Goal: Task Accomplishment & Management: Manage account settings

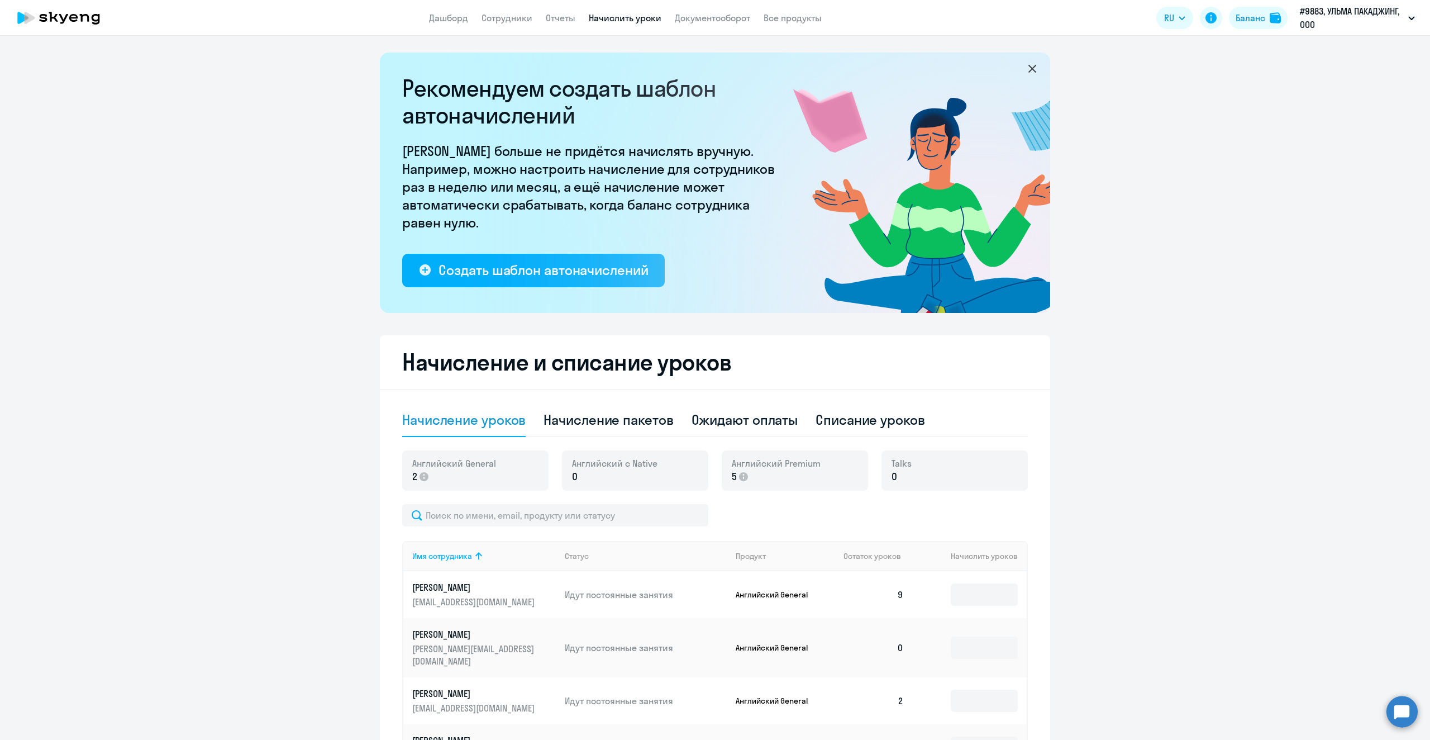
select select "10"
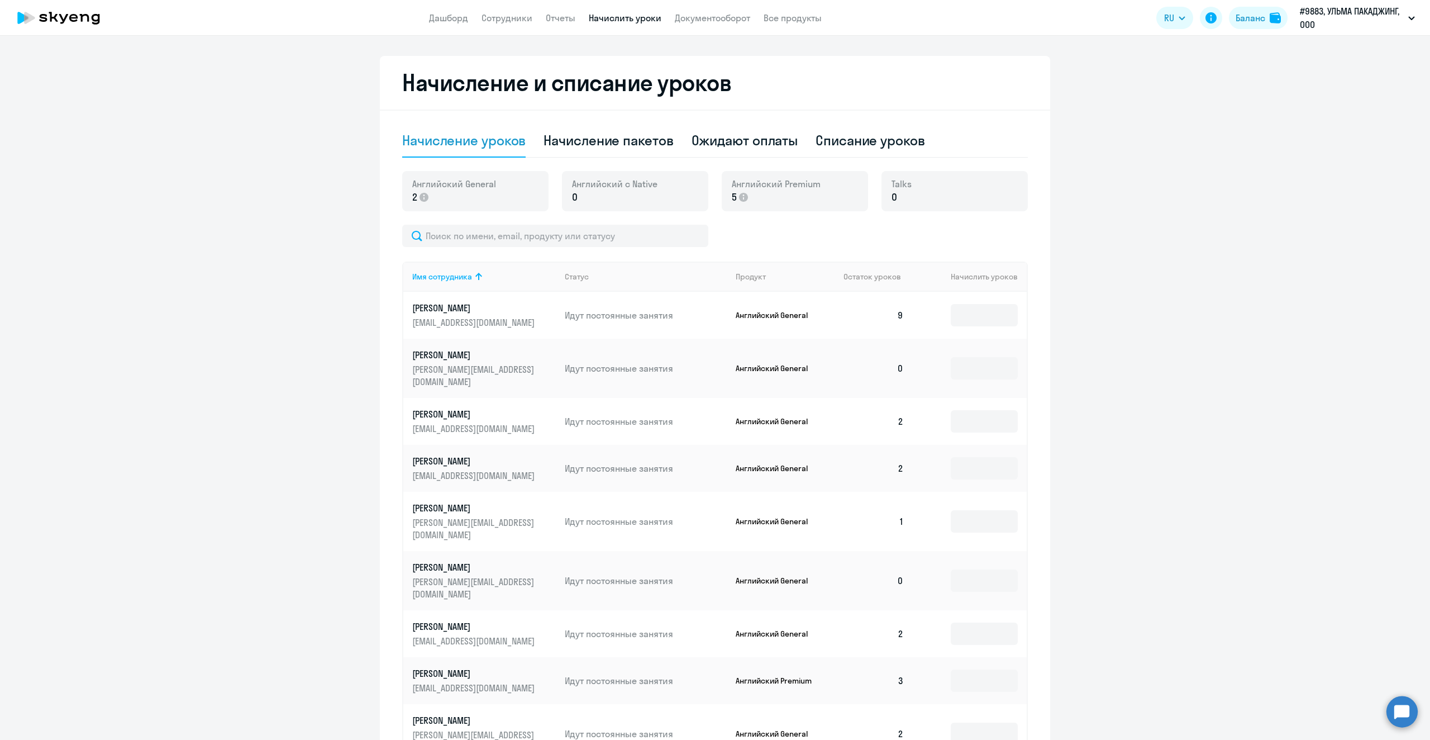
scroll to position [394, 0]
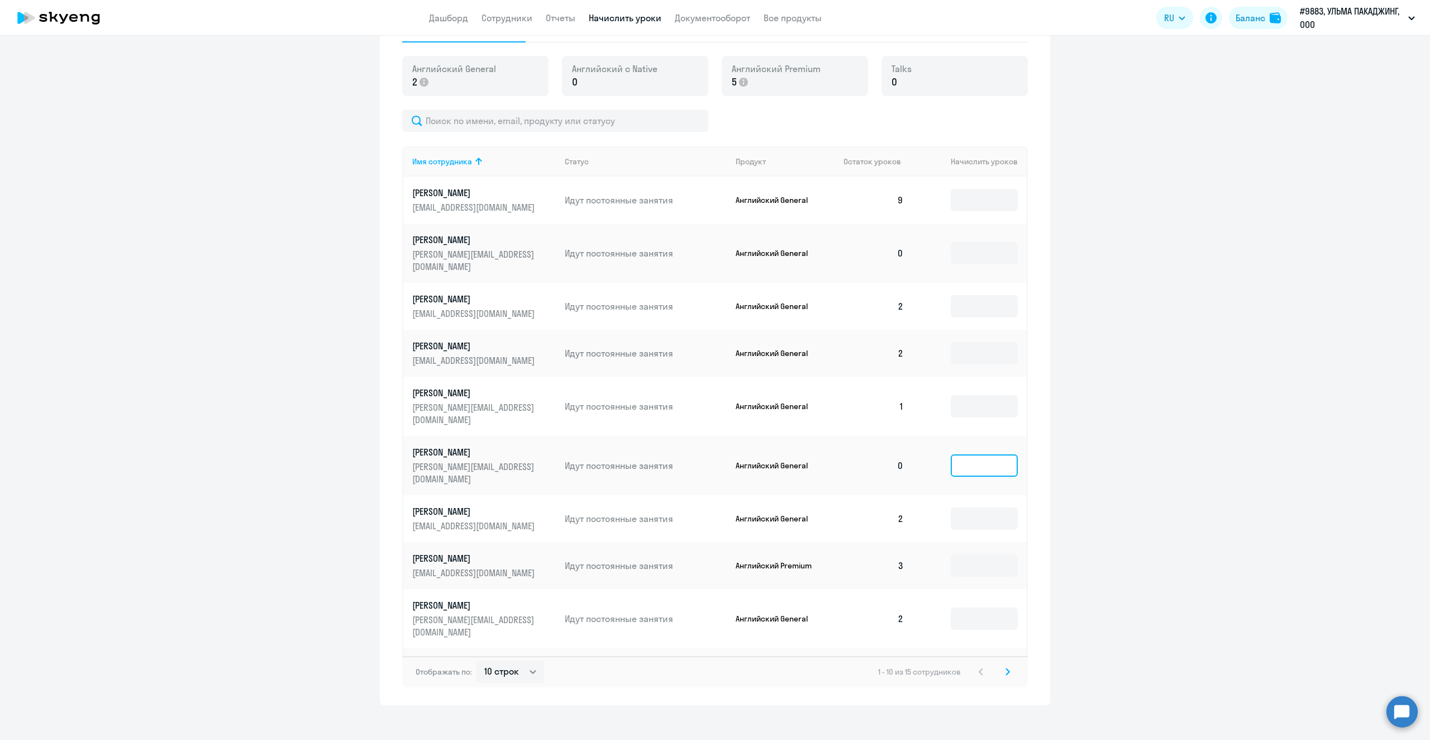
click at [981, 454] on input at bounding box center [984, 465] width 67 height 22
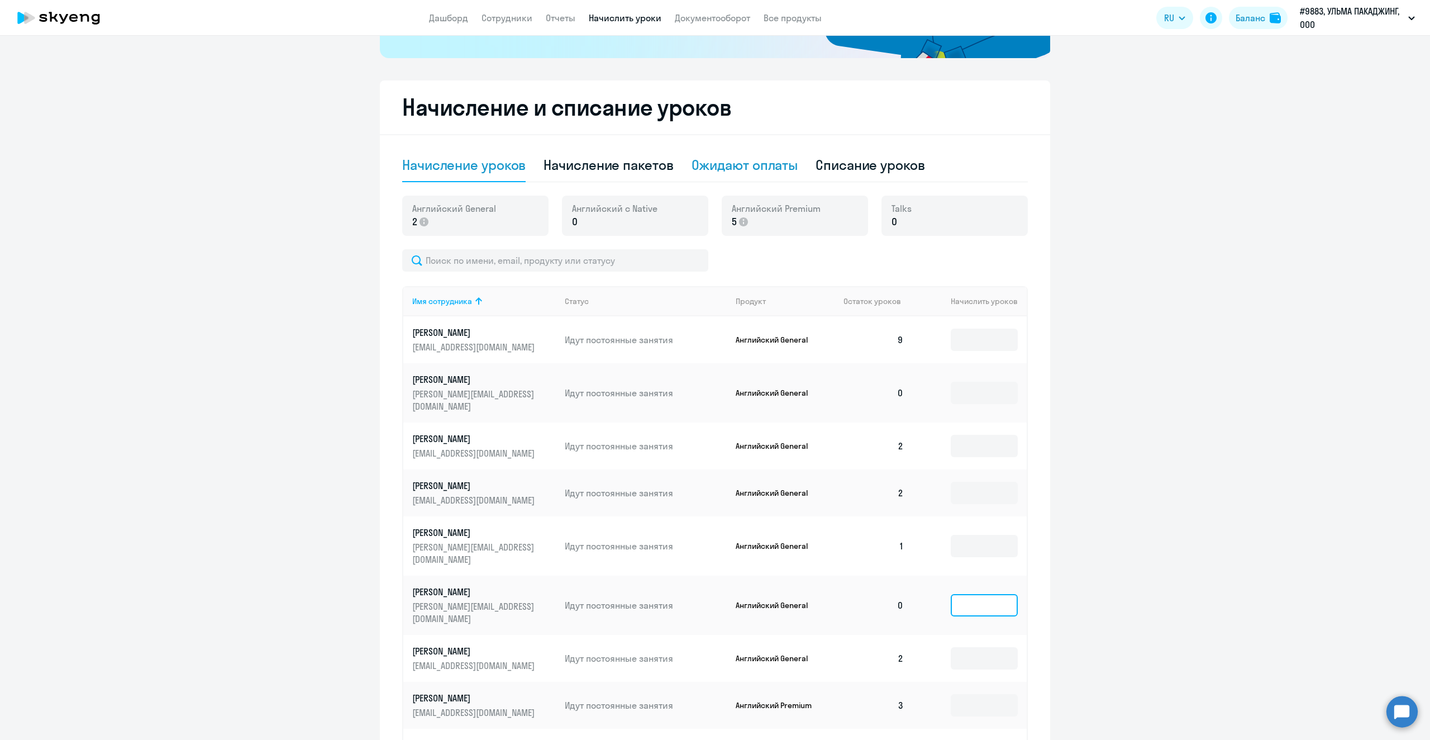
scroll to position [171, 0]
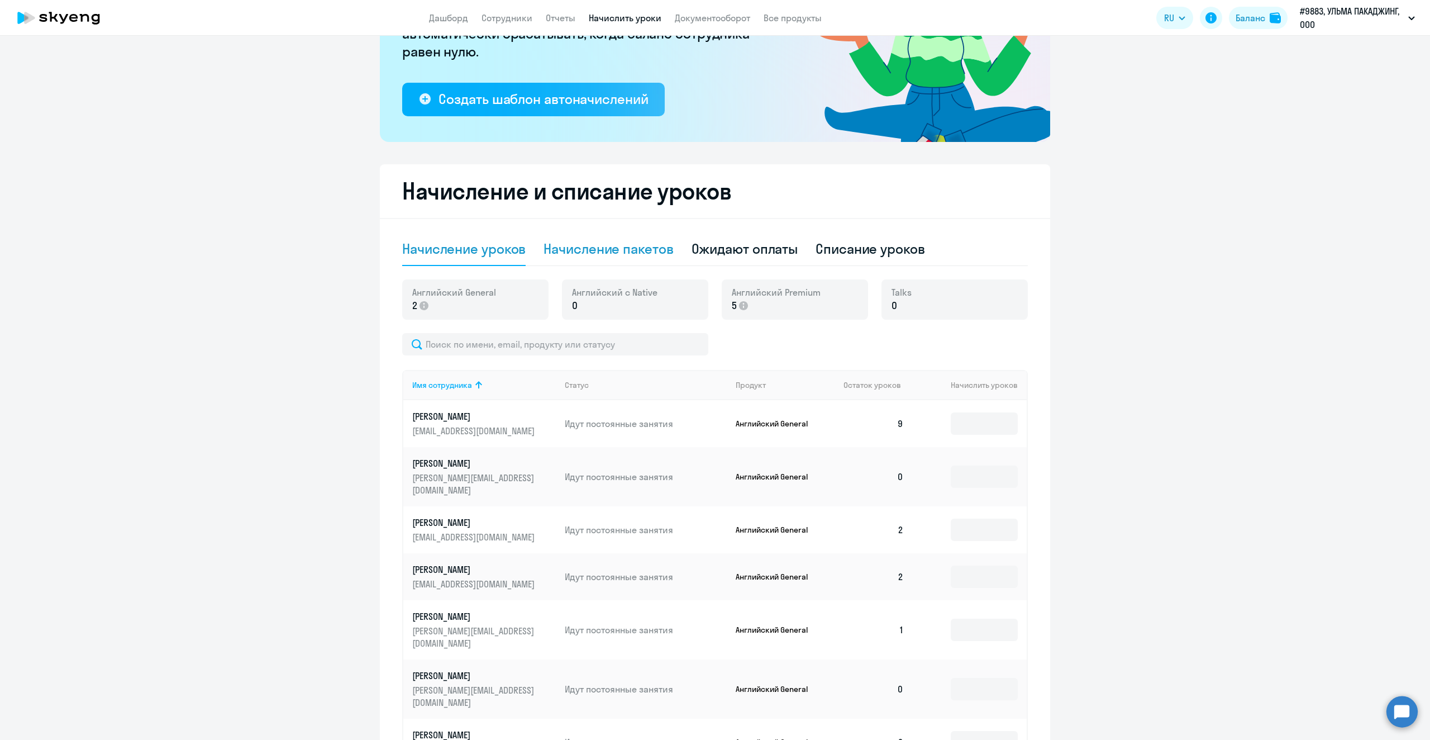
click at [618, 244] on div "Начисление пакетов" at bounding box center [609, 249] width 130 height 18
select select "10"
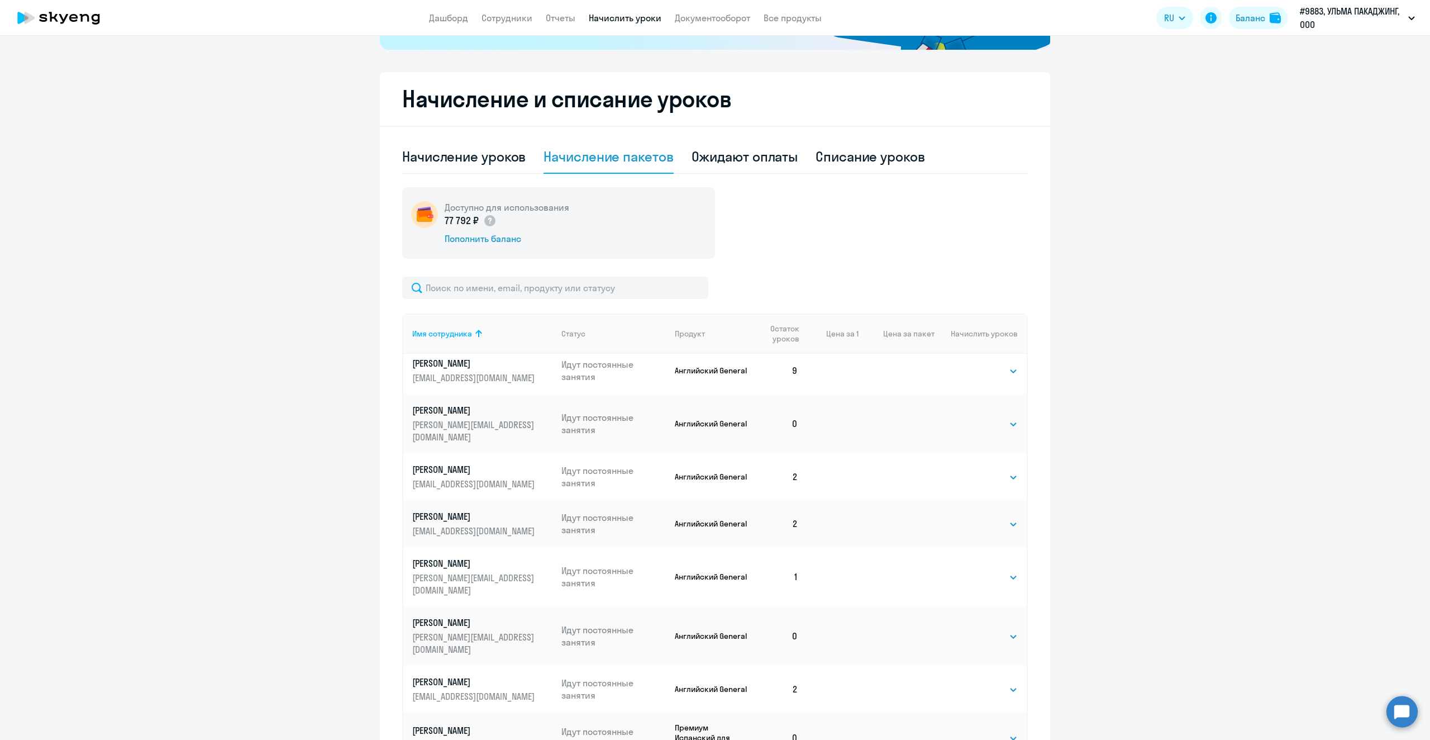
scroll to position [283, 0]
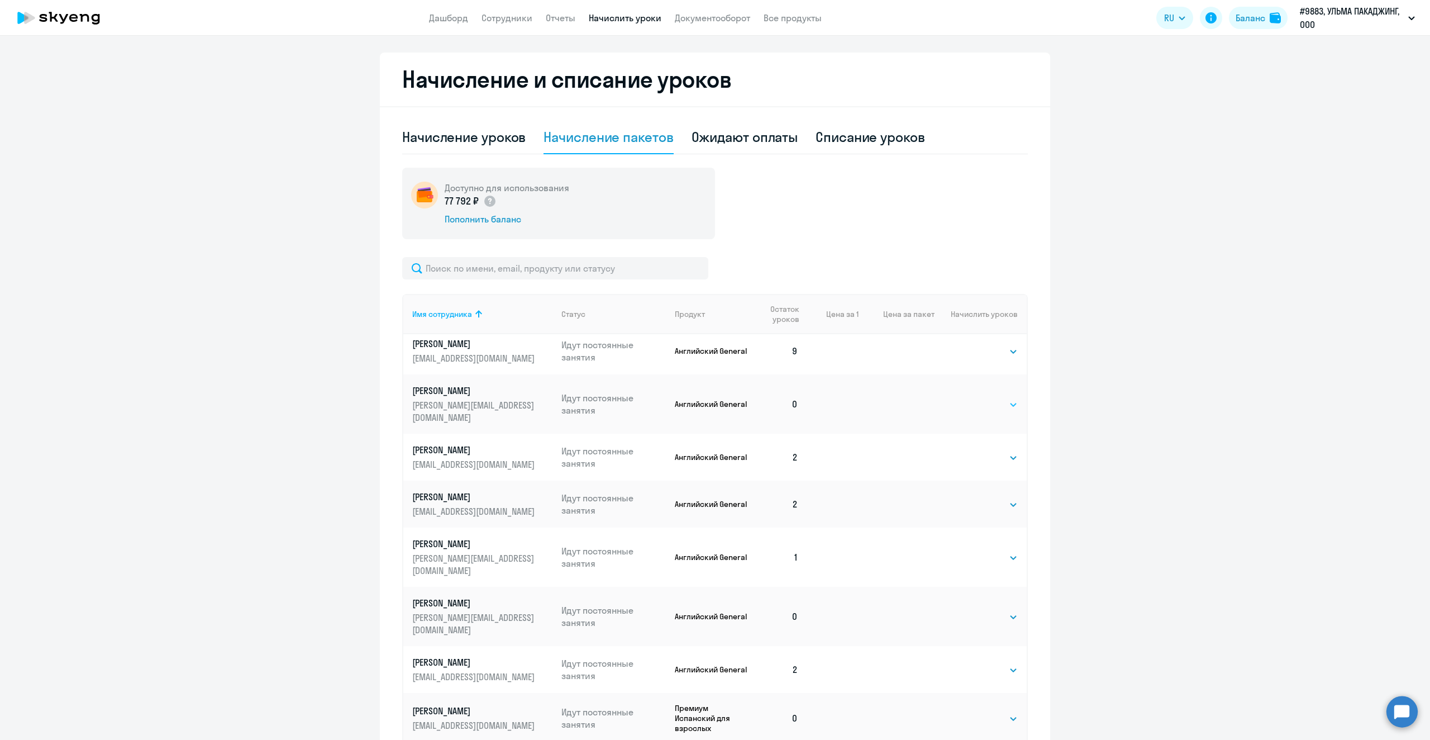
click at [1004, 401] on select "Выбрать 4 8 16 32 64 96 128" at bounding box center [995, 404] width 46 height 13
select select "8"
click at [972, 398] on select "Выбрать 4 8 16 32 64 96 128" at bounding box center [995, 404] width 46 height 13
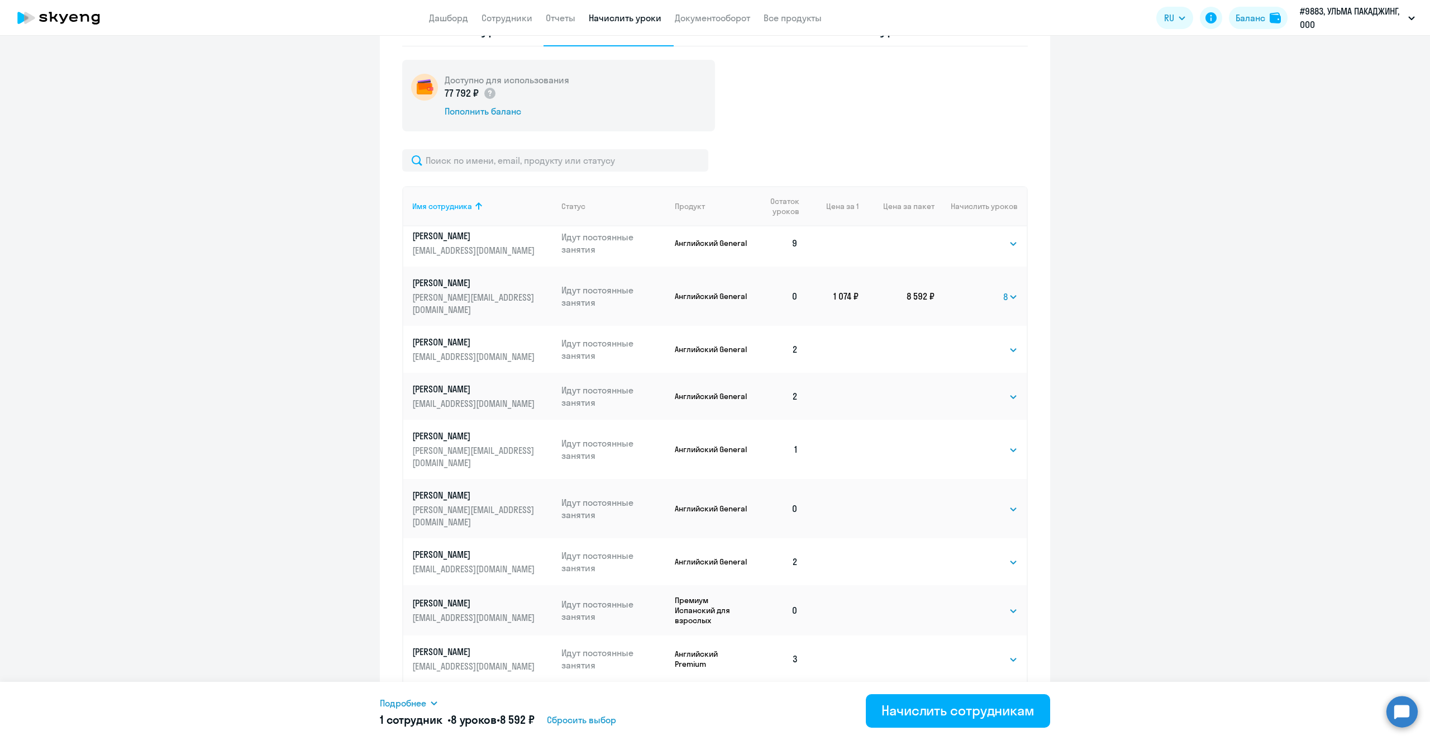
scroll to position [394, 0]
click at [996, 439] on select "Выбрать 4 8 16 32 64 96 128" at bounding box center [995, 445] width 46 height 13
select select "4"
click at [972, 439] on select "Выбрать 4 8 16 32 64 96 128" at bounding box center [995, 445] width 46 height 13
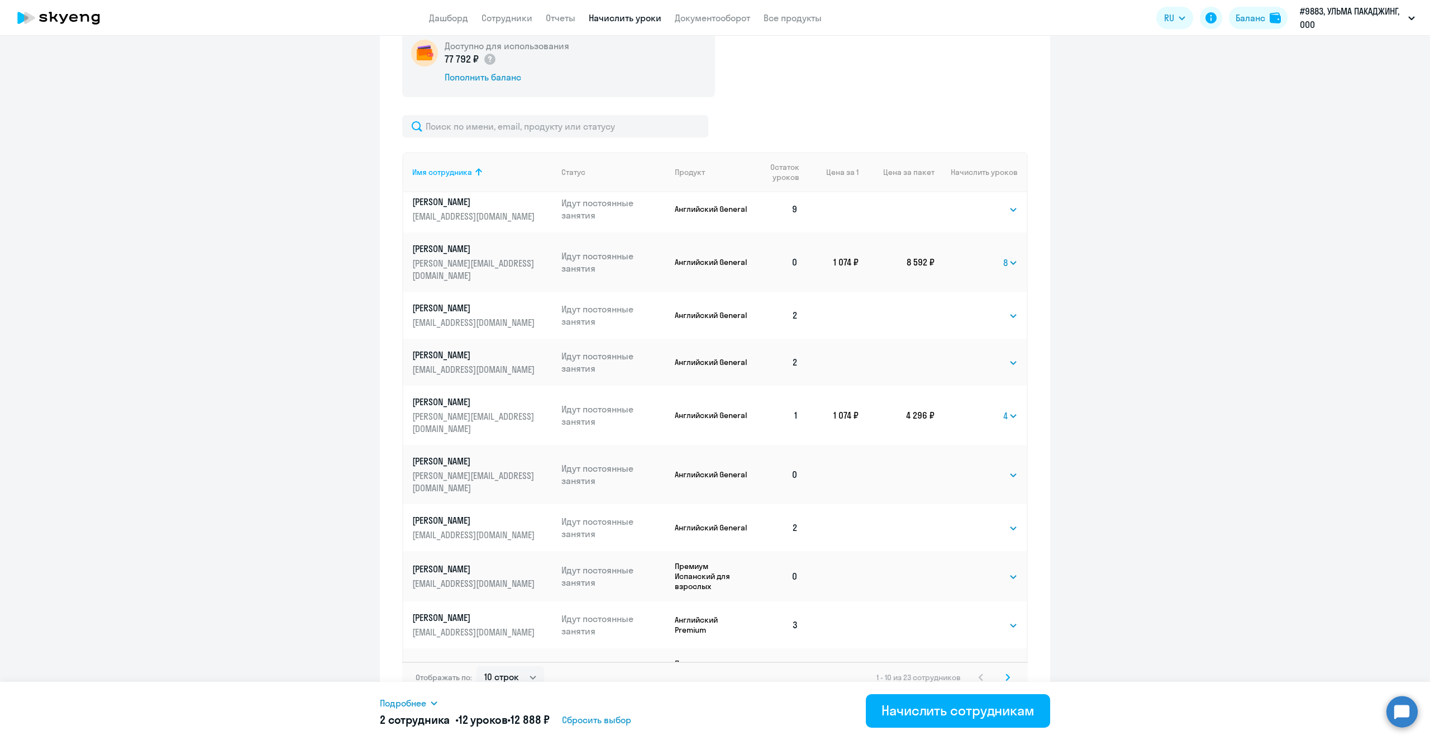
scroll to position [440, 0]
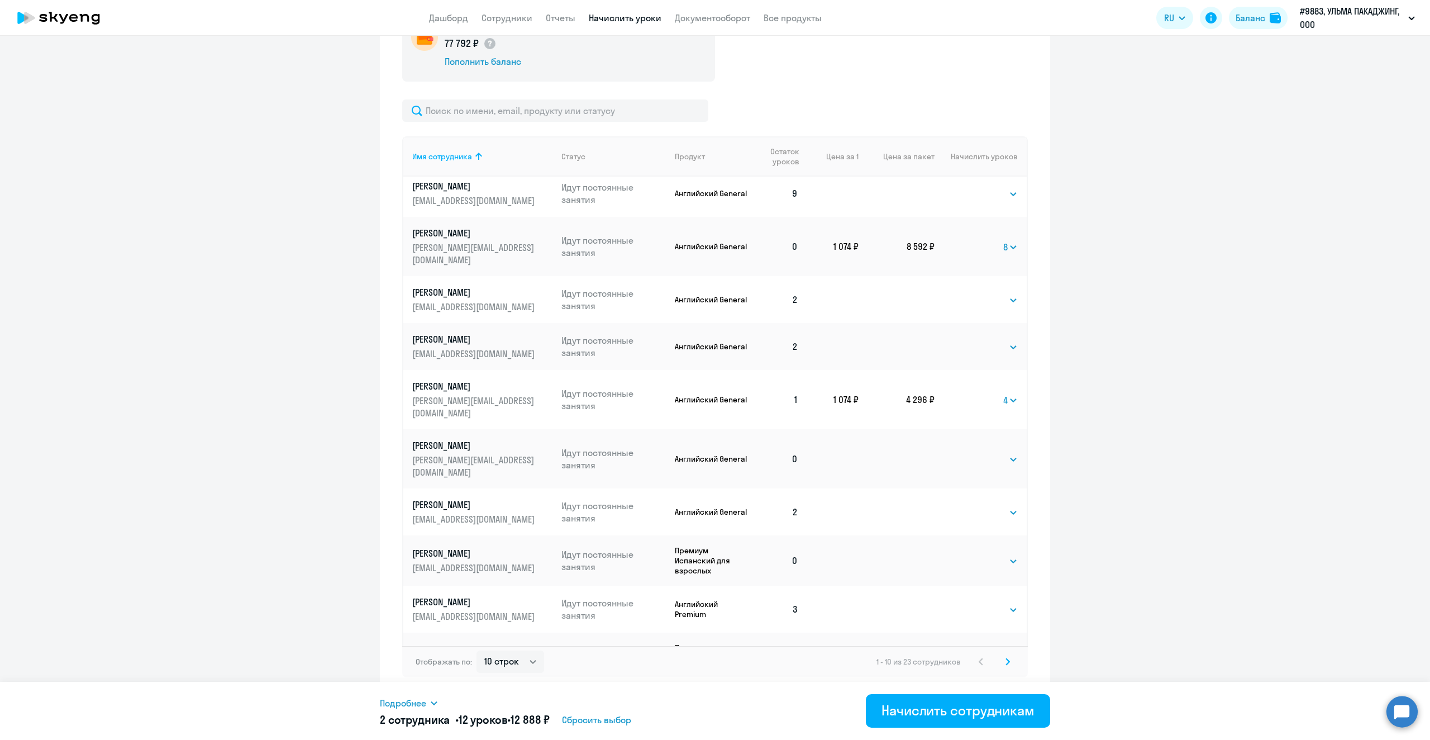
click at [988, 437] on td "Выбрать 4 8 16 32 64 96 128 Выбрать" at bounding box center [981, 458] width 92 height 59
drag, startPoint x: 993, startPoint y: 426, endPoint x: 1001, endPoint y: 434, distance: 10.7
click at [995, 453] on select "Выбрать 4 8 16 32 64 96 128" at bounding box center [995, 459] width 46 height 13
select select "4"
click at [972, 453] on select "Выбрать 4 8 16 32 64 96 128" at bounding box center [995, 459] width 46 height 13
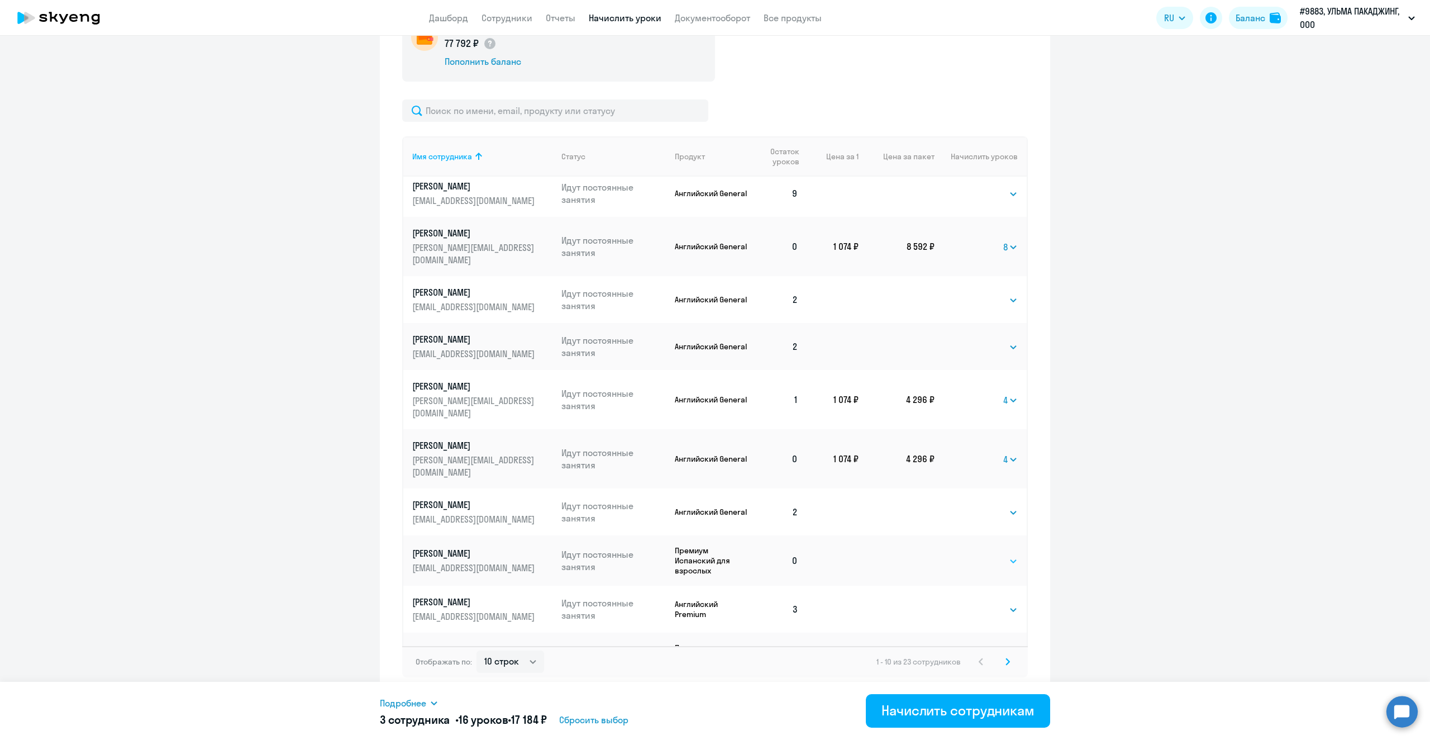
click at [1001, 554] on select "Выбрать 4 8 16 32 64 96 128" at bounding box center [995, 560] width 46 height 13
select select "4"
click at [972, 554] on select "Выбрать 4 8 16 32 64 96 128" at bounding box center [995, 560] width 46 height 13
click at [1006, 660] on icon at bounding box center [1008, 662] width 4 height 8
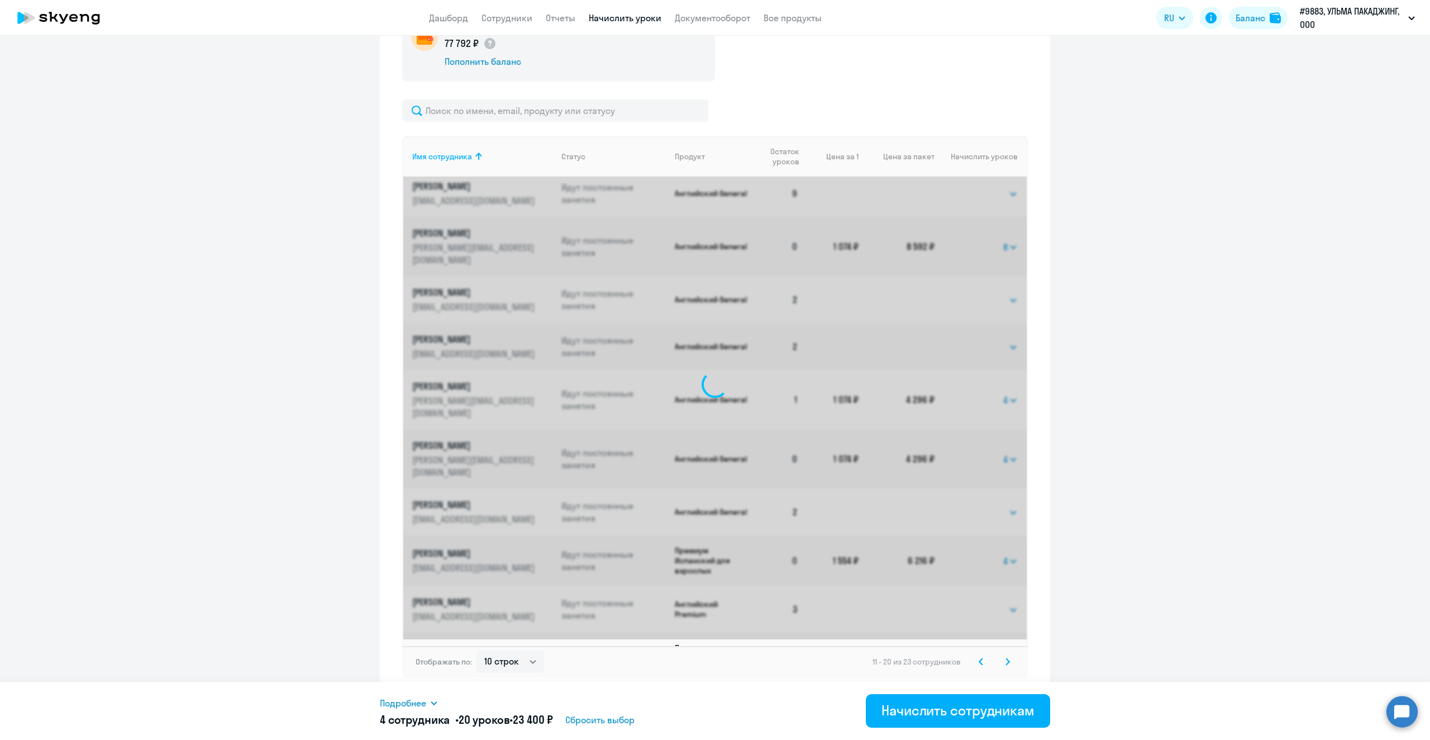
scroll to position [0, 0]
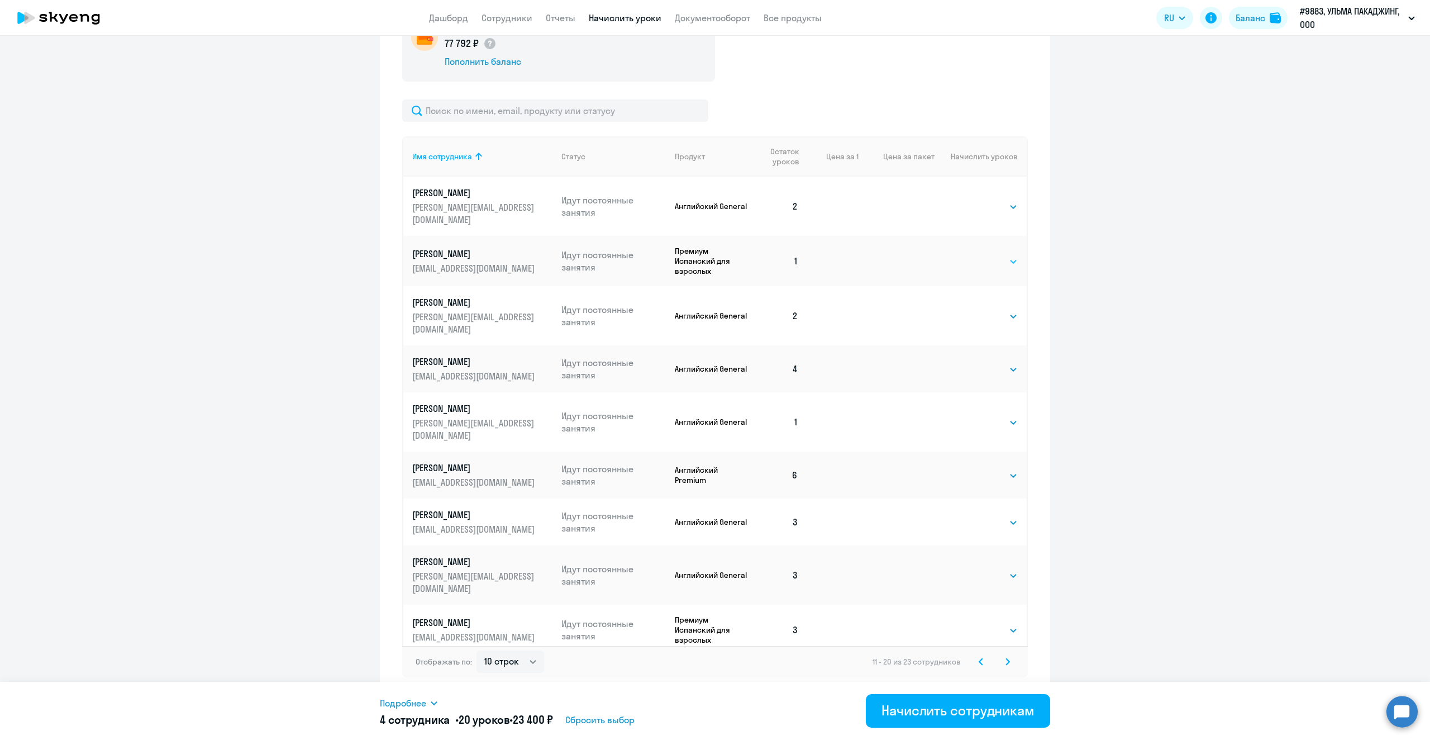
click at [987, 255] on select "Выбрать 4 8 16 32 64 96 128" at bounding box center [995, 261] width 46 height 13
select select "4"
click at [972, 255] on select "Выбрать 4 8 16 32 64 96 128" at bounding box center [995, 261] width 46 height 13
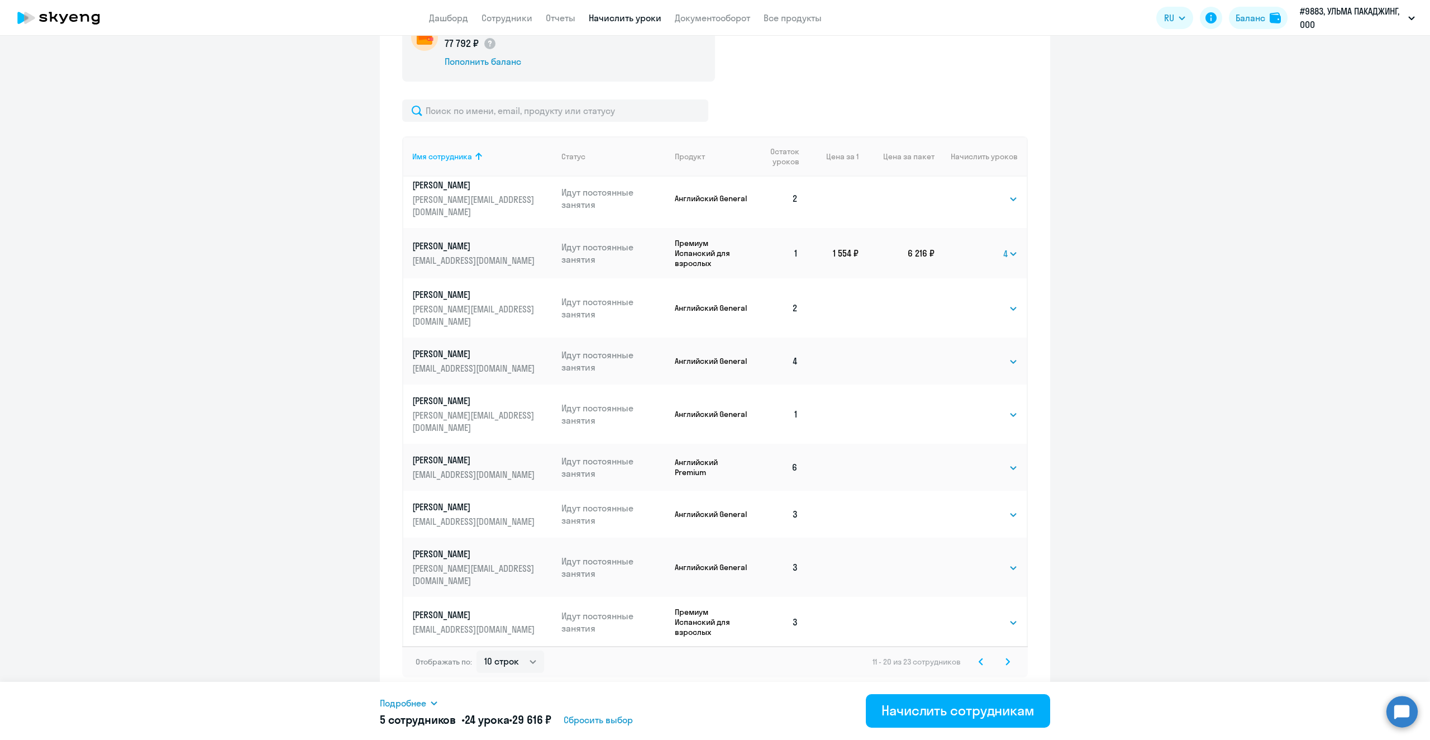
scroll to position [10, 0]
click at [1000, 406] on select "Выбрать 4 8 16 32 64 96 128" at bounding box center [995, 412] width 46 height 13
select select "4"
click at [972, 406] on select "Выбрать 4 8 16 32 64 96 128" at bounding box center [995, 412] width 46 height 13
click at [955, 712] on div "Начислить сотрудникам" at bounding box center [958, 710] width 153 height 18
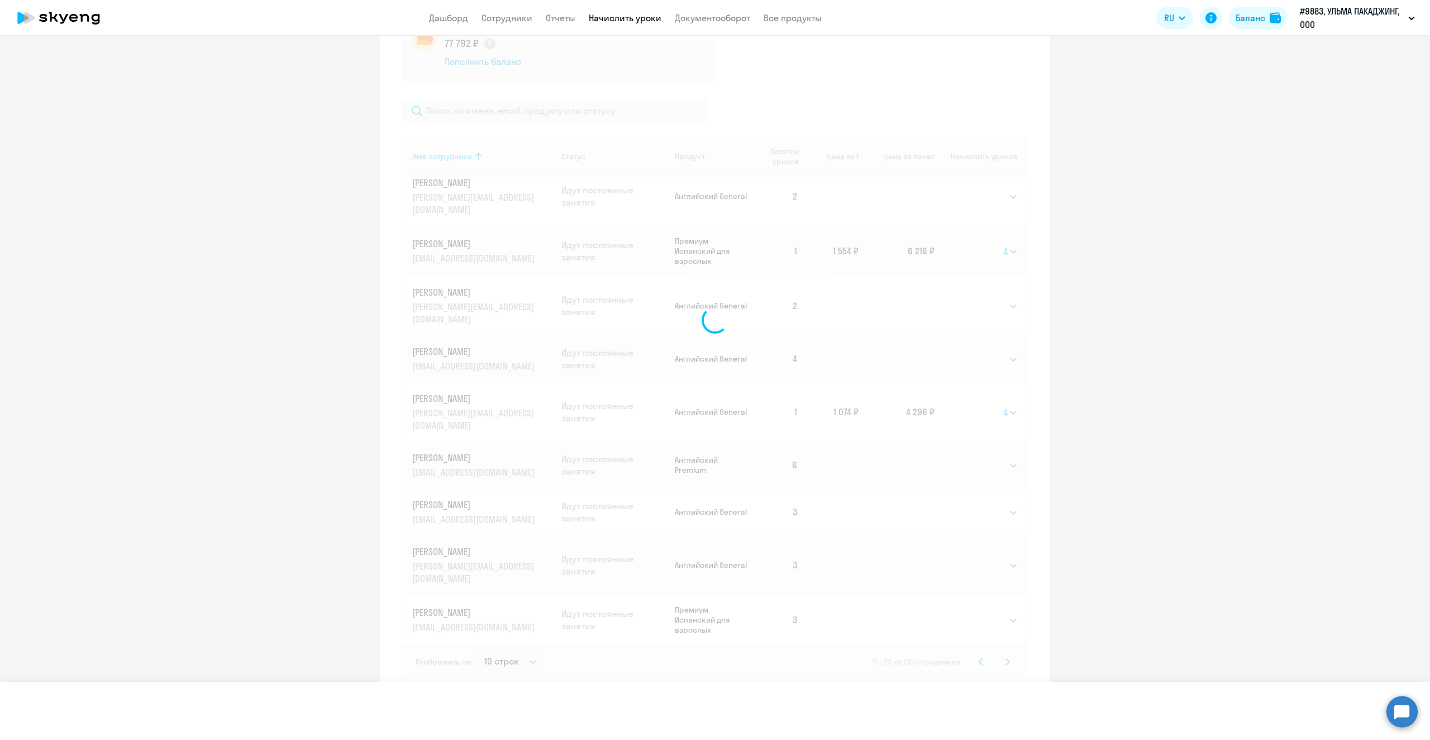
select select
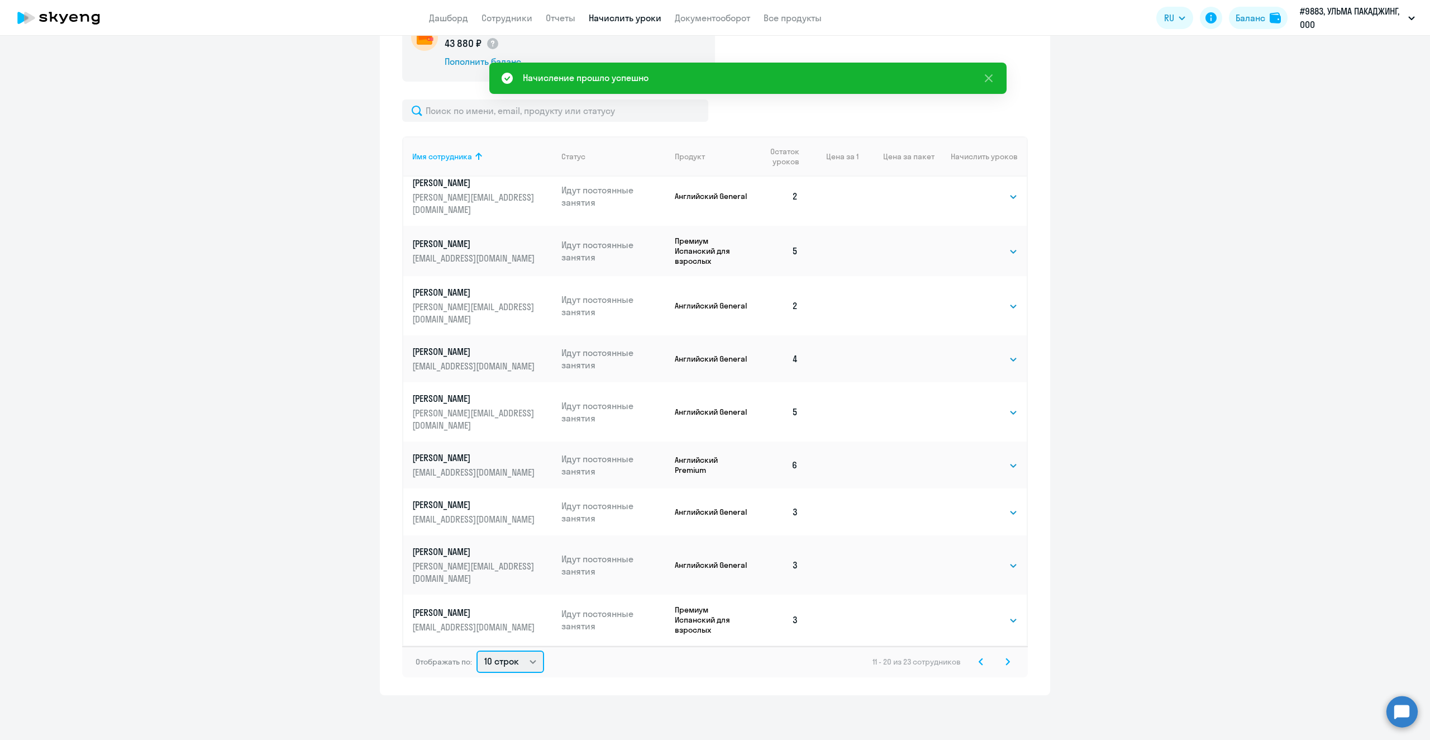
click at [530, 659] on select "10 строк 30 строк 50 строк" at bounding box center [511, 661] width 68 height 22
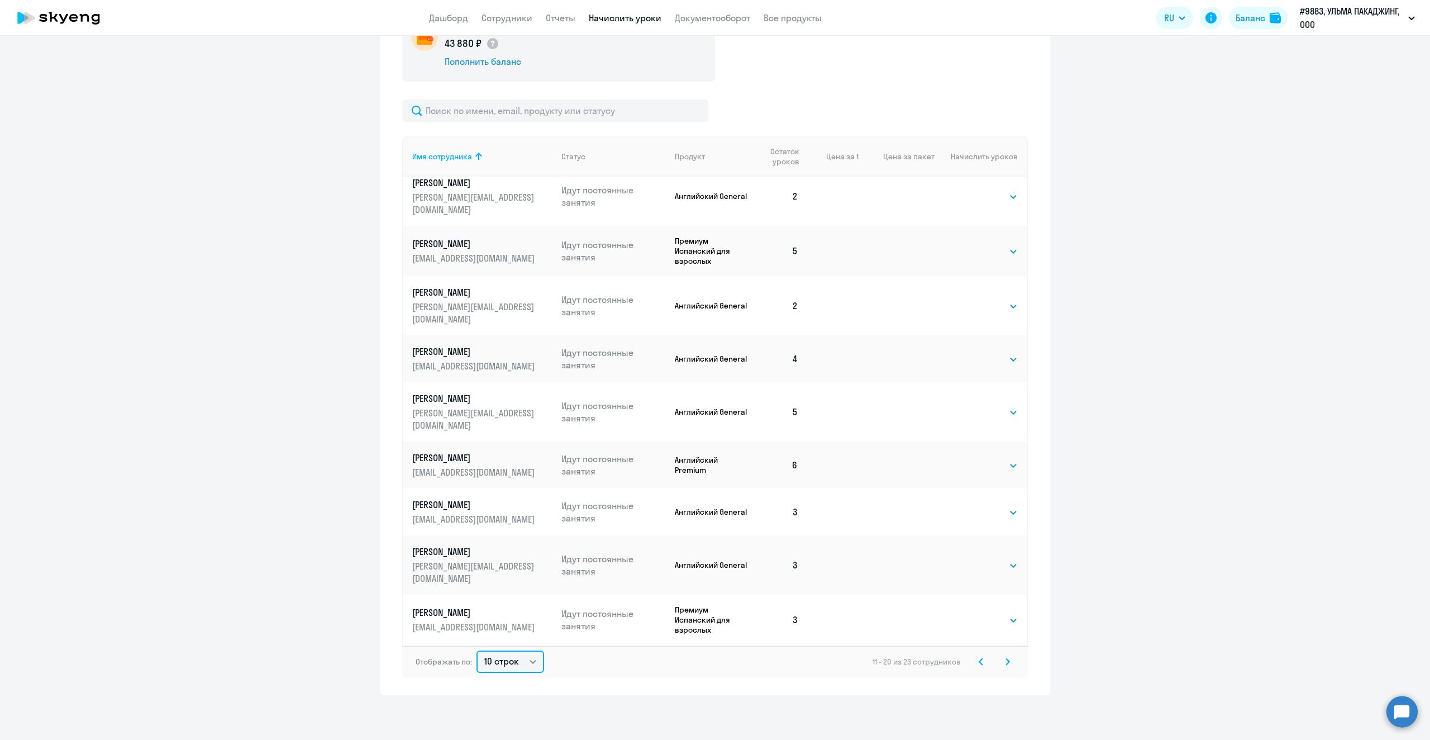
select select "30"
click at [477, 650] on select "10 строк 30 строк 50 строк" at bounding box center [511, 661] width 68 height 22
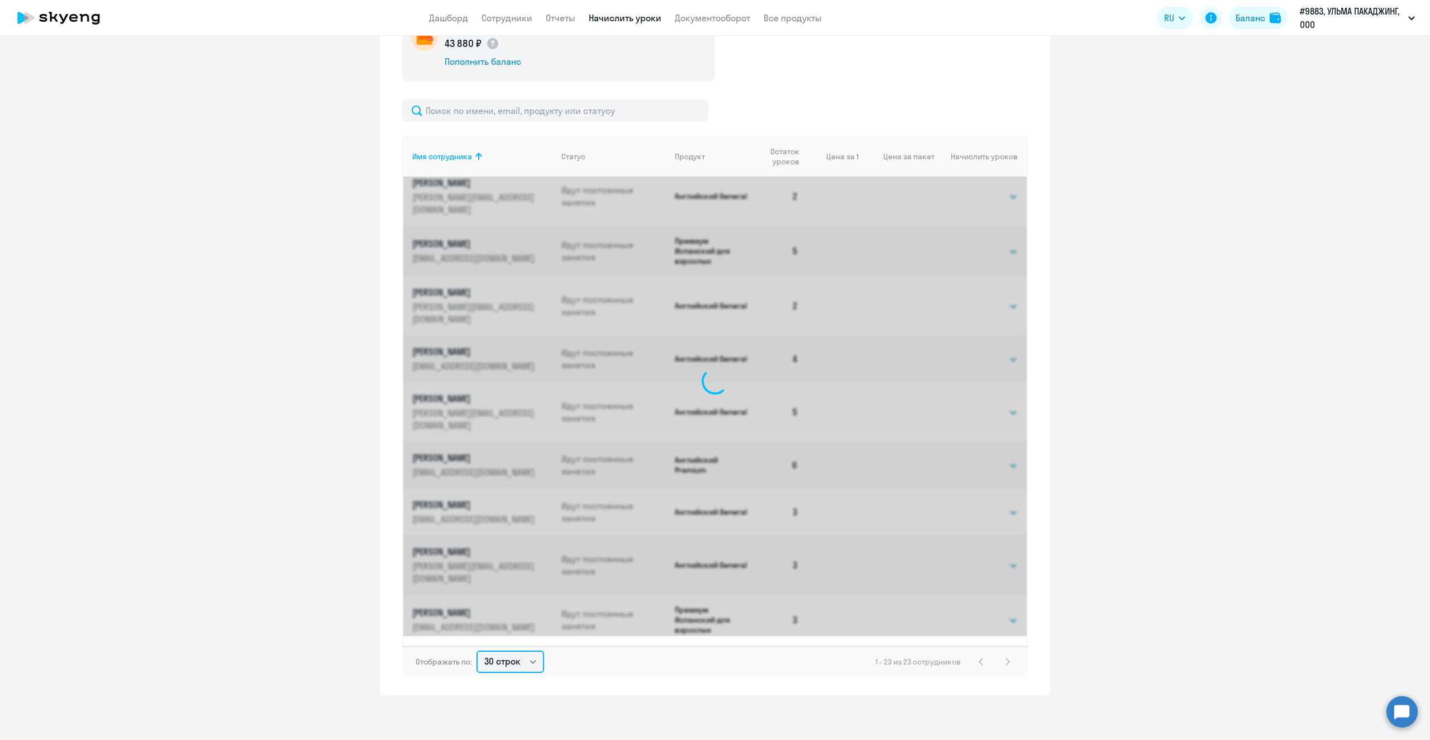
scroll to position [0, 0]
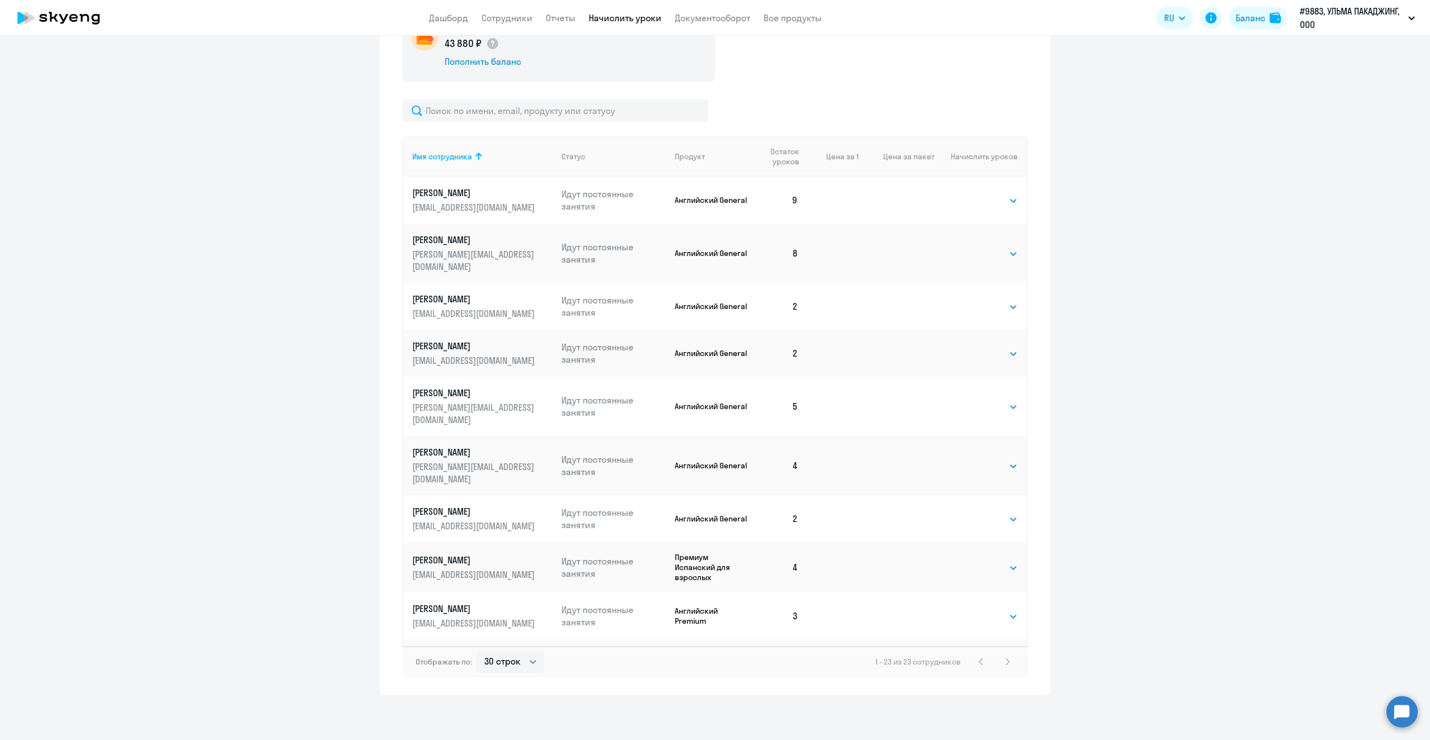
click at [1004, 662] on div "1 - 23 из 23 сотрудников" at bounding box center [945, 661] width 139 height 13
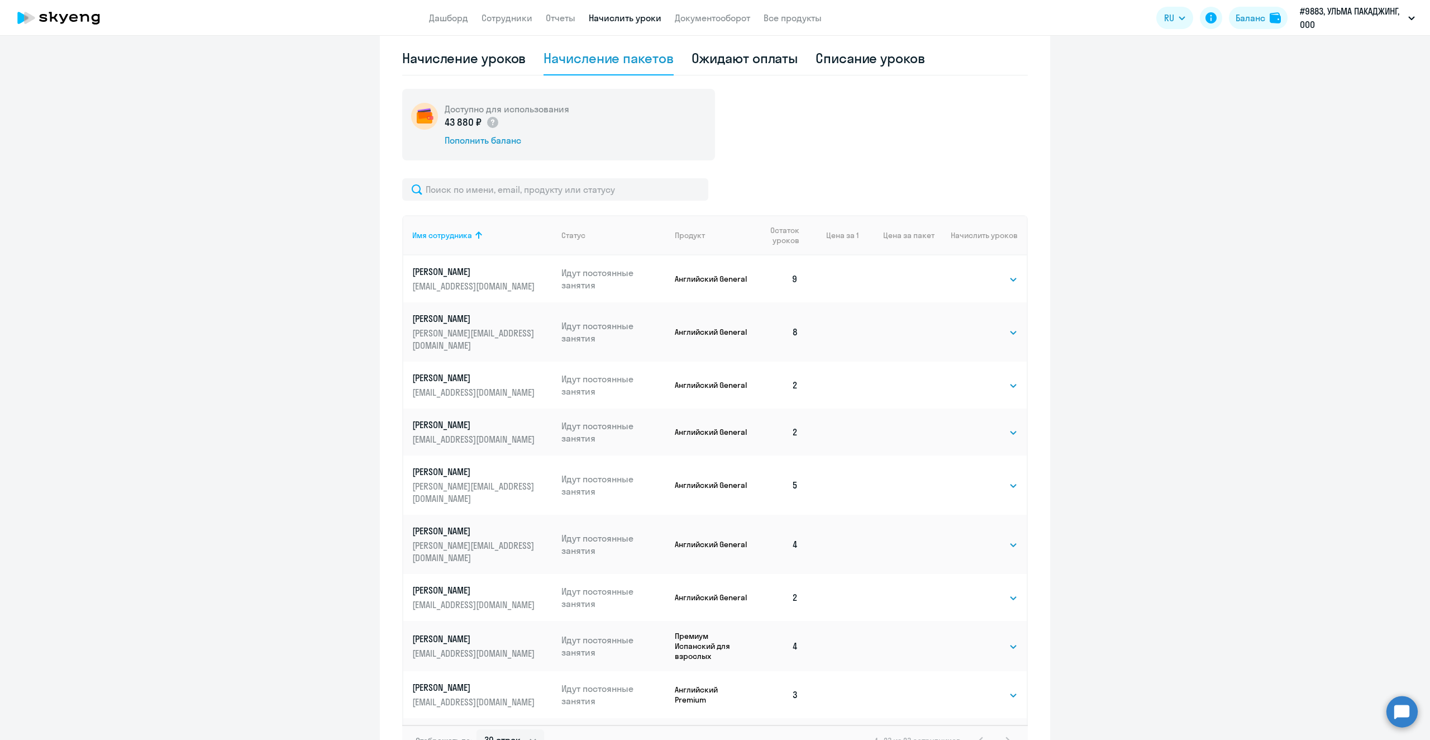
scroll to position [217, 0]
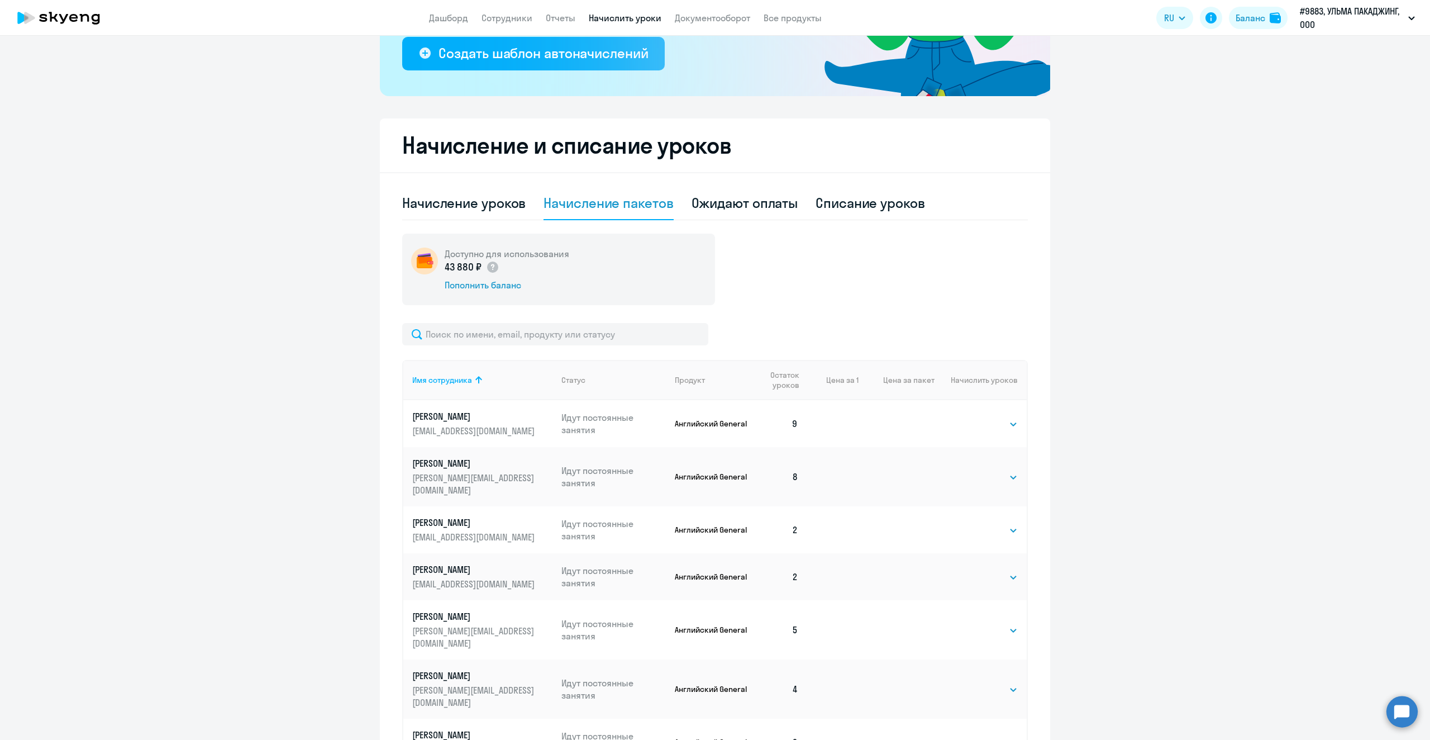
click at [596, 207] on div "Начисление пакетов" at bounding box center [609, 203] width 130 height 18
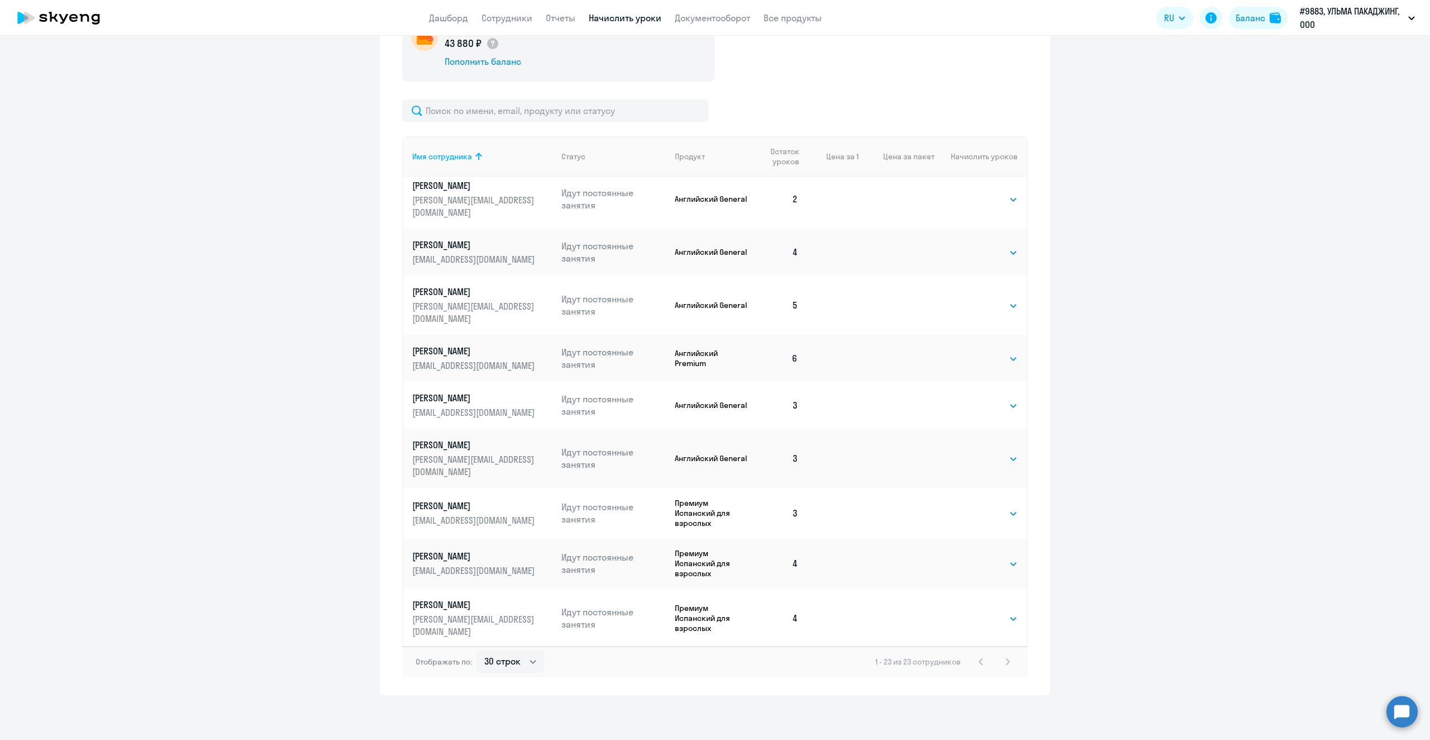
scroll to position [637, 0]
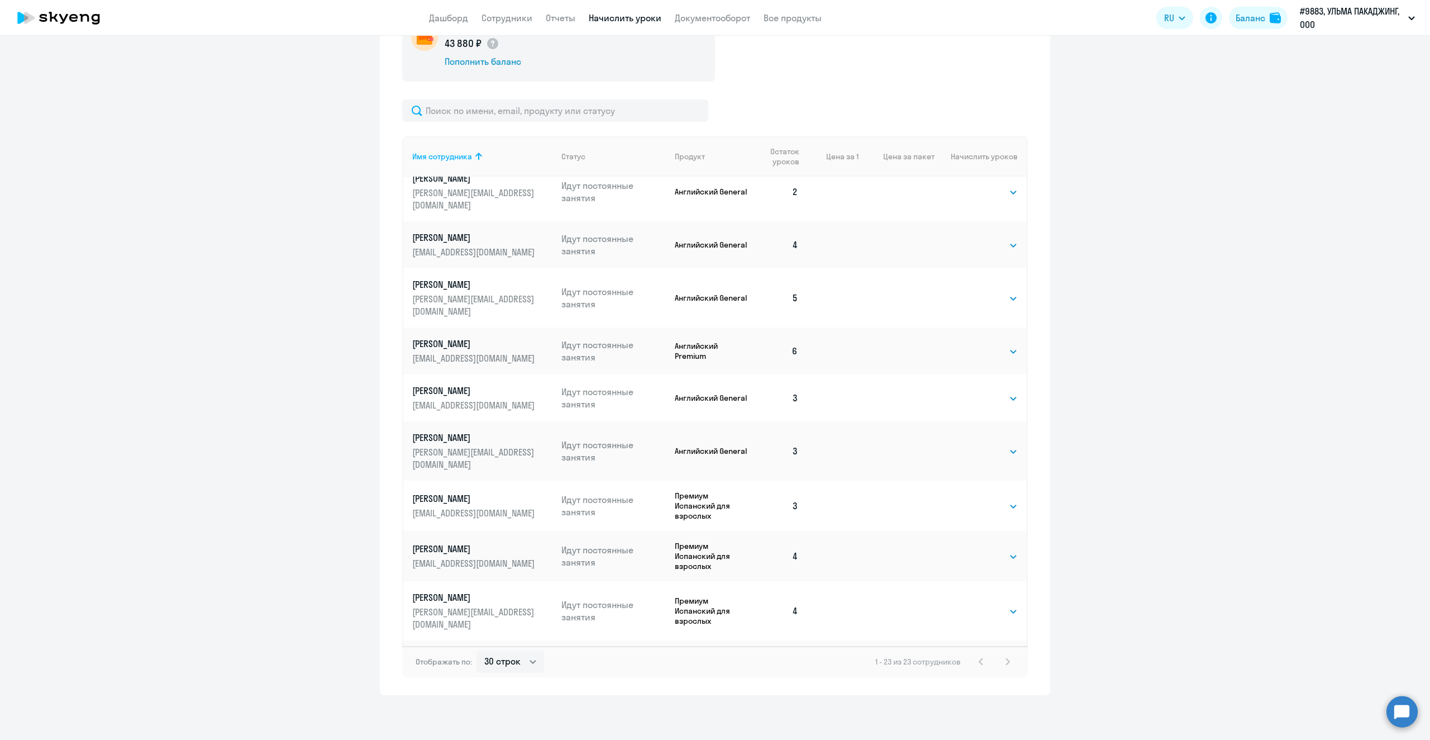
click at [992, 664] on select "Выбрать 4 8 16 32 64 96 128" at bounding box center [995, 670] width 46 height 13
select select "4"
click at [972, 664] on select "Выбрать 4 8 16 32 64 96 128" at bounding box center [995, 670] width 46 height 13
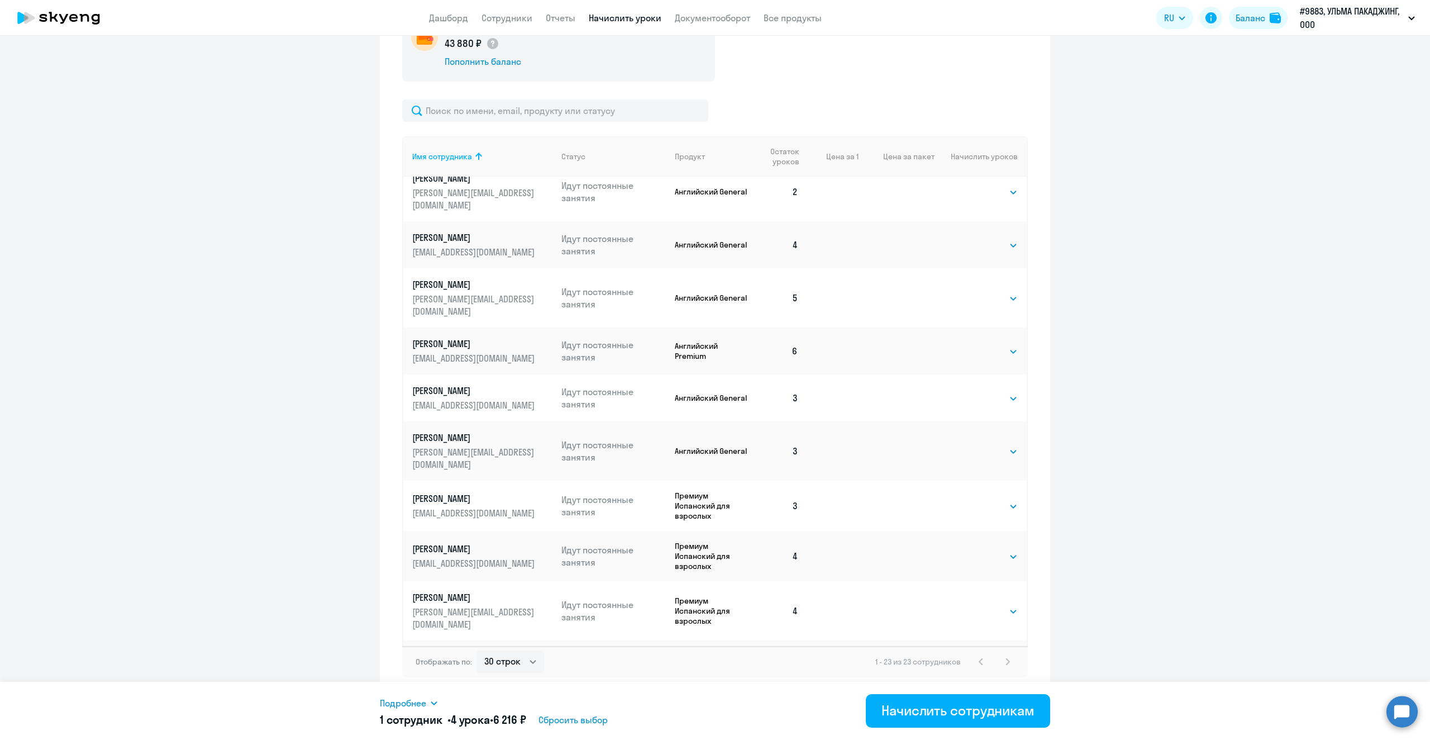
click at [1004, 719] on select "Выбрать 4 8 16 32 64 96 128" at bounding box center [995, 725] width 46 height 13
select select "4"
click at [972, 719] on select "Выбрать 4 8 16 32 64 96 128" at bounding box center [995, 725] width 46 height 13
click at [961, 690] on div "Подробнее Имя сотрудника Продукт Начислить уроков Цена за 1 Сумма [PERSON_NAME]…" at bounding box center [715, 711] width 671 height 58
click at [956, 708] on div "Начислить сотрудникам" at bounding box center [958, 710] width 153 height 18
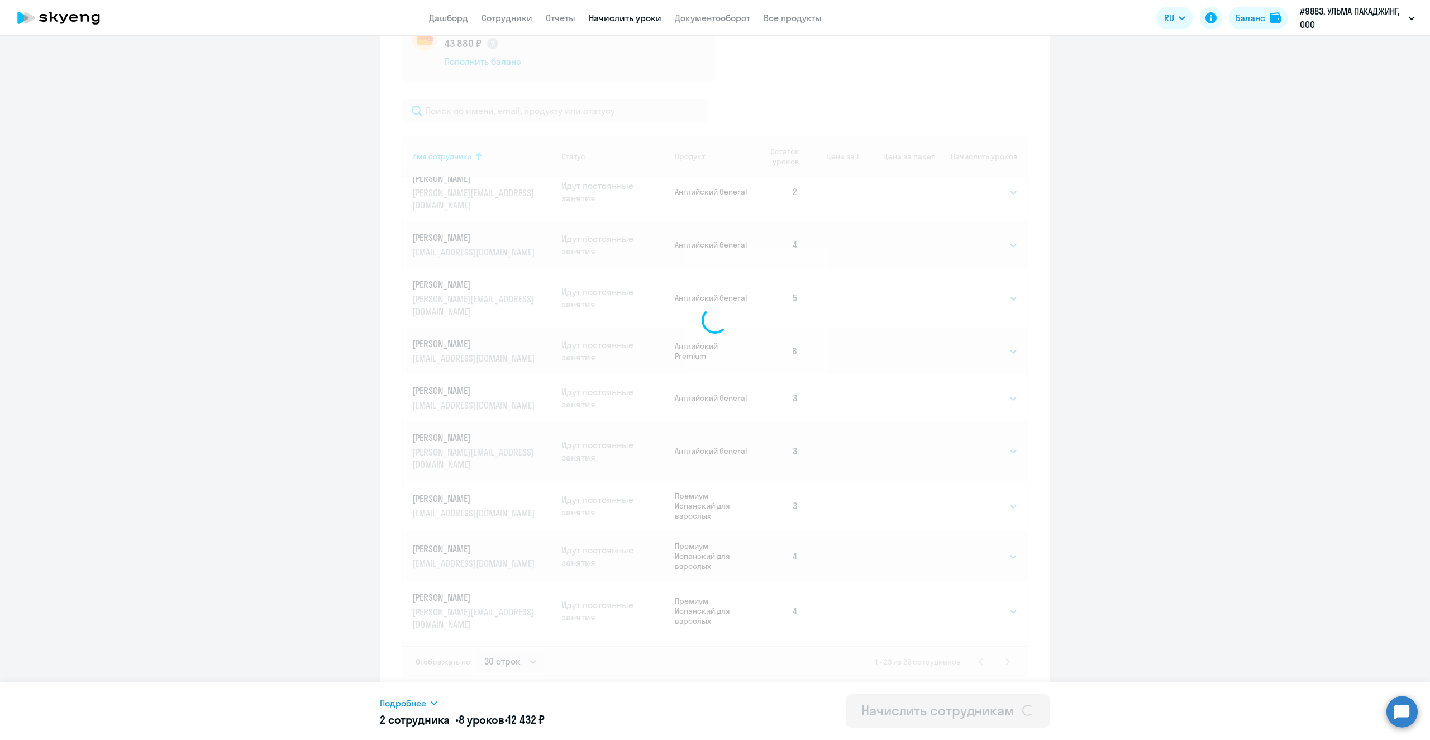
select select
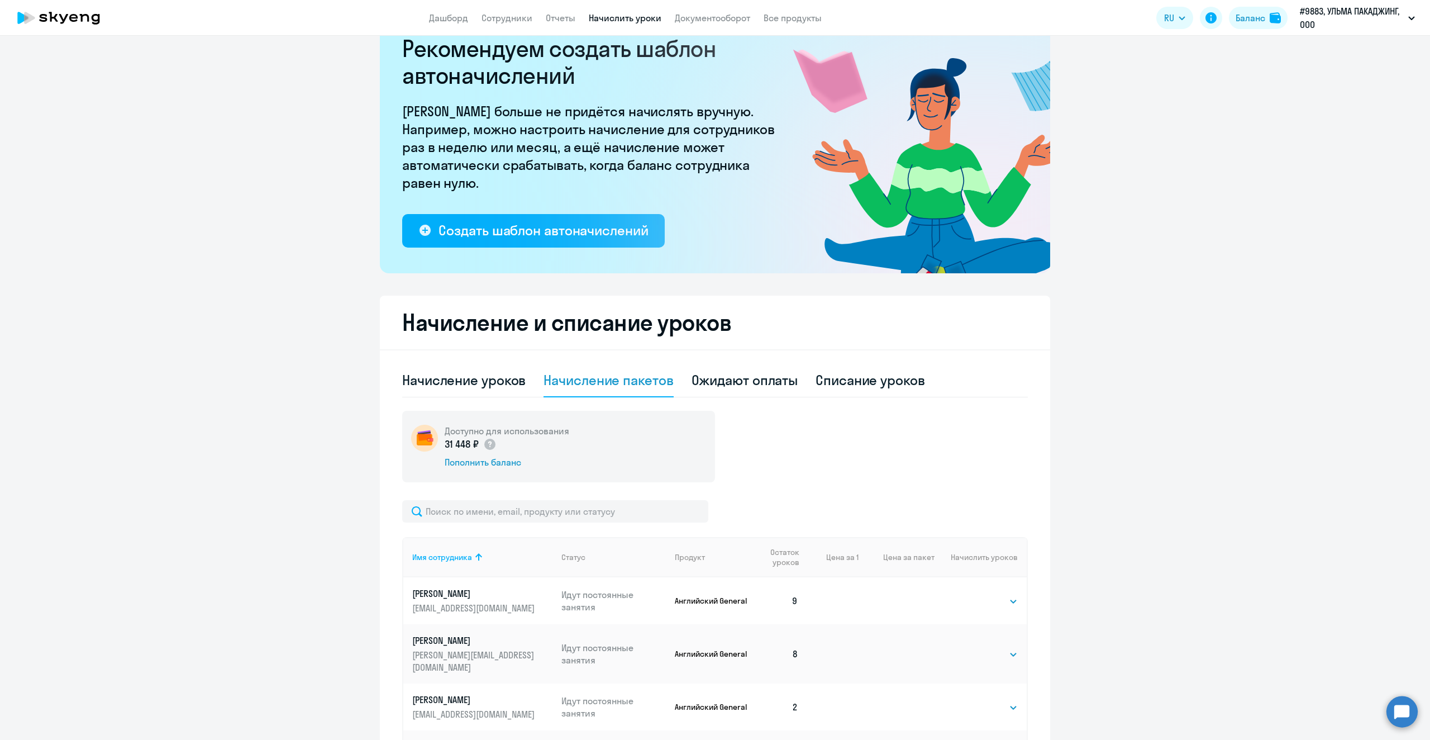
scroll to position [0, 0]
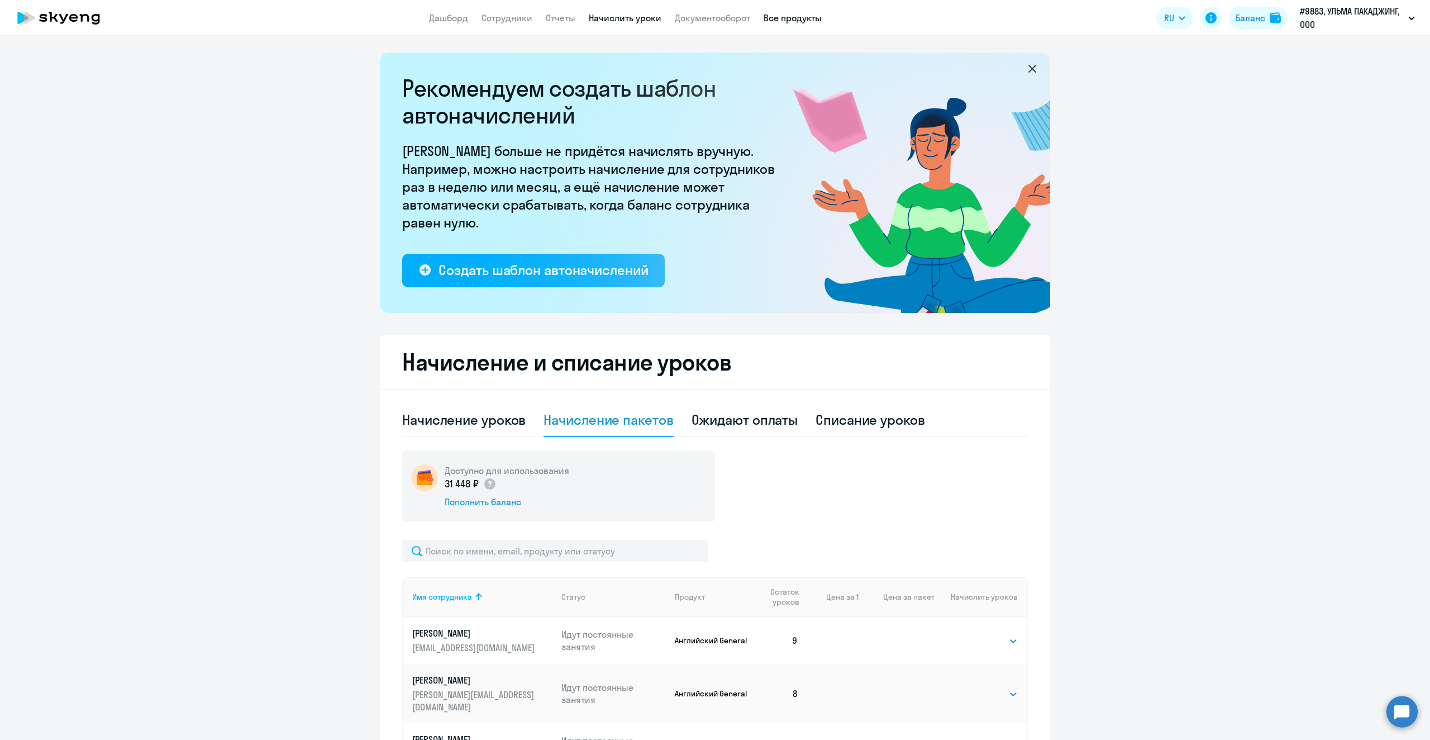
click at [779, 21] on link "Все продукты" at bounding box center [793, 17] width 58 height 11
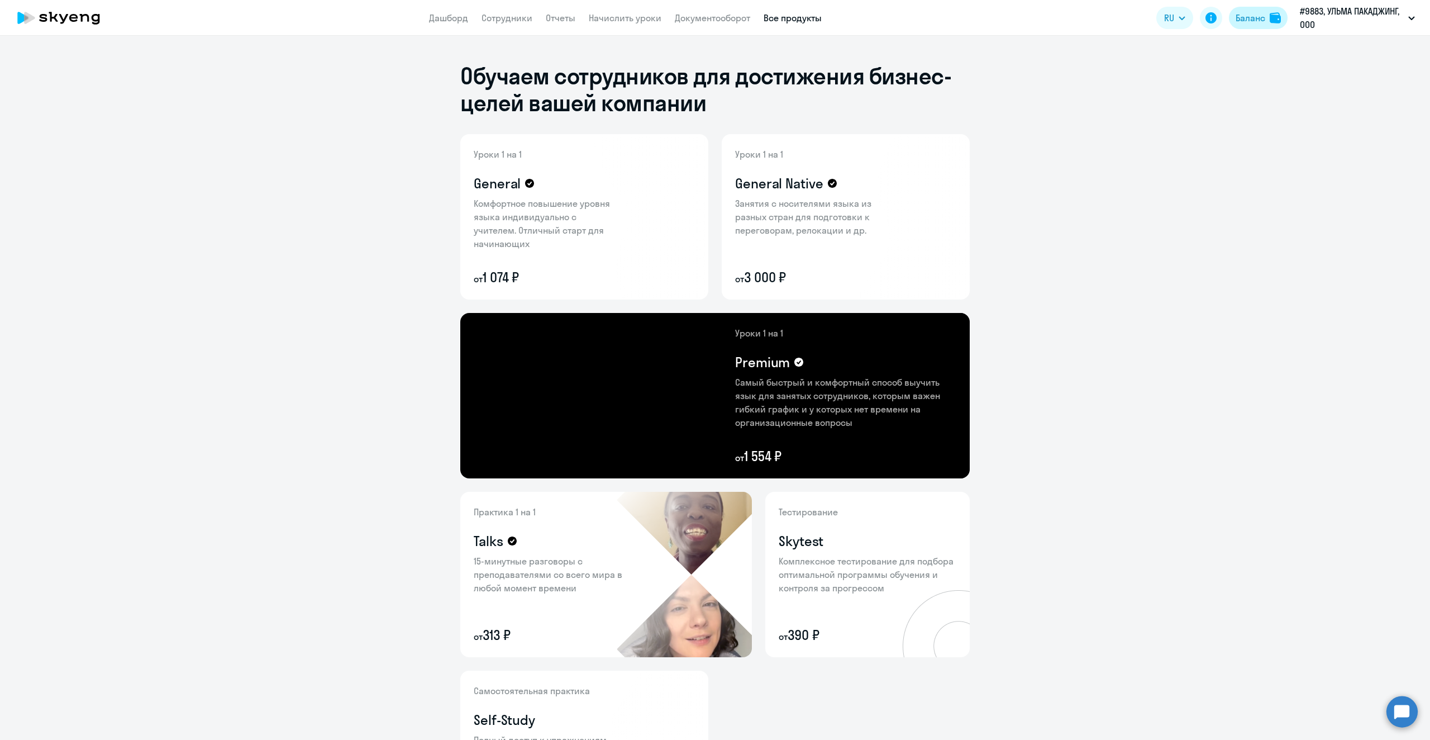
click at [1254, 18] on div "Баланс" at bounding box center [1251, 17] width 30 height 13
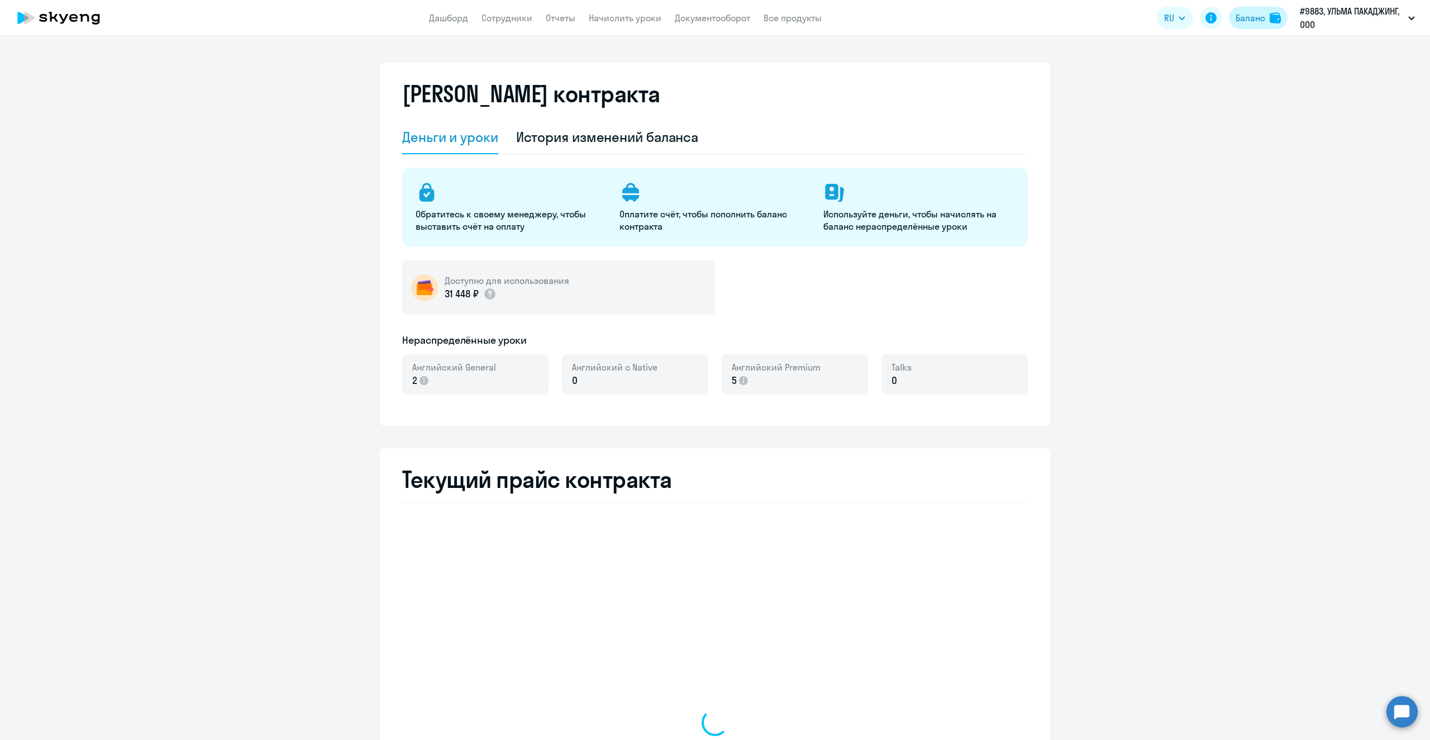
select select "english_adult_not_native_speaker"
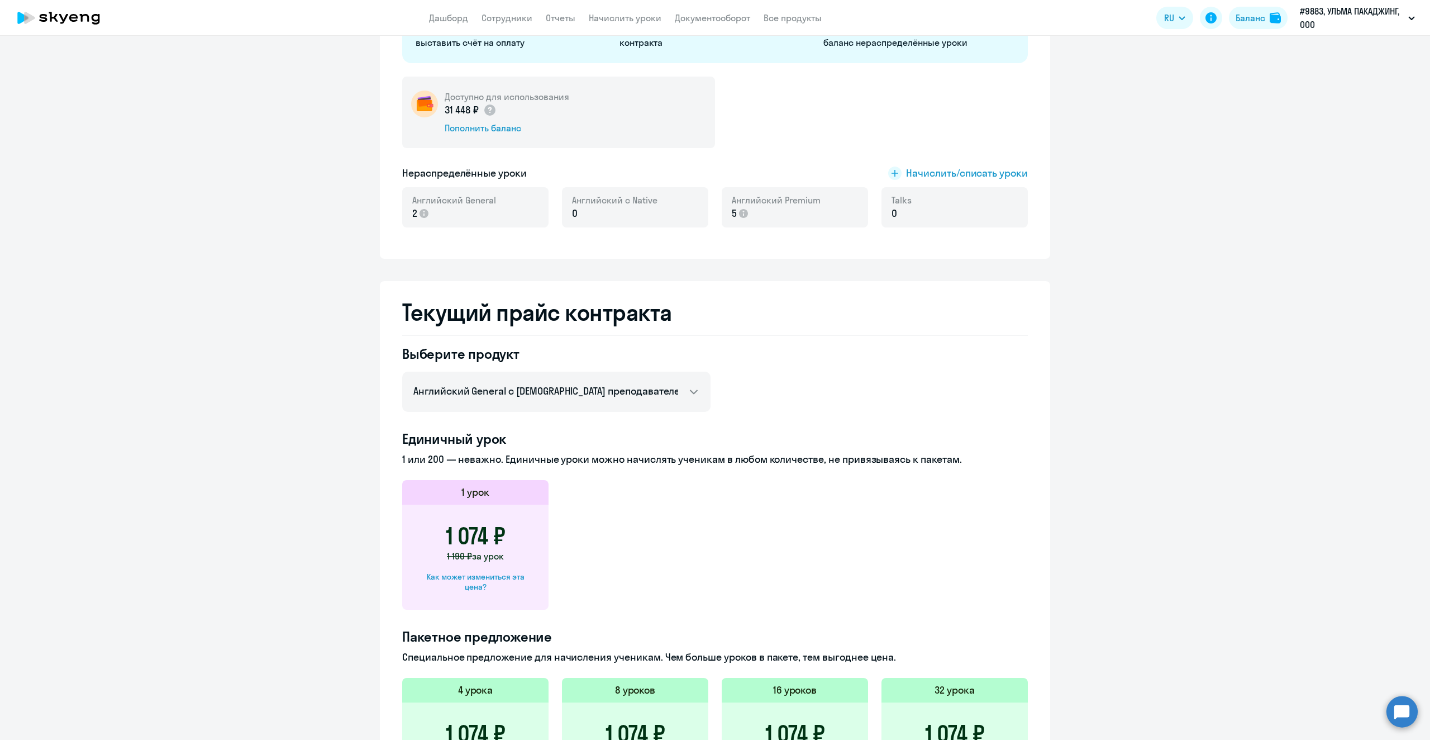
scroll to position [184, 0]
click at [471, 129] on div "Пополнить баланс" at bounding box center [507, 127] width 125 height 12
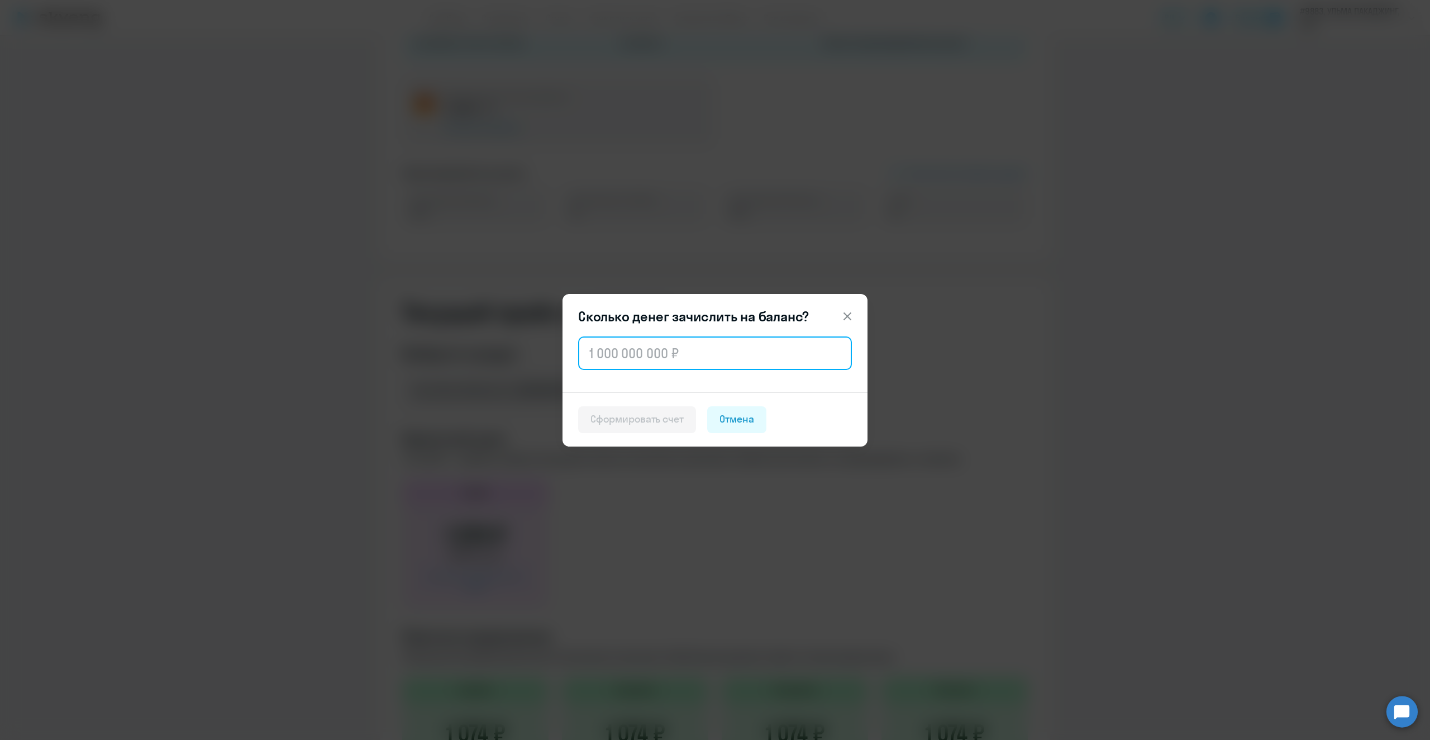
click at [760, 353] on input "text" at bounding box center [715, 353] width 274 height 34
click at [849, 315] on icon at bounding box center [848, 316] width 8 height 8
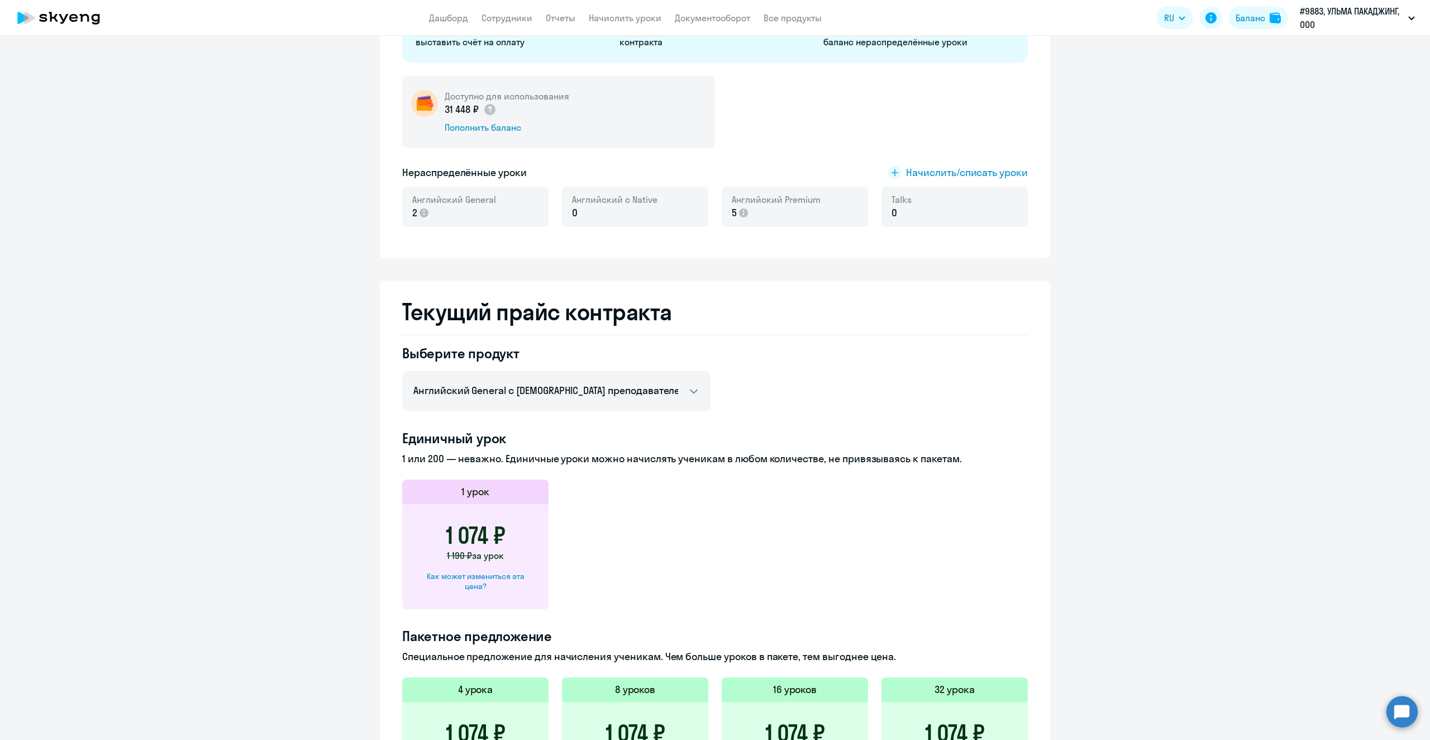
click at [953, 255] on div "[PERSON_NAME] контракта [PERSON_NAME] и уроки История изменений баланса Обратит…" at bounding box center [715, 68] width 671 height 380
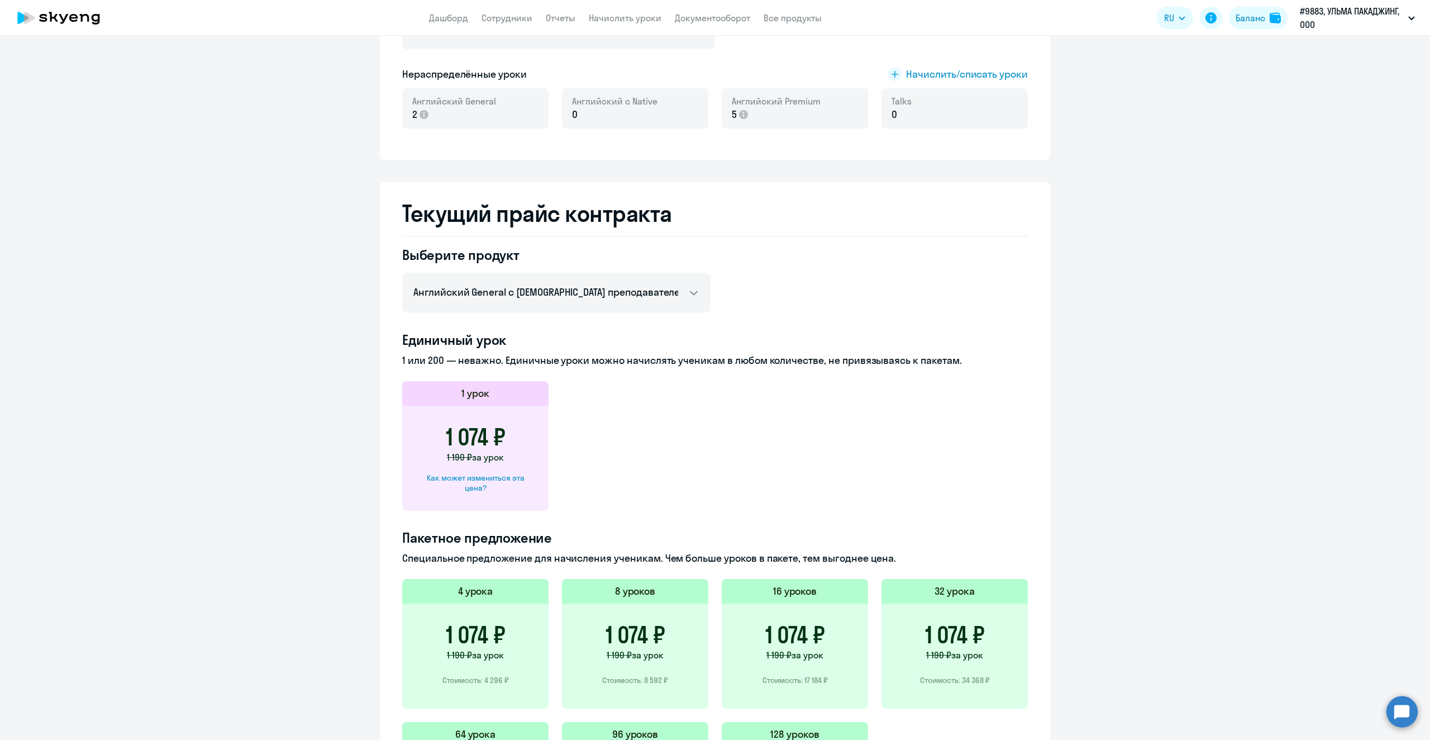
scroll to position [408, 0]
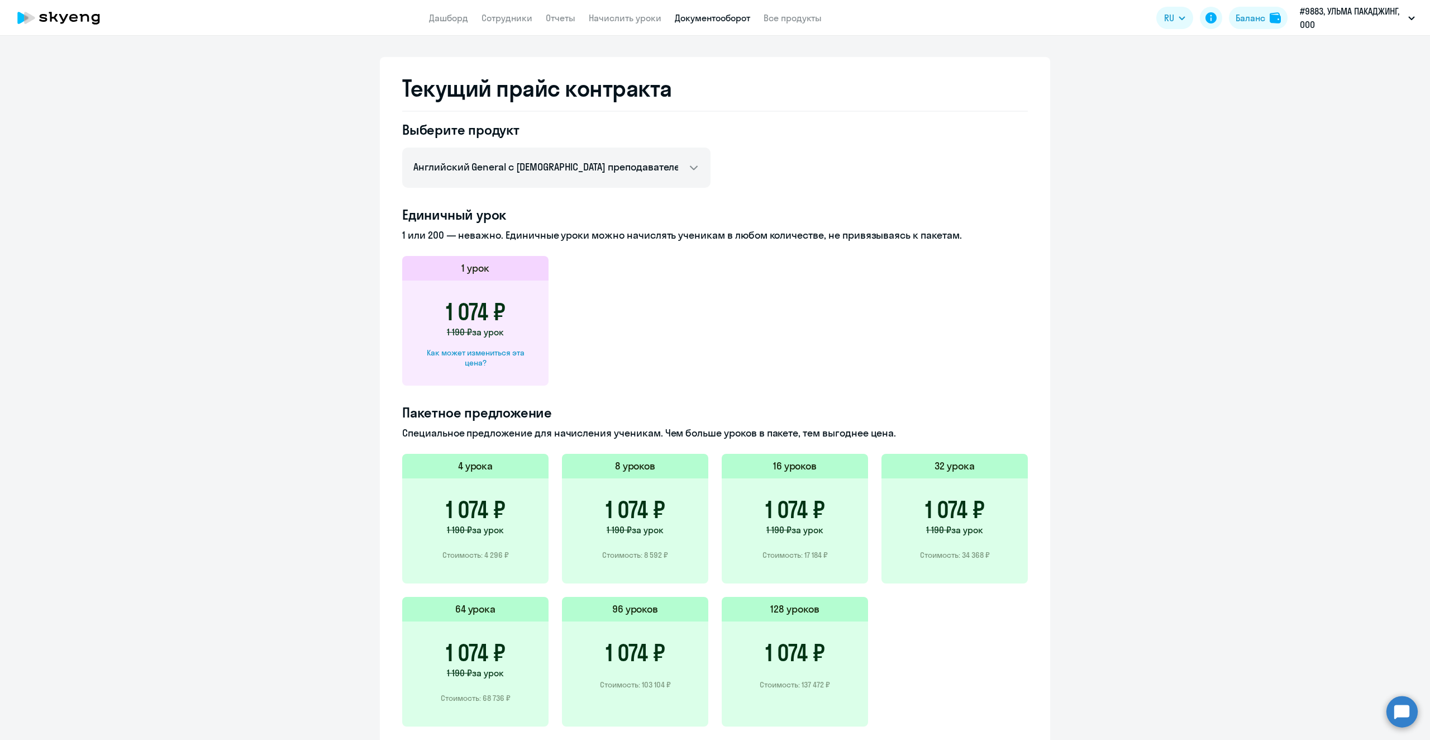
click at [726, 19] on link "Документооборот" at bounding box center [712, 17] width 75 height 11
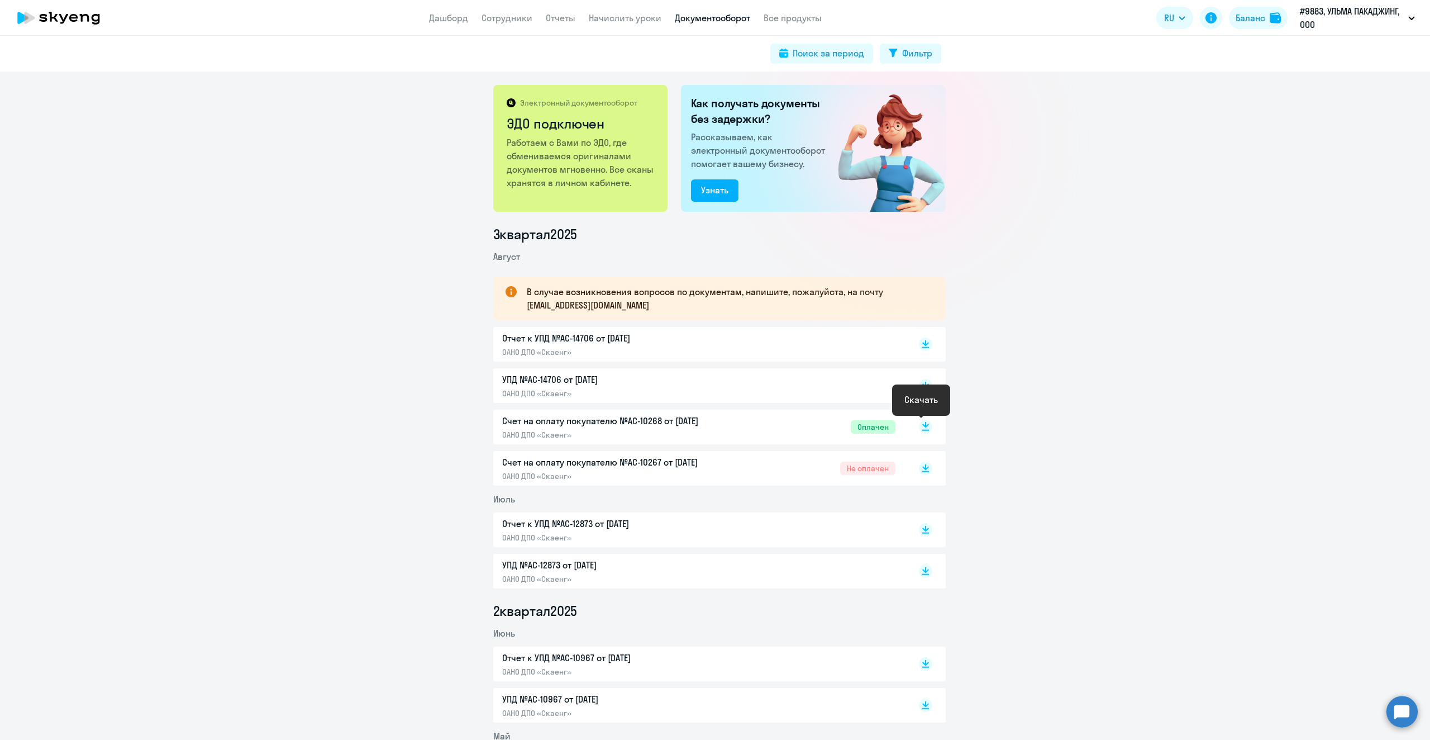
click at [919, 422] on rect at bounding box center [925, 426] width 13 height 13
click at [791, 14] on link "Все продукты" at bounding box center [793, 17] width 58 height 11
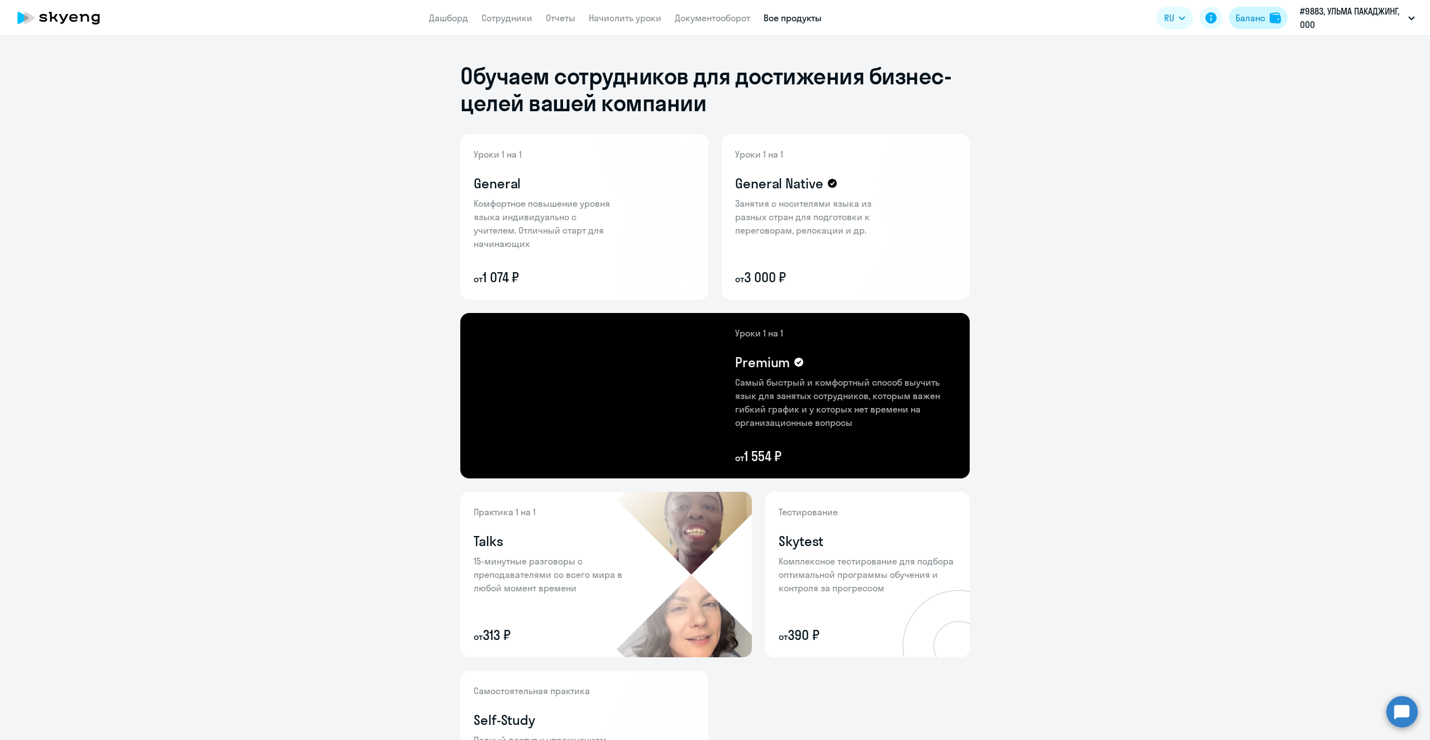
click at [1238, 20] on div "Баланс" at bounding box center [1251, 17] width 30 height 13
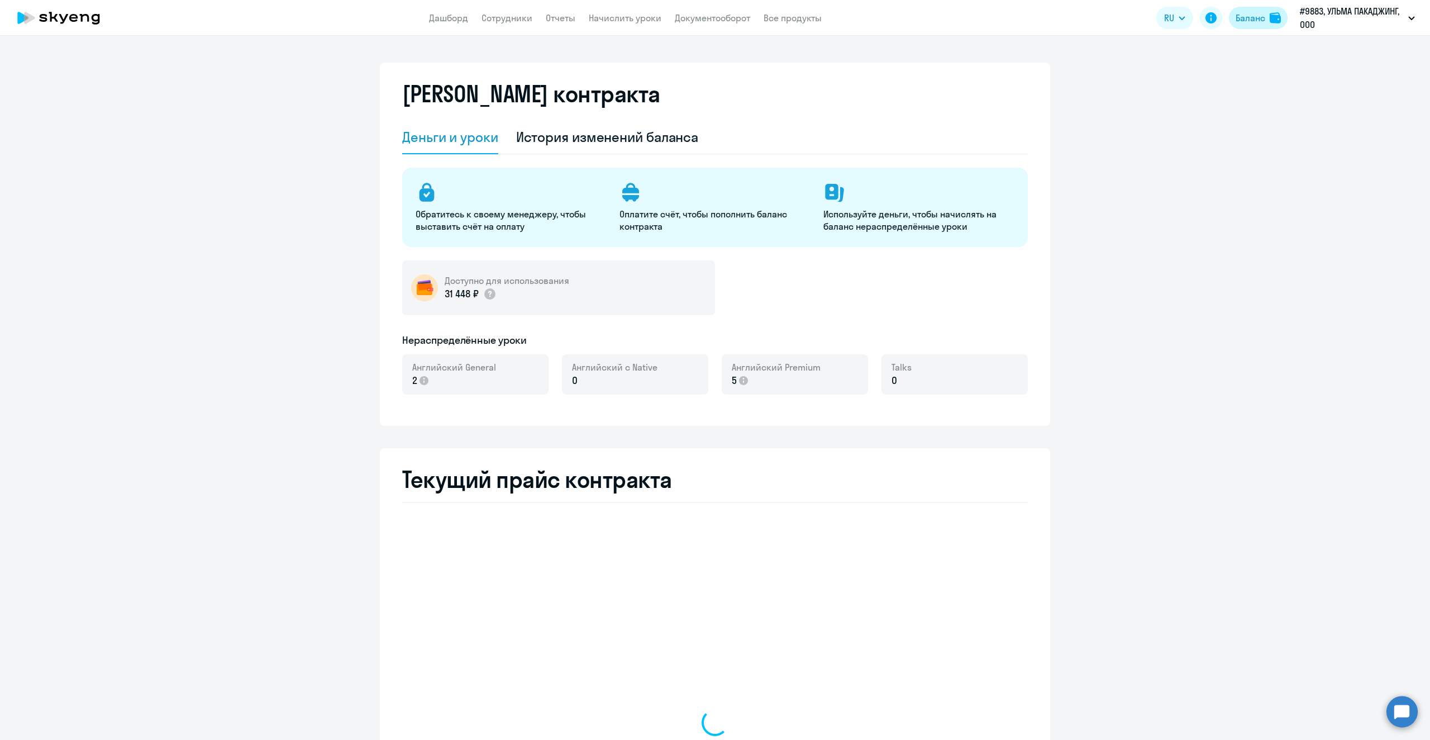
select select "english_adult_not_native_speaker"
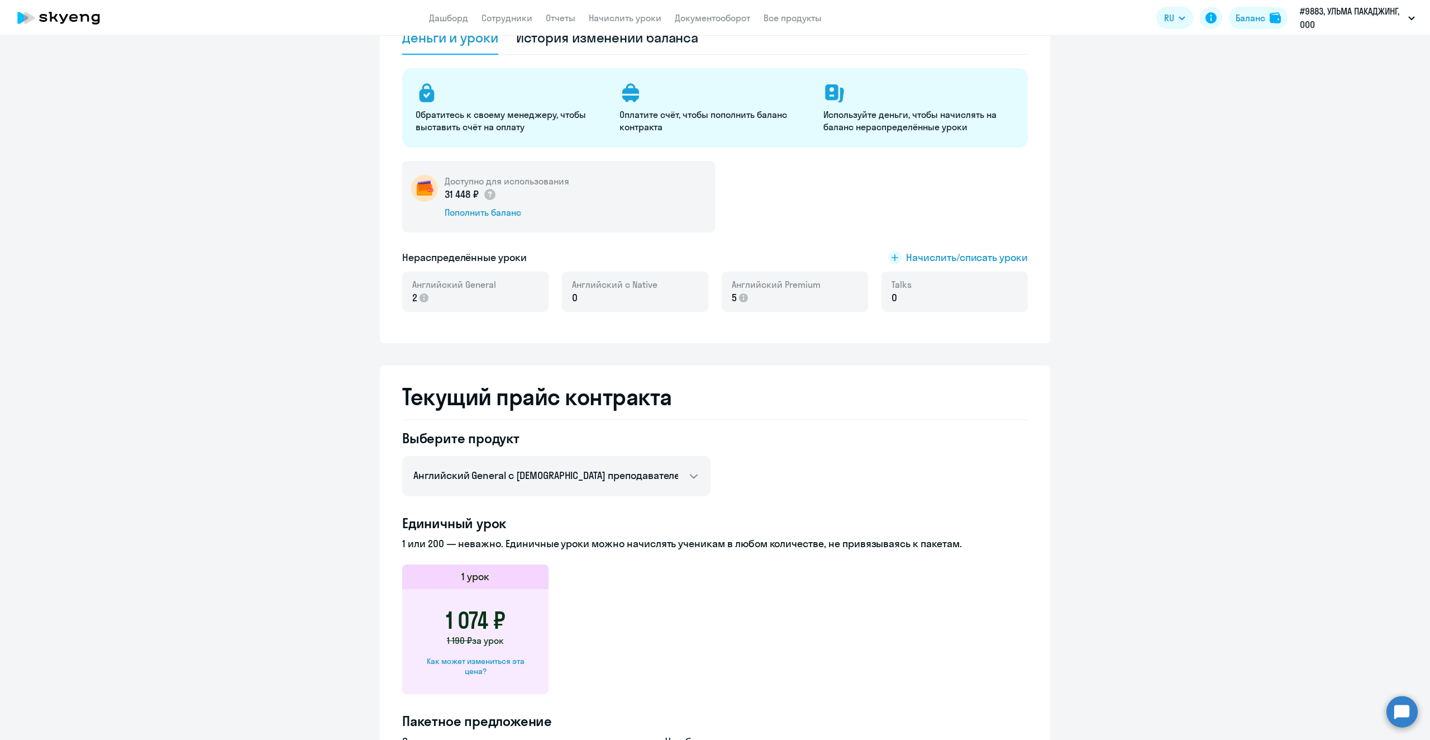
scroll to position [112, 0]
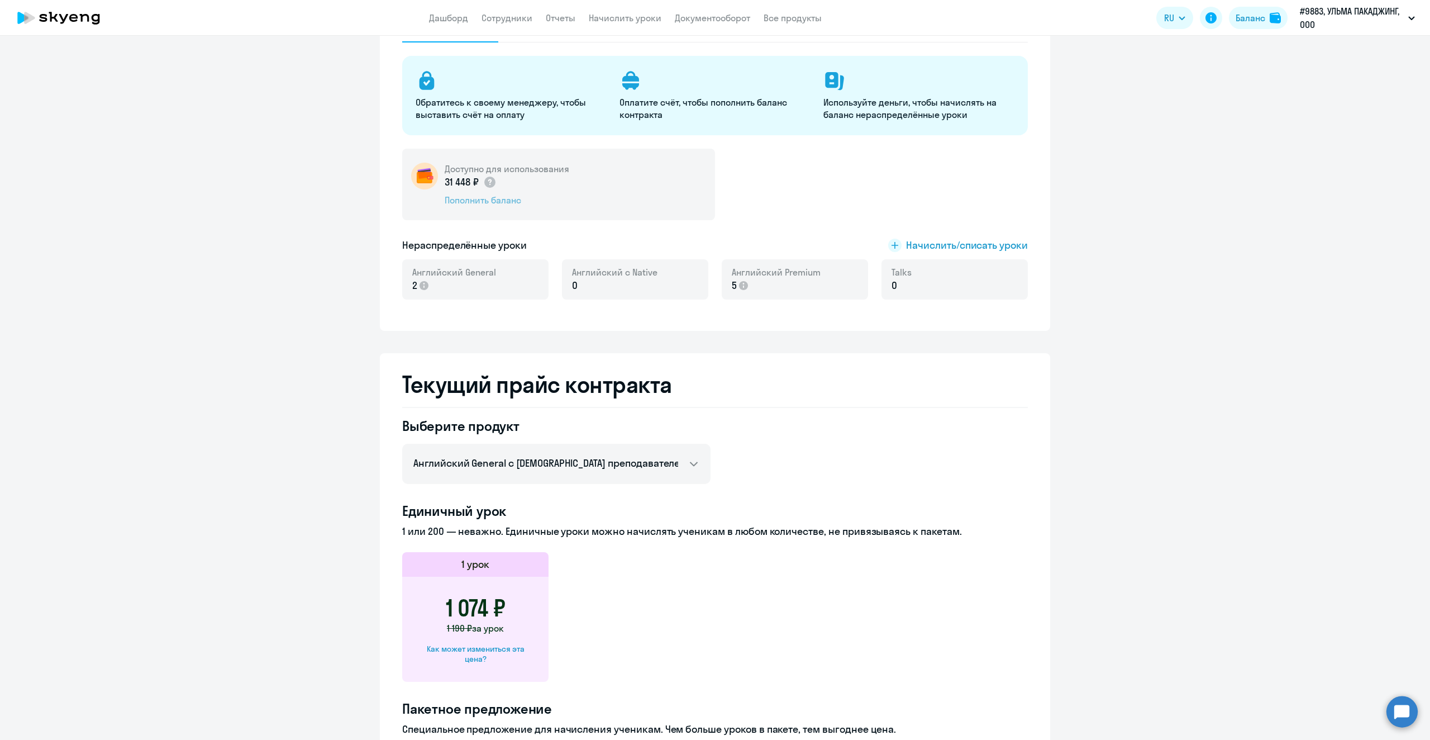
click at [475, 197] on div "Пополнить баланс" at bounding box center [507, 200] width 125 height 12
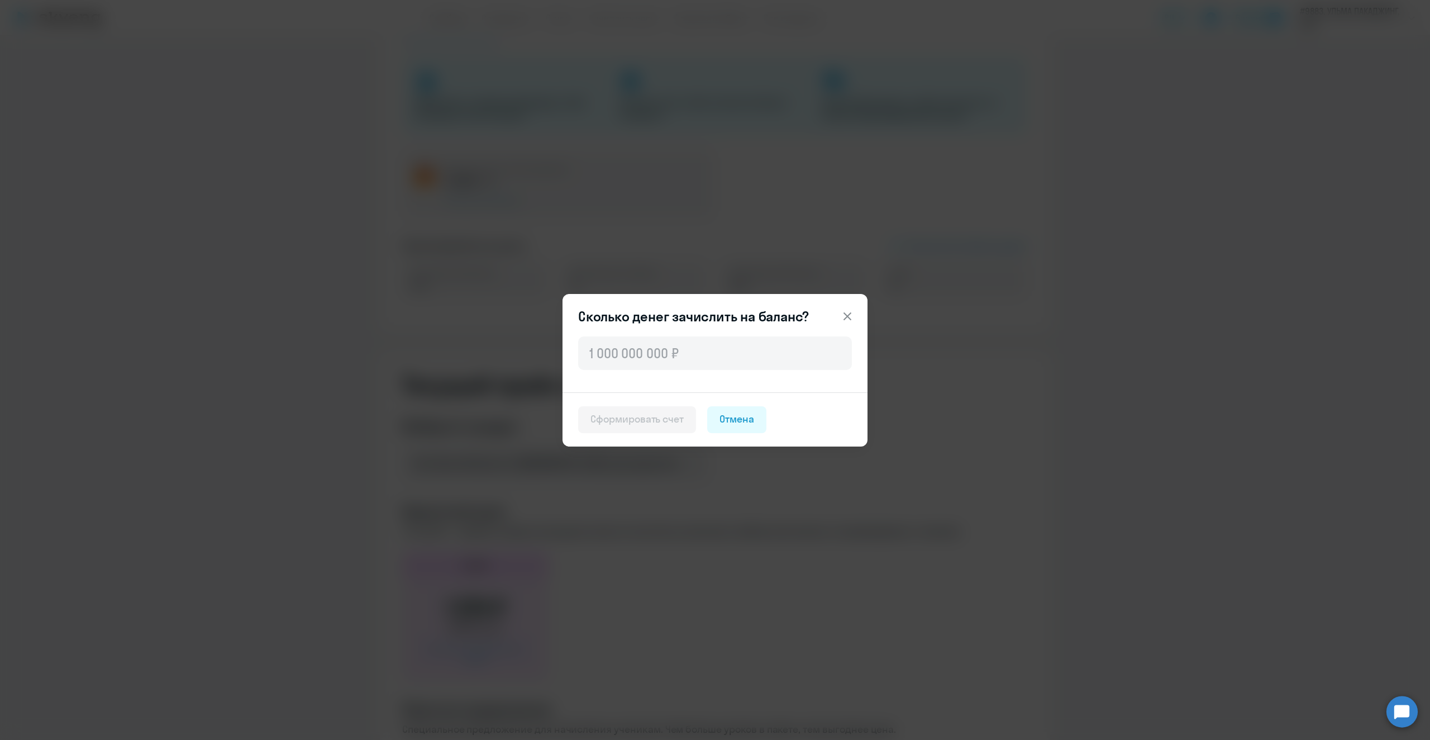
scroll to position [168, 0]
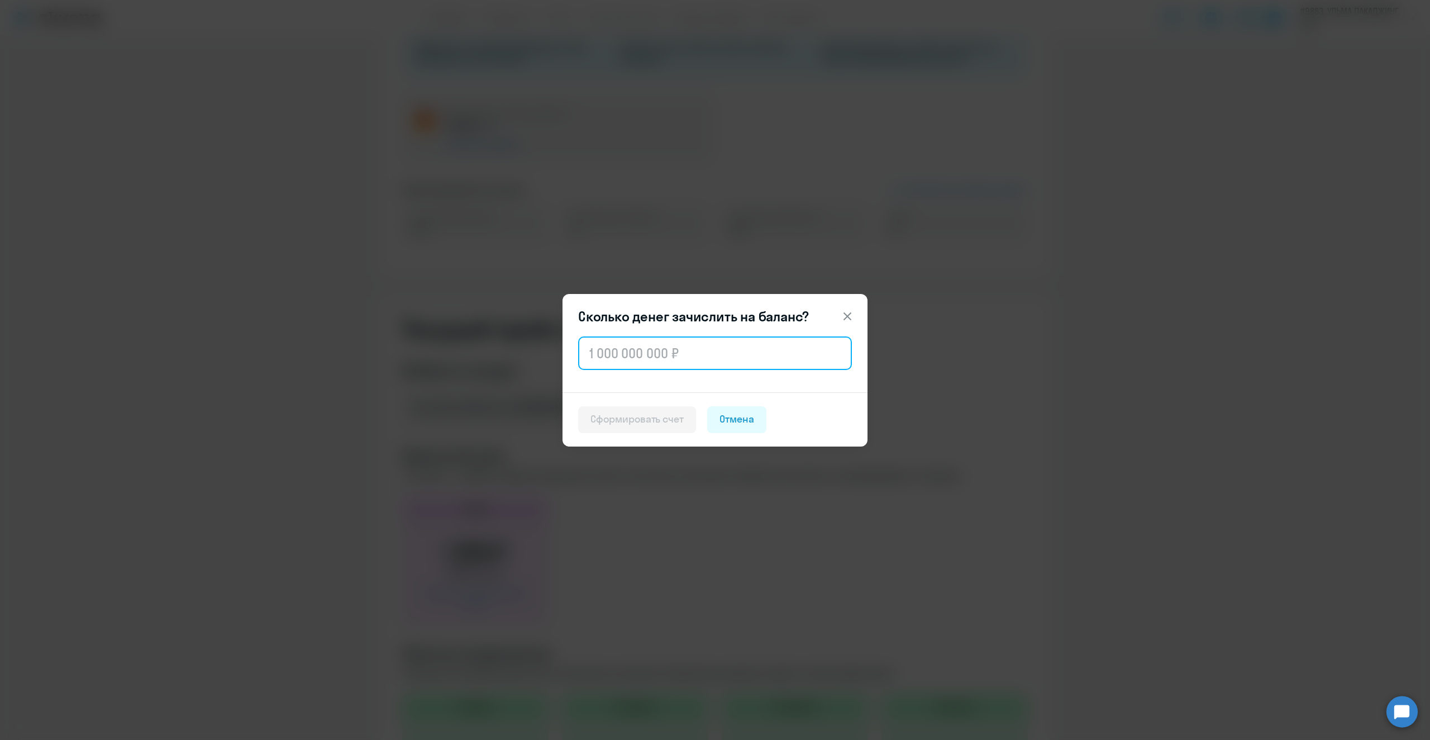
click at [633, 349] on input "text" at bounding box center [715, 353] width 274 height 34
type input "250 000"
click at [642, 416] on div "Сформировать счет" at bounding box center [637, 419] width 93 height 15
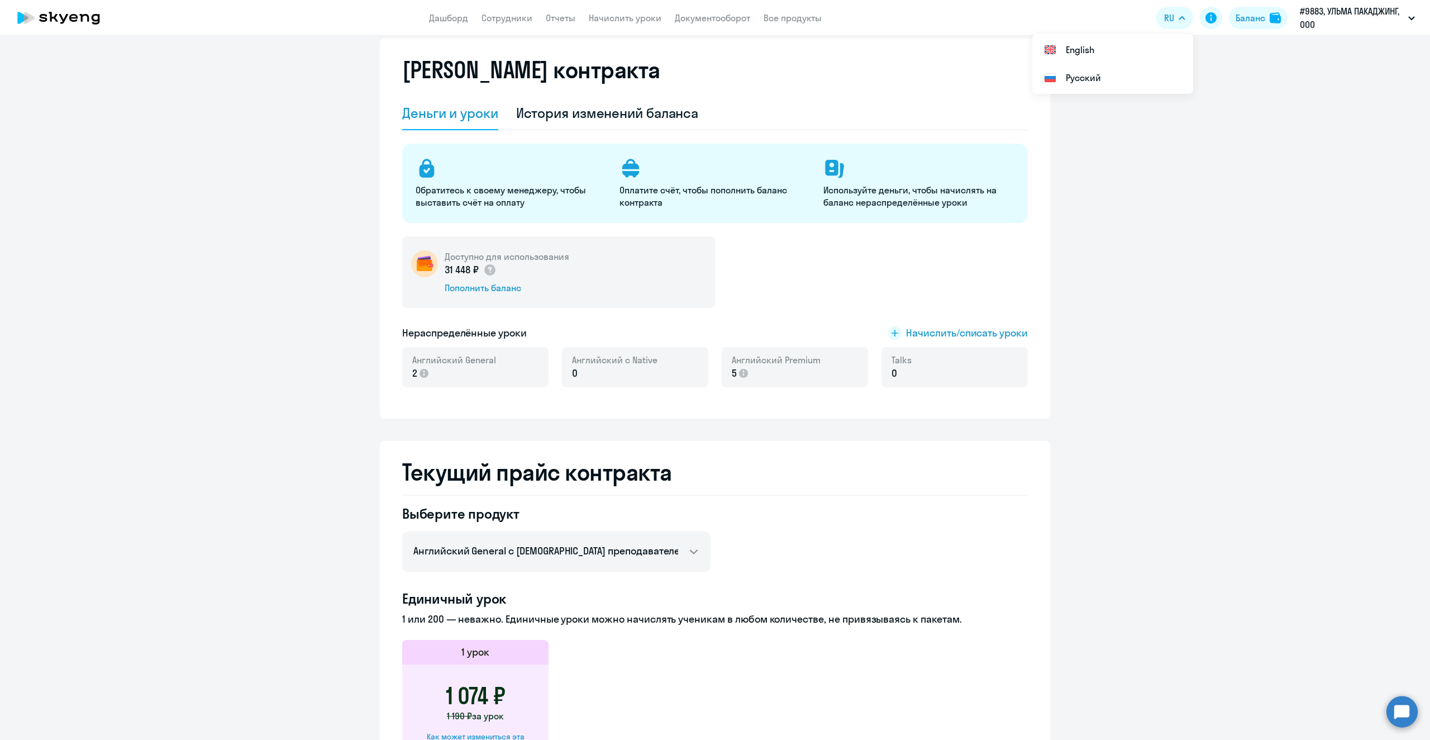
scroll to position [0, 0]
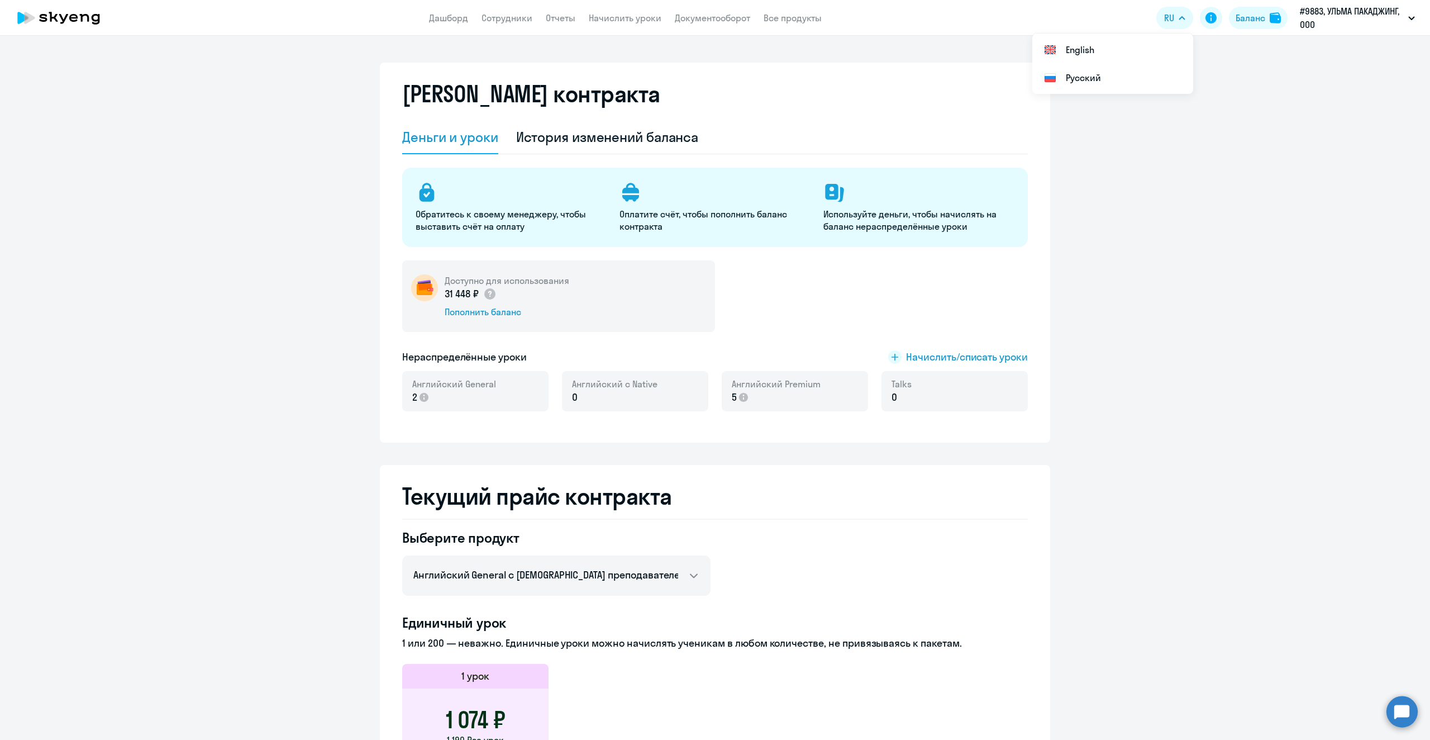
click at [715, 11] on app-menu-item-link "Документооборот" at bounding box center [712, 18] width 75 height 14
click at [711, 16] on link "Документооборот" at bounding box center [712, 17] width 75 height 11
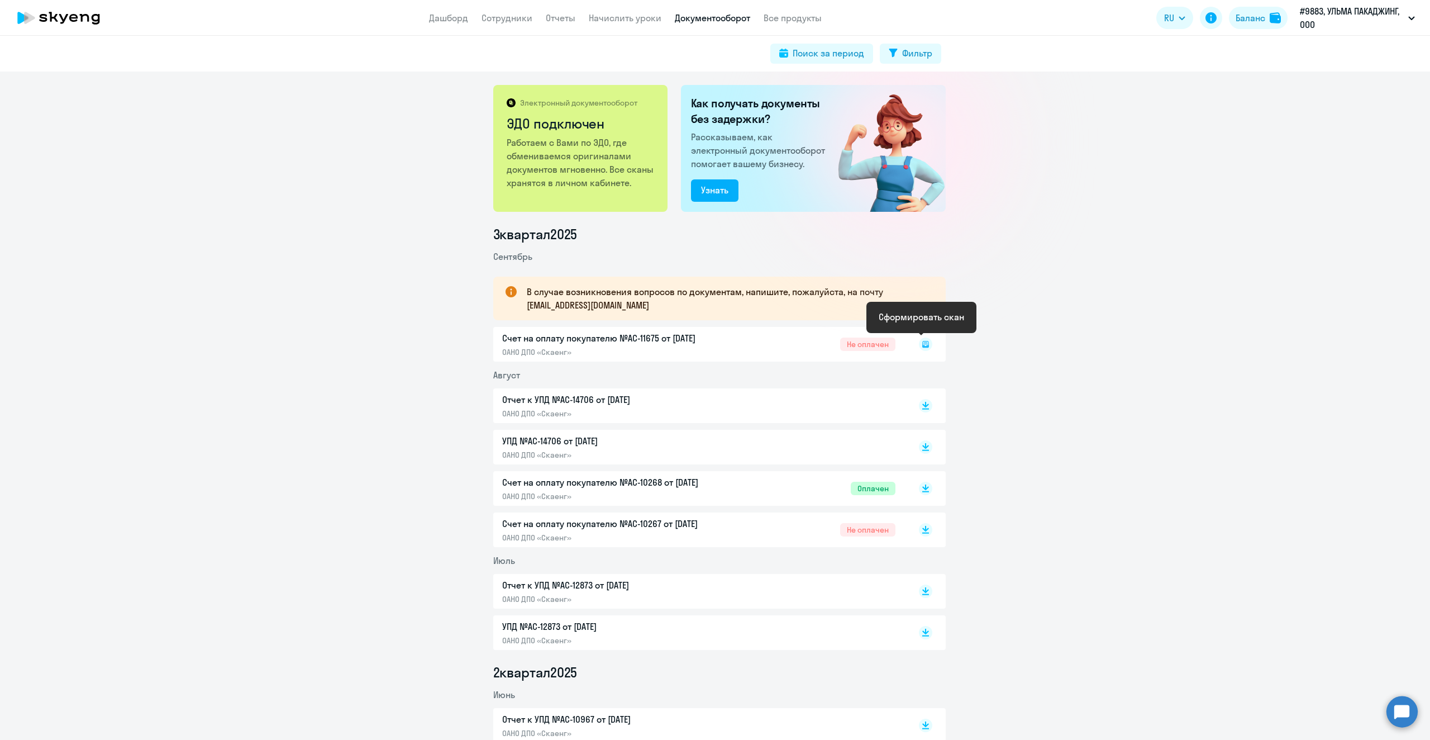
click at [919, 343] on rect at bounding box center [925, 343] width 13 height 13
click at [923, 341] on rect at bounding box center [925, 343] width 13 height 13
click at [926, 345] on rect at bounding box center [925, 343] width 13 height 13
click at [650, 352] on div "Счет на оплату покупателю №AC-11675 от [DATE] ОАНО ДПО «Скаенг» Не оплачен" at bounding box center [719, 344] width 453 height 35
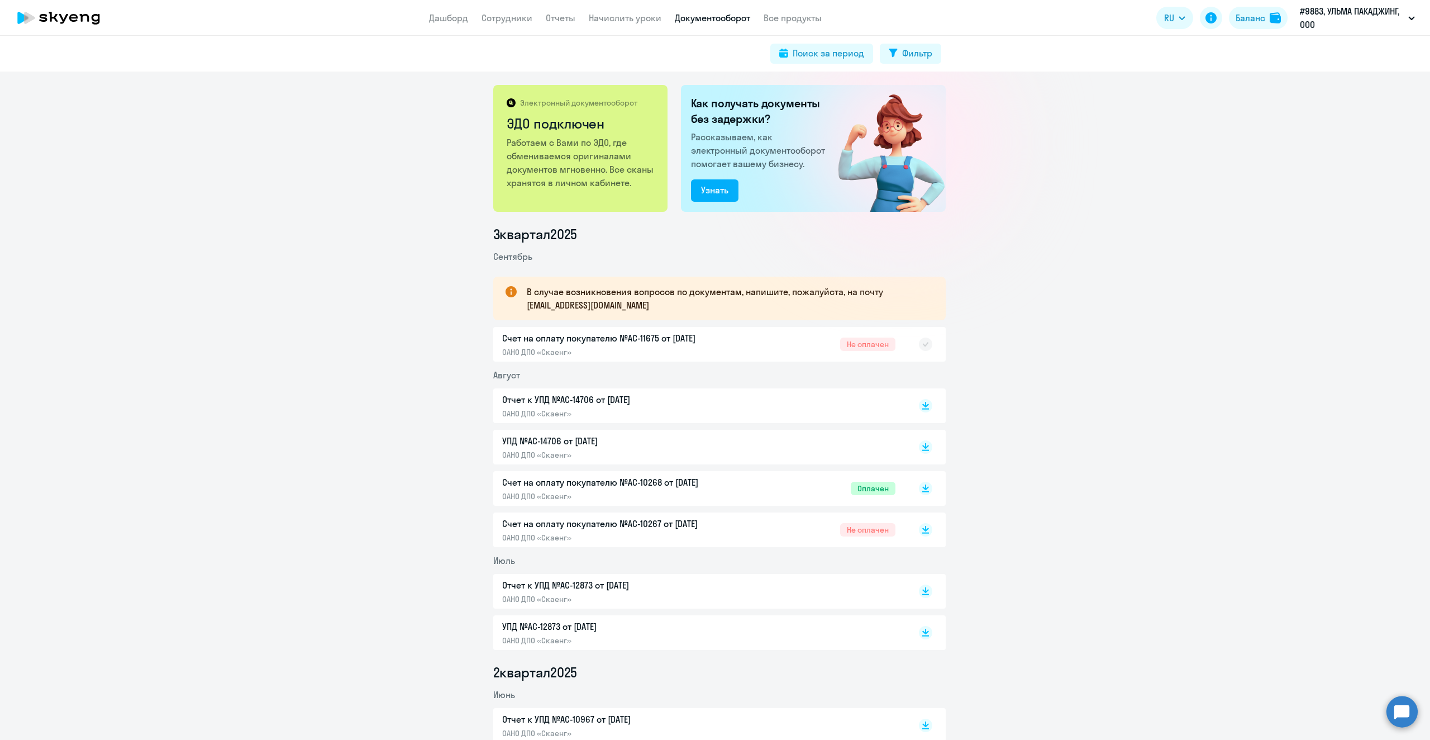
click at [627, 350] on div "Счет на оплату покупателю №AC-11675 от [DATE] ОАНО ДПО «Скаенг» Не оплачен" at bounding box center [719, 344] width 453 height 35
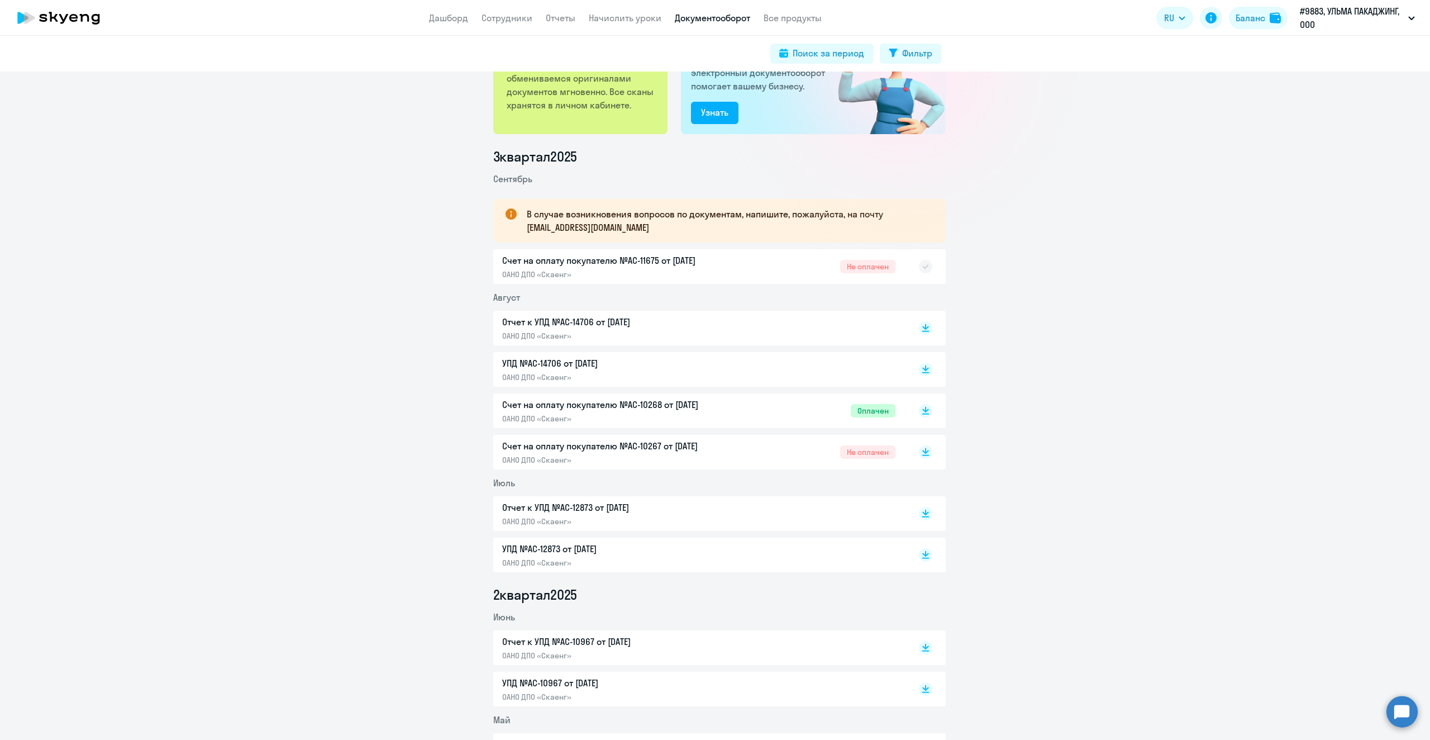
scroll to position [56, 0]
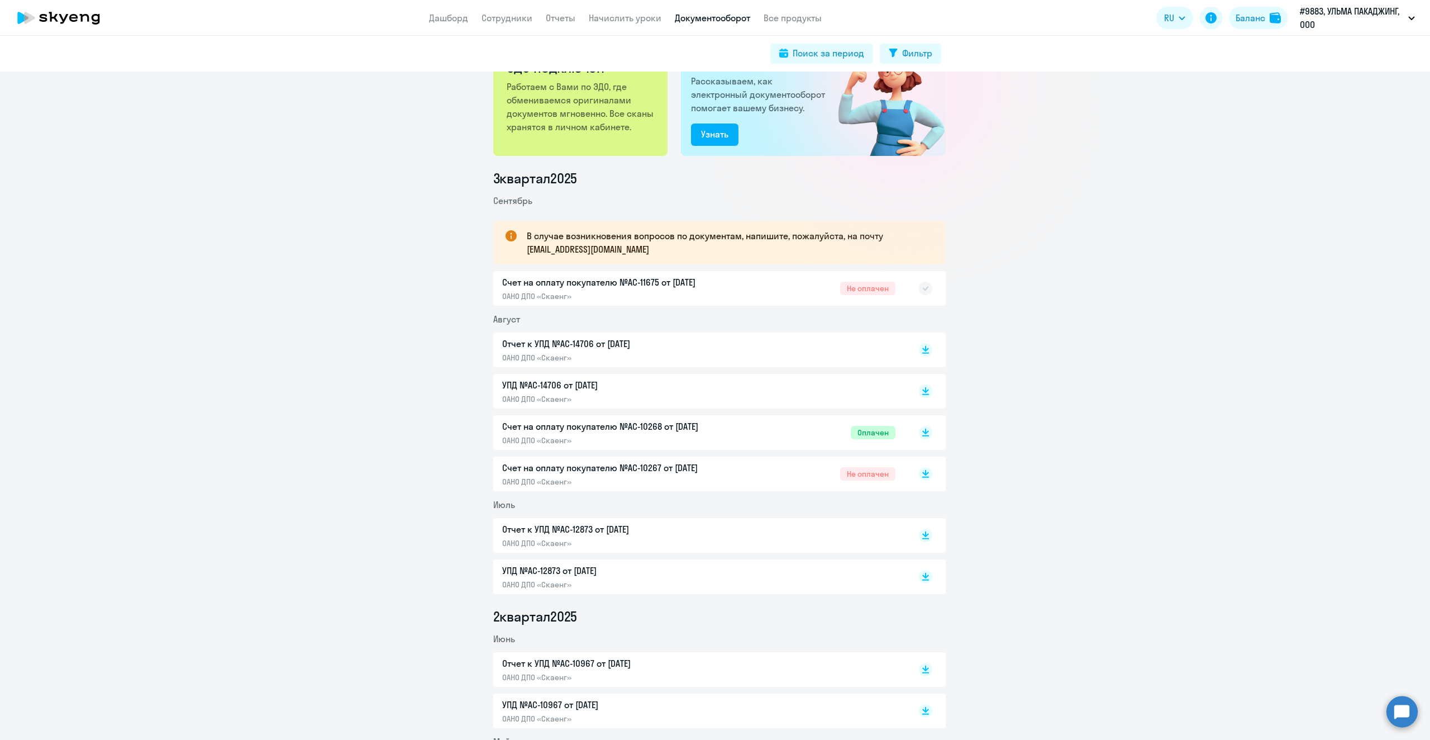
click at [527, 287] on div "Счет на оплату покупателю №AC-11675 от [DATE] ОАНО ДПО «Скаенг» Не оплачен" at bounding box center [719, 288] width 453 height 35
click at [647, 288] on div "Счет на оплату покупателю №AC-11675 от [DATE] ОАНО ДПО «Скаенг» Не оплачен" at bounding box center [719, 288] width 453 height 35
click at [714, 274] on div "Счет на оплату покупателю №AC-11675 от [DATE] ОАНО ДПО «Скаенг» Не оплачен" at bounding box center [719, 288] width 453 height 35
click at [665, 284] on div "Счет на оплату покупателю №AC-11675 от [DATE] ОАНО ДПО «Скаенг» Не оплачен" at bounding box center [719, 288] width 453 height 35
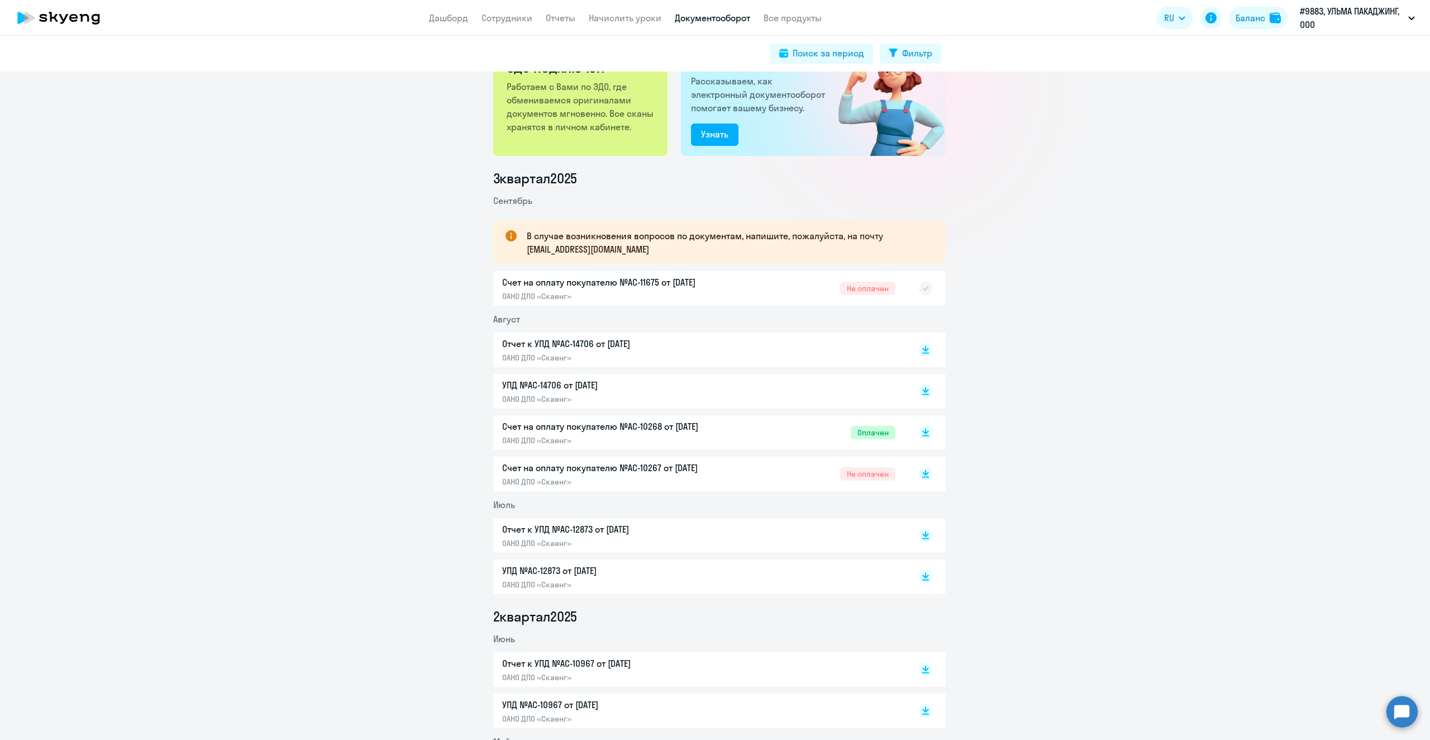
click at [911, 288] on div at bounding box center [914, 288] width 37 height 26
click at [1256, 21] on div "Баланс" at bounding box center [1251, 17] width 30 height 13
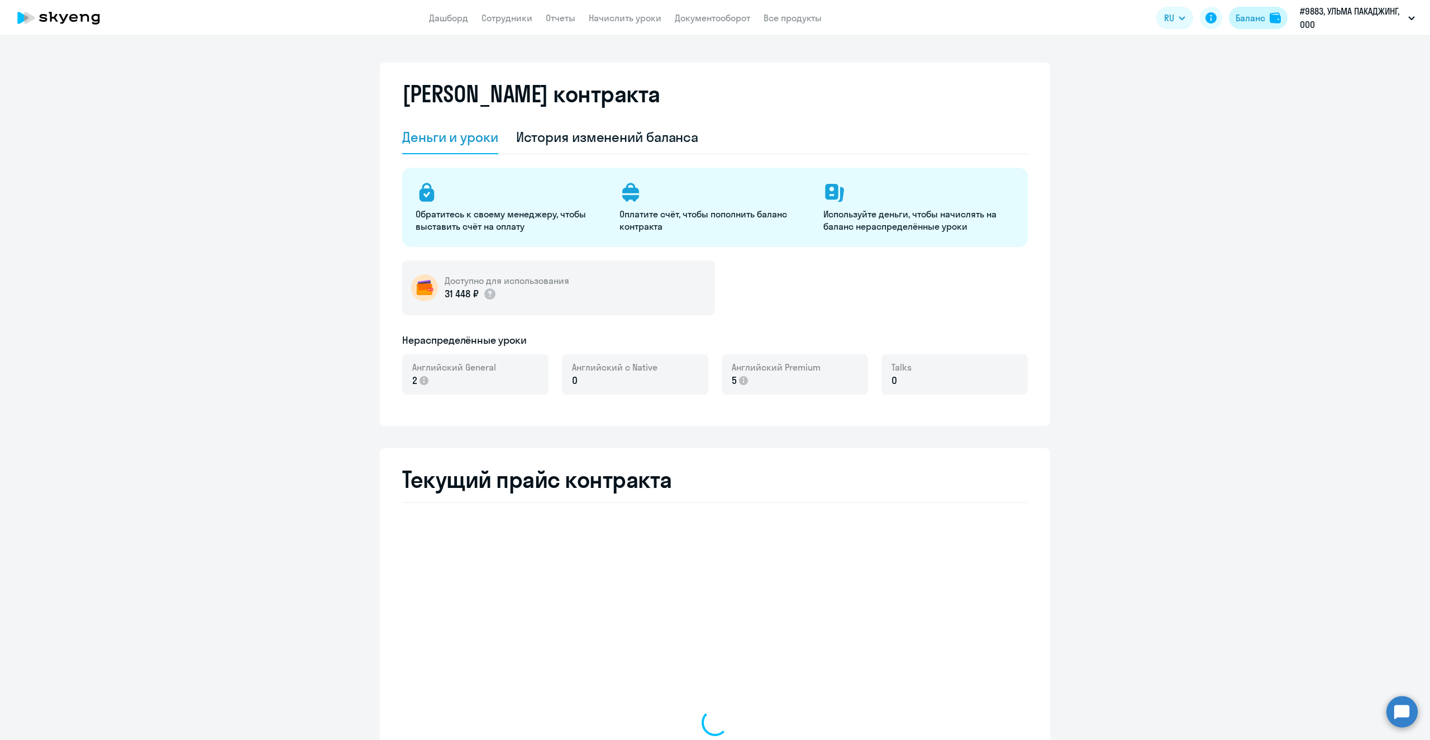
select select "english_adult_not_native_speaker"
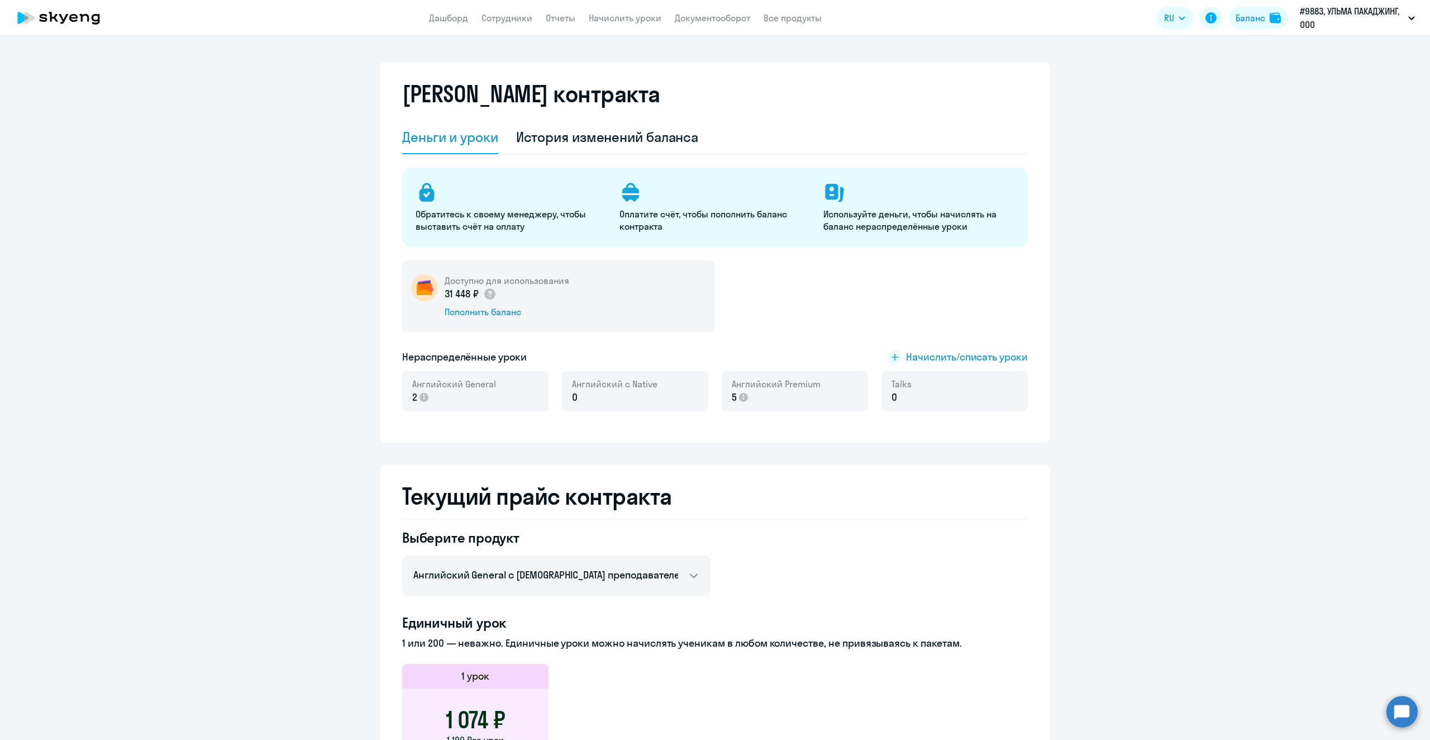
click at [849, 189] on svg-icon at bounding box center [919, 192] width 191 height 22
click at [825, 196] on icon at bounding box center [831, 192] width 13 height 16
click at [1352, 55] on li "#9883, УЛЬМА ПАКАДЖИНГ, ООО" at bounding box center [1351, 52] width 139 height 28
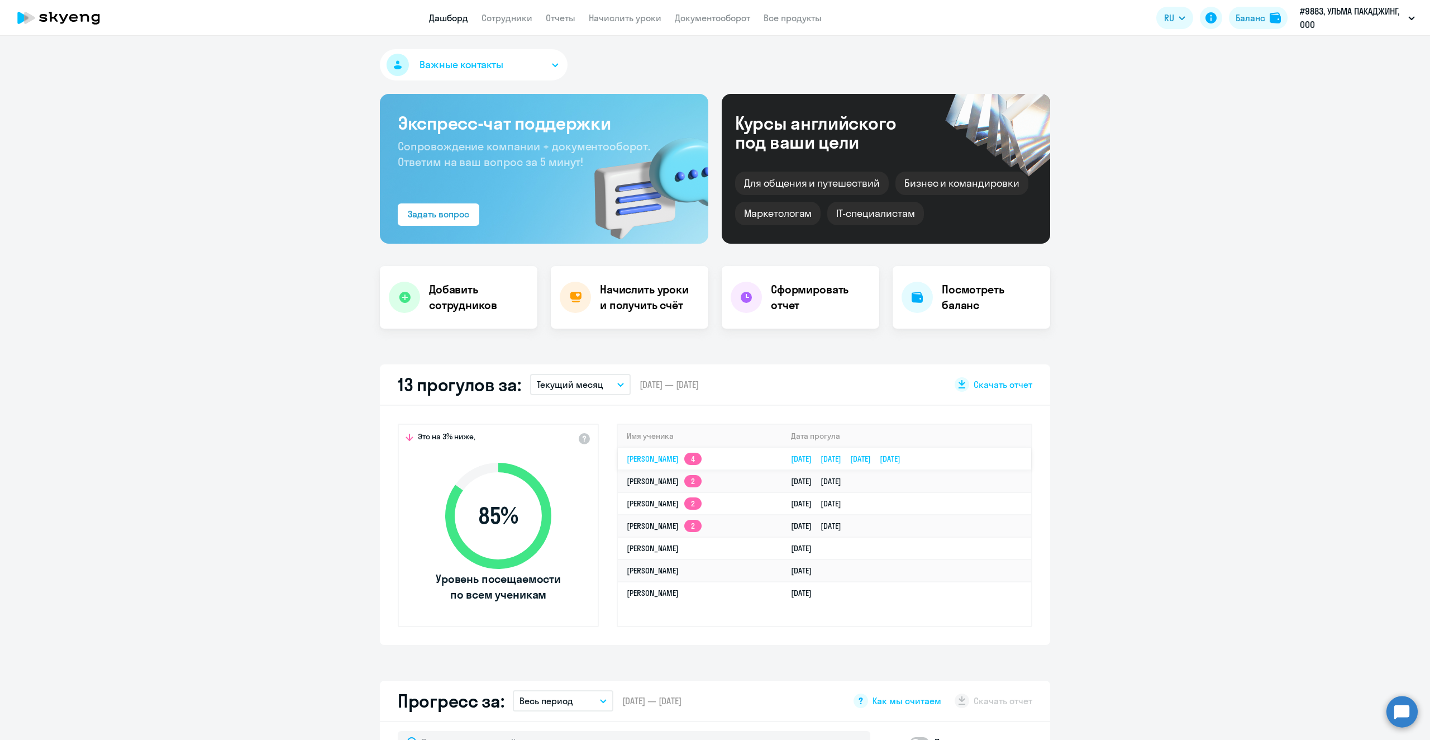
select select "30"
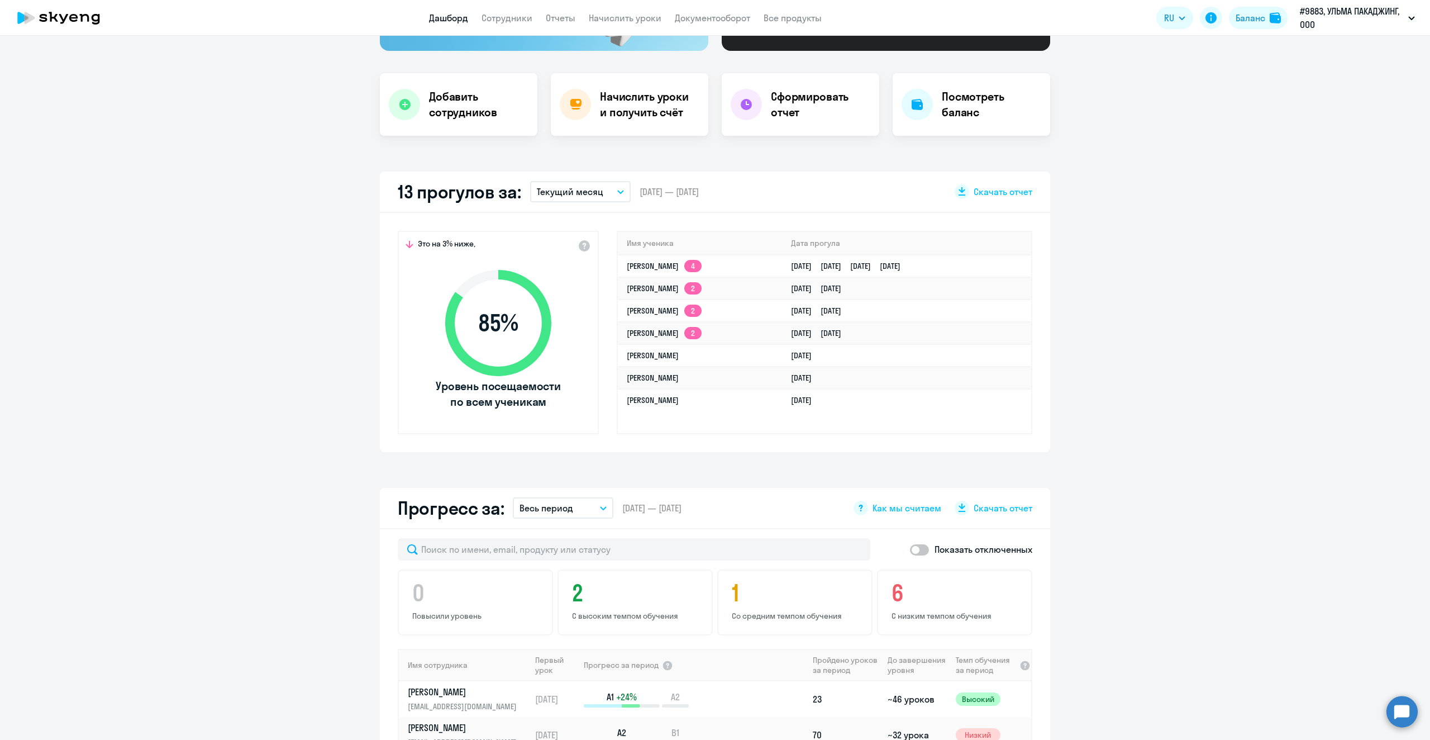
scroll to position [168, 0]
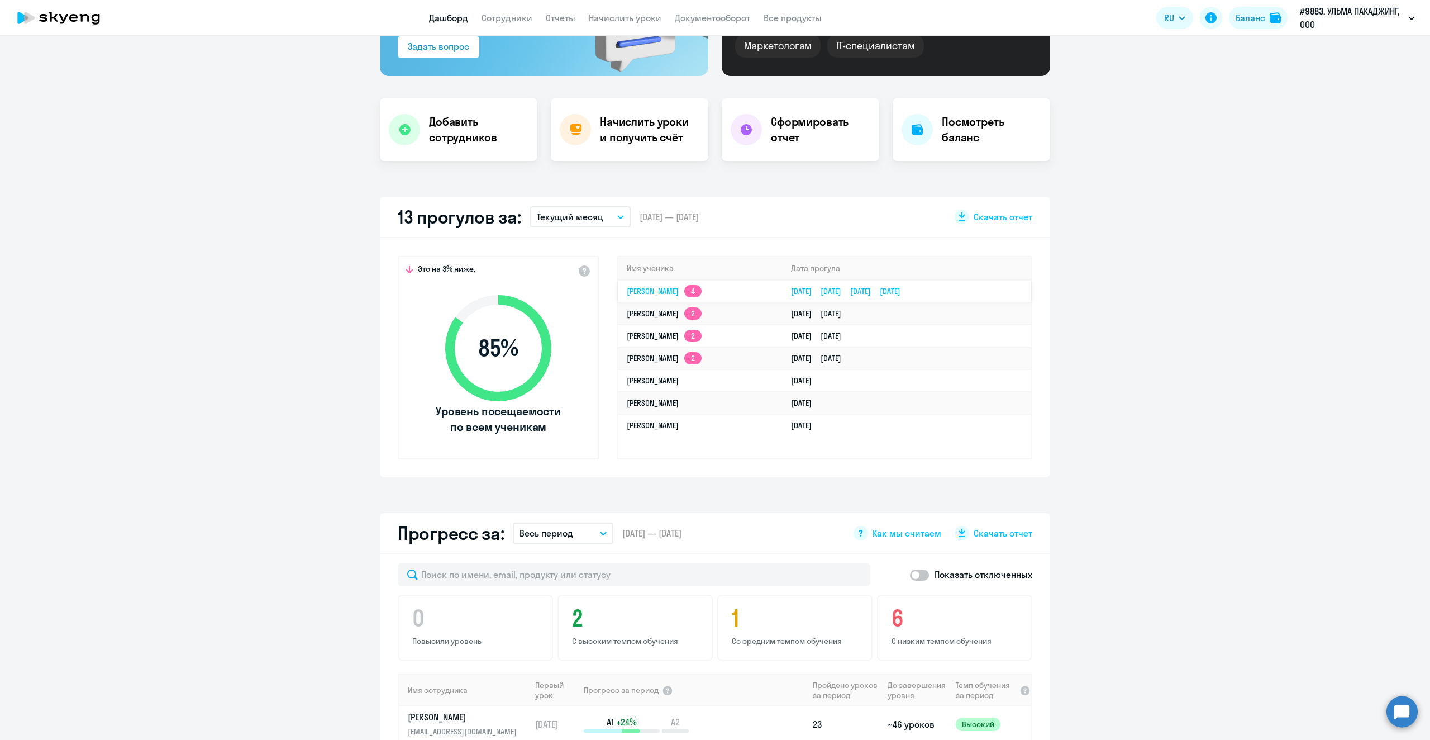
click at [668, 293] on link "[PERSON_NAME] 4" at bounding box center [664, 291] width 75 height 10
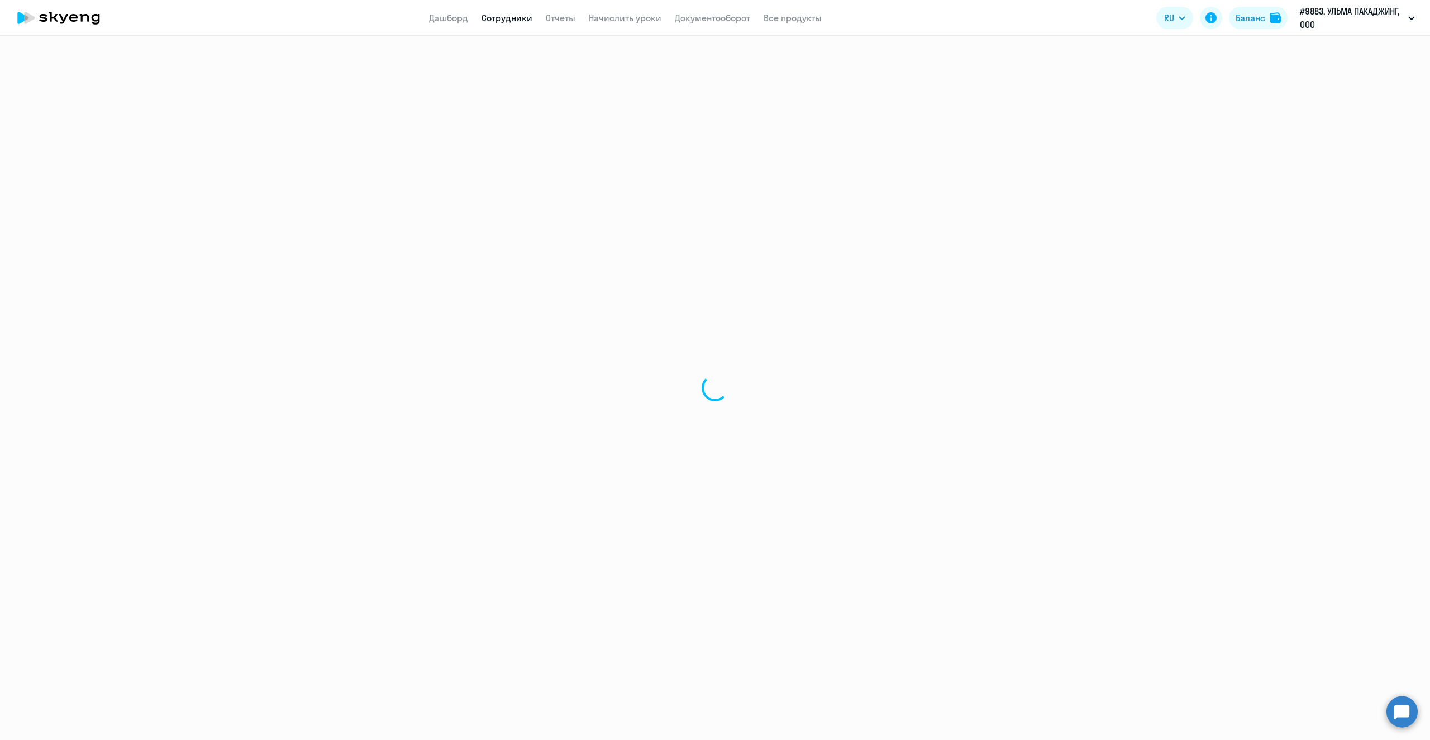
select select "english"
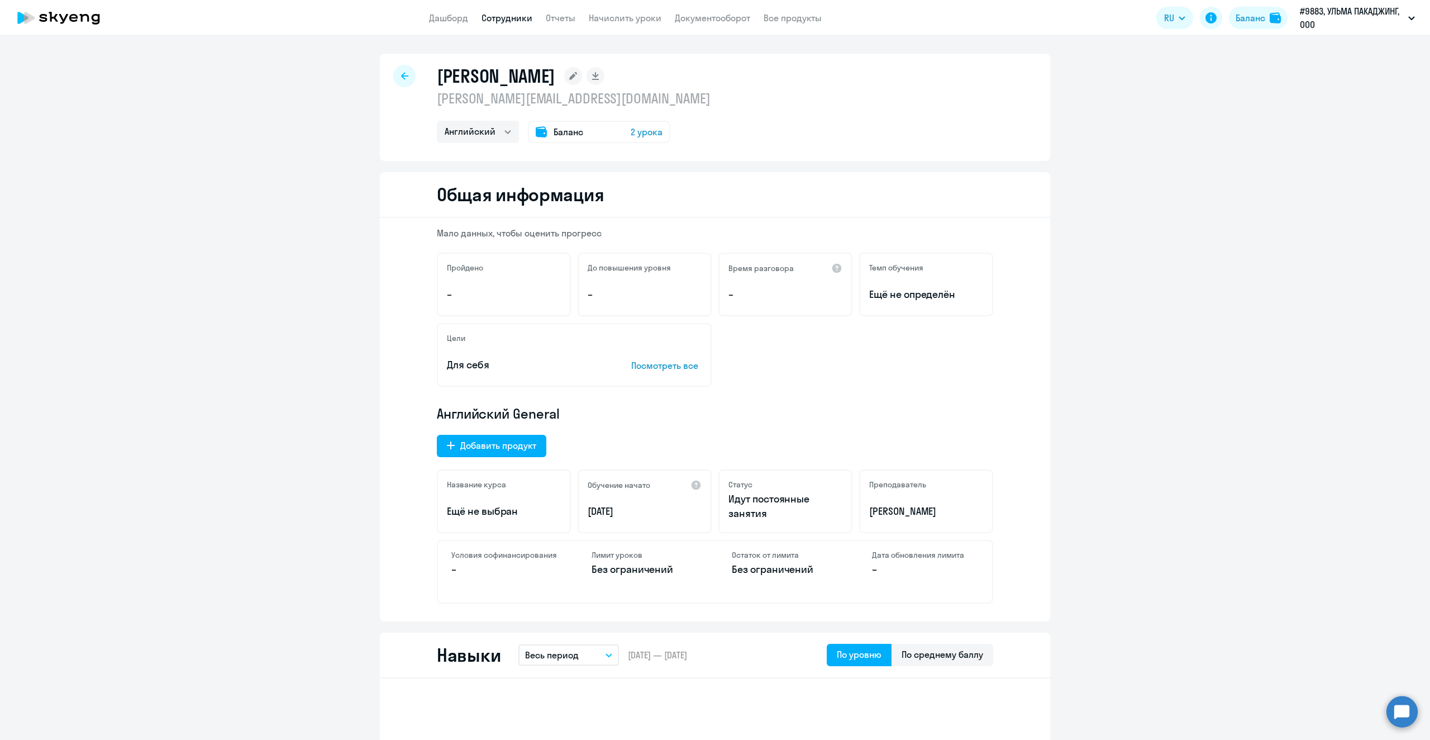
click at [644, 133] on span "2 урока" at bounding box center [647, 131] width 32 height 13
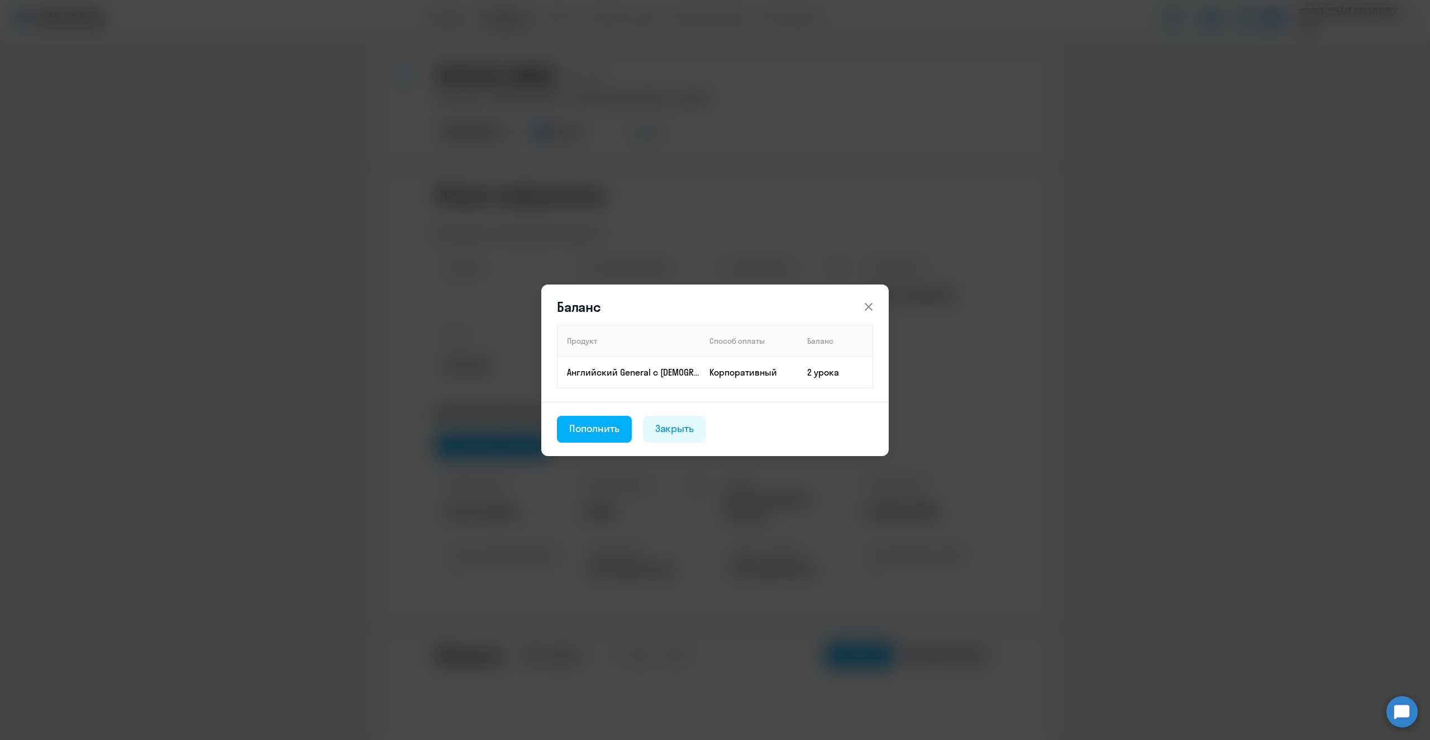
click at [872, 310] on icon at bounding box center [869, 306] width 8 height 8
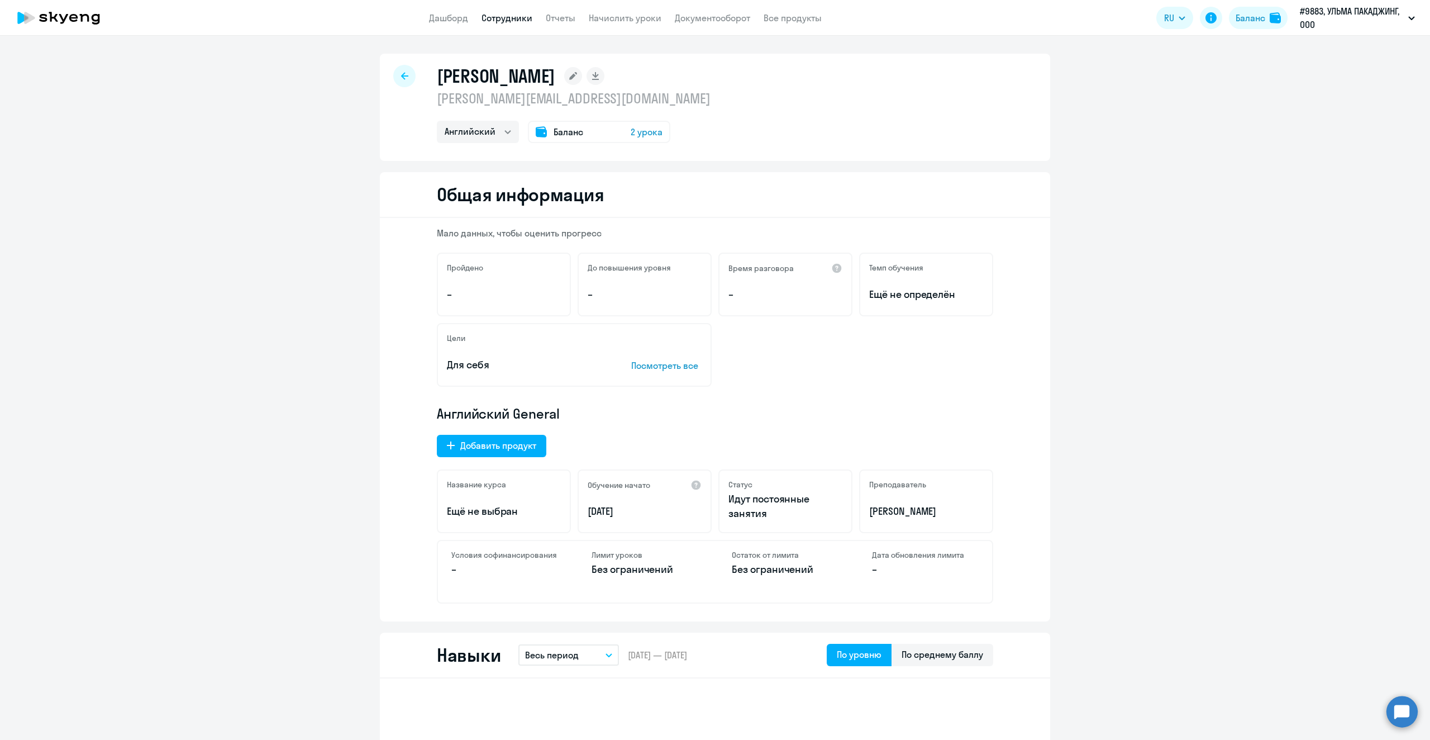
click at [683, 365] on p "Посмотреть все" at bounding box center [666, 365] width 70 height 13
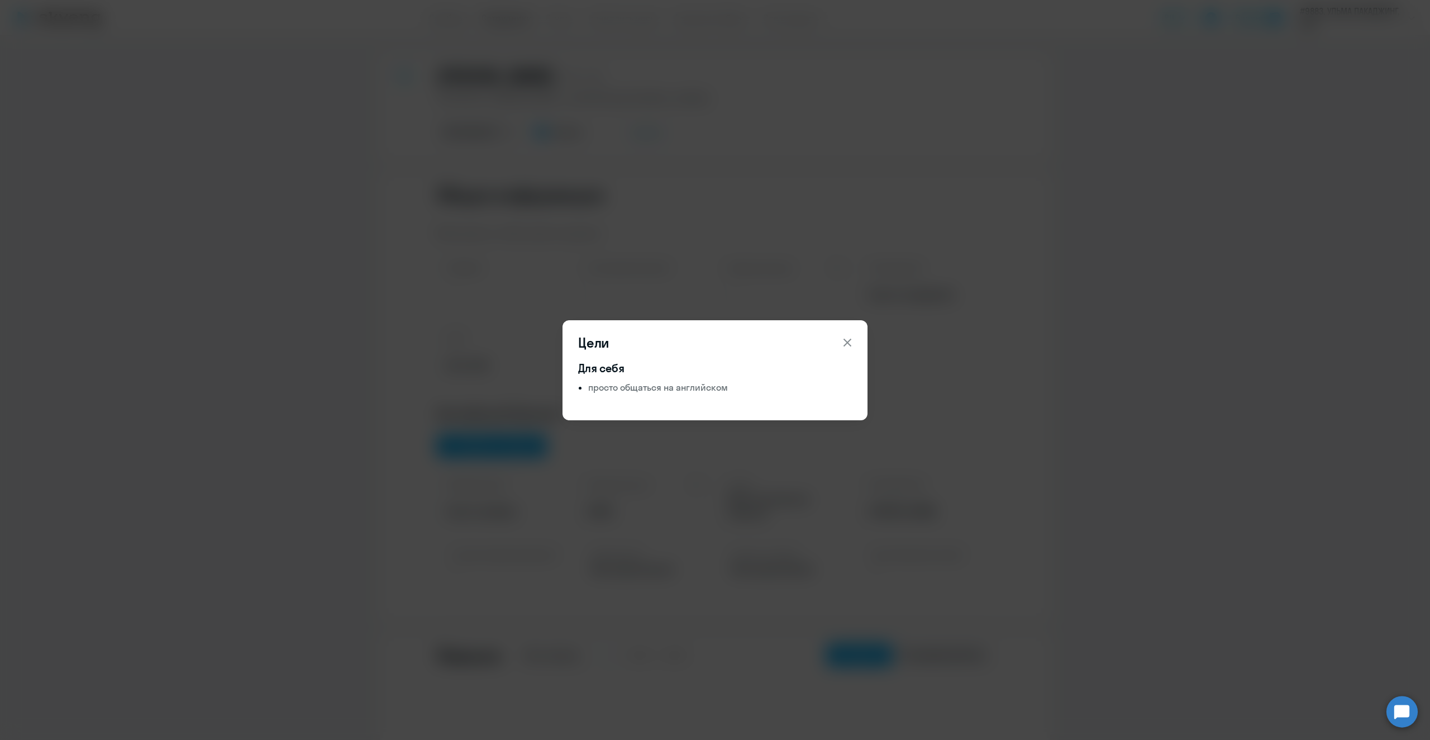
click at [845, 340] on icon at bounding box center [847, 342] width 13 height 13
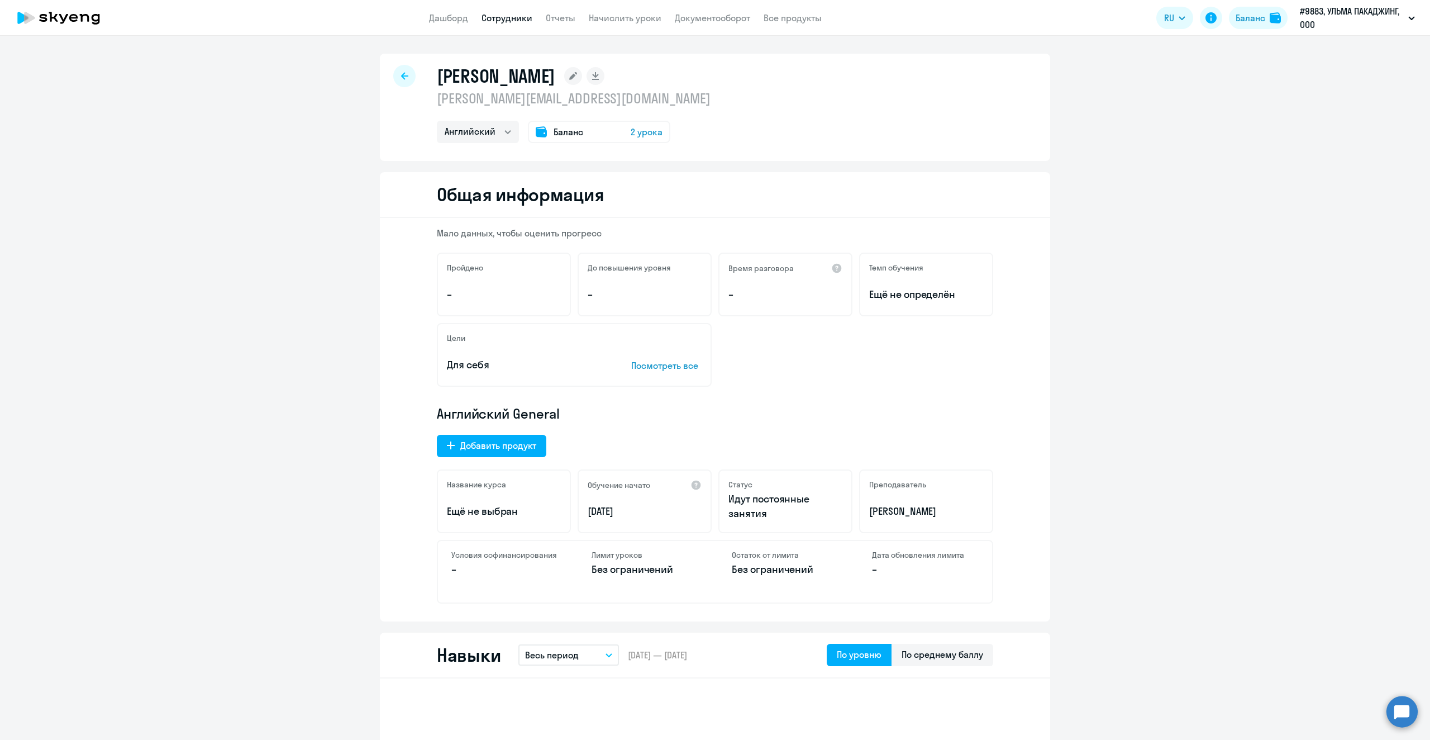
click at [504, 17] on link "Сотрудники" at bounding box center [507, 17] width 51 height 11
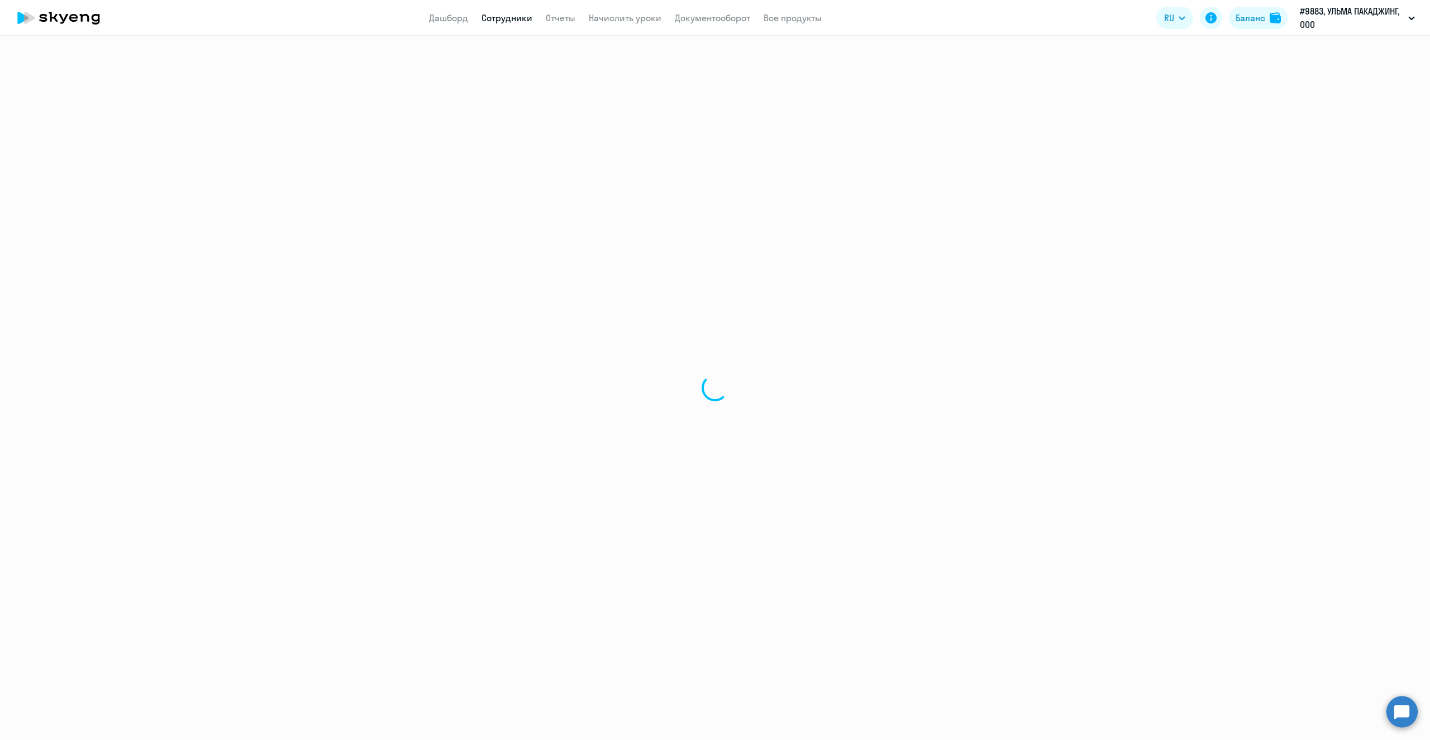
select select "30"
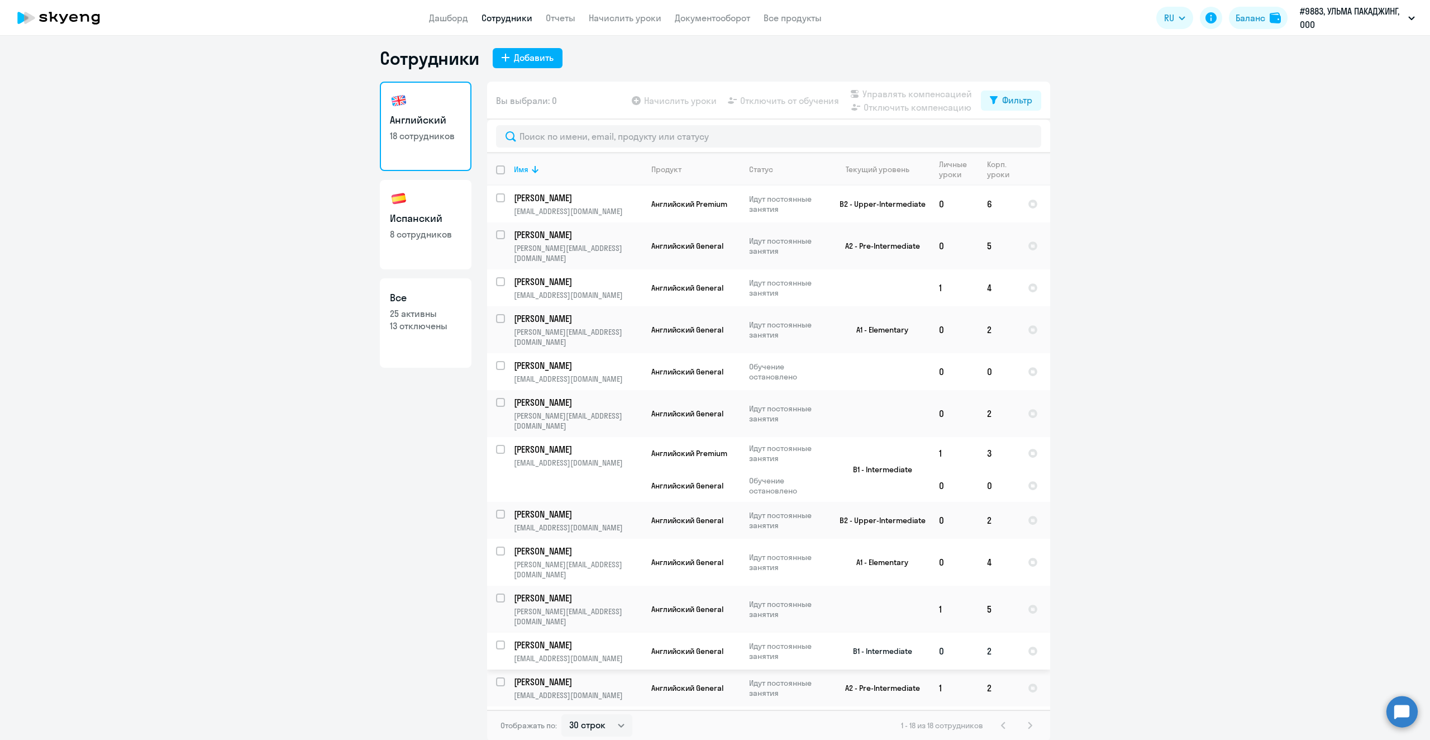
scroll to position [7, 0]
click at [988, 668] on td "2" at bounding box center [998, 686] width 41 height 37
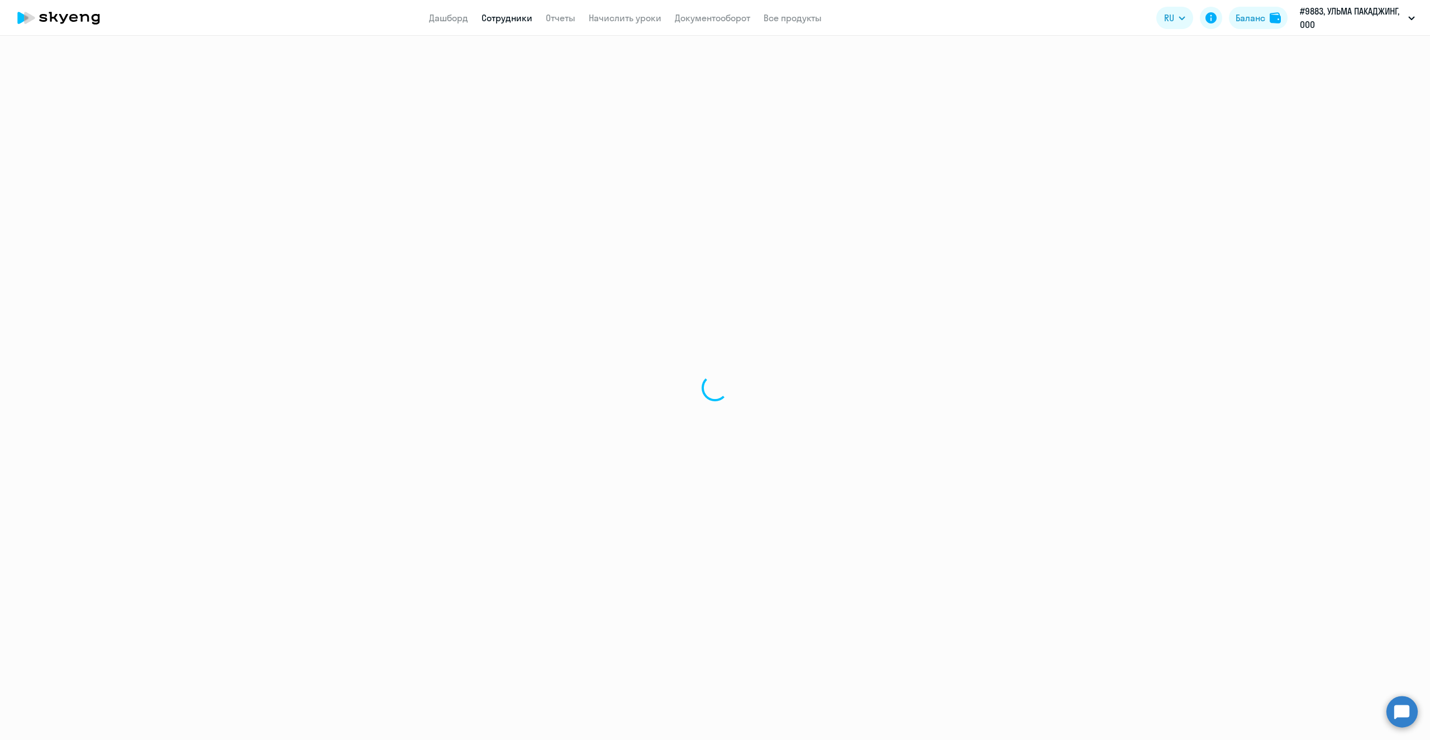
select select "english"
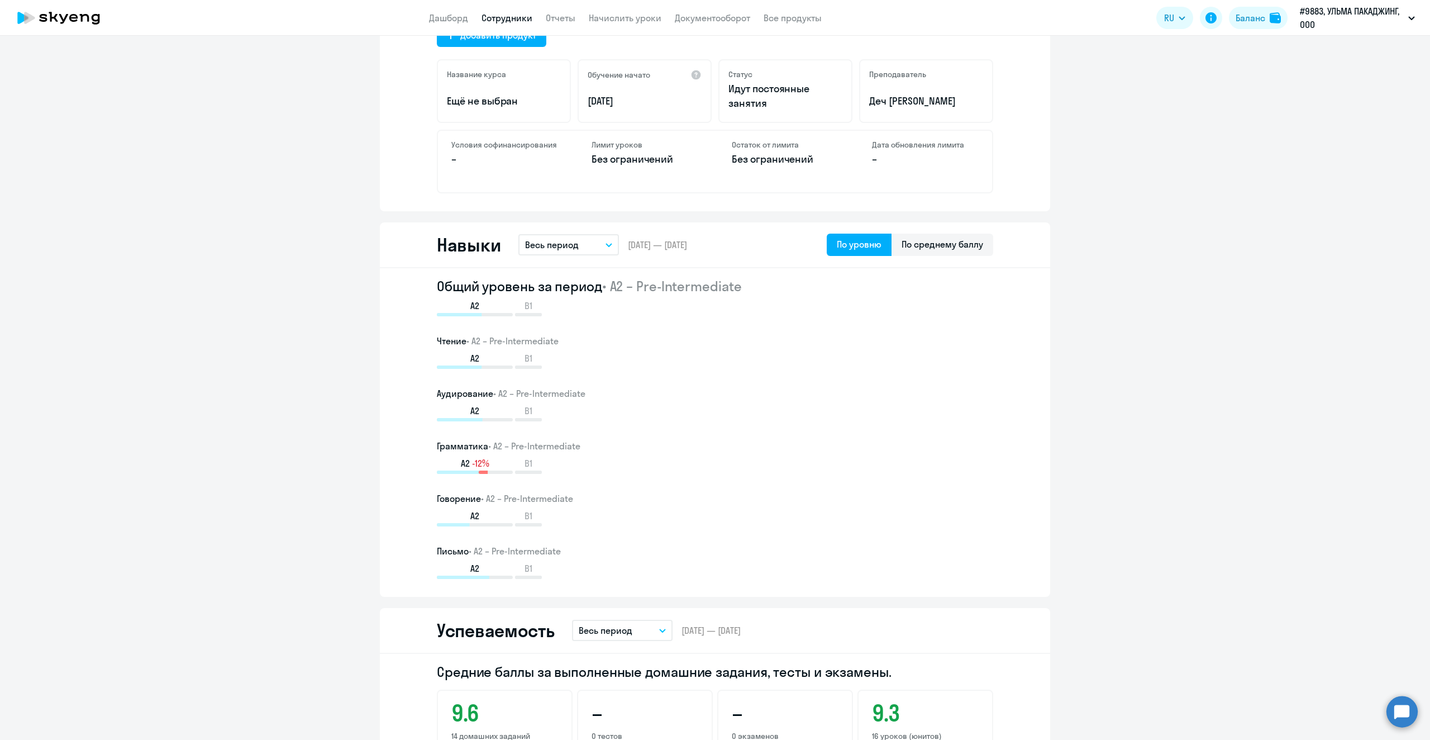
scroll to position [447, 0]
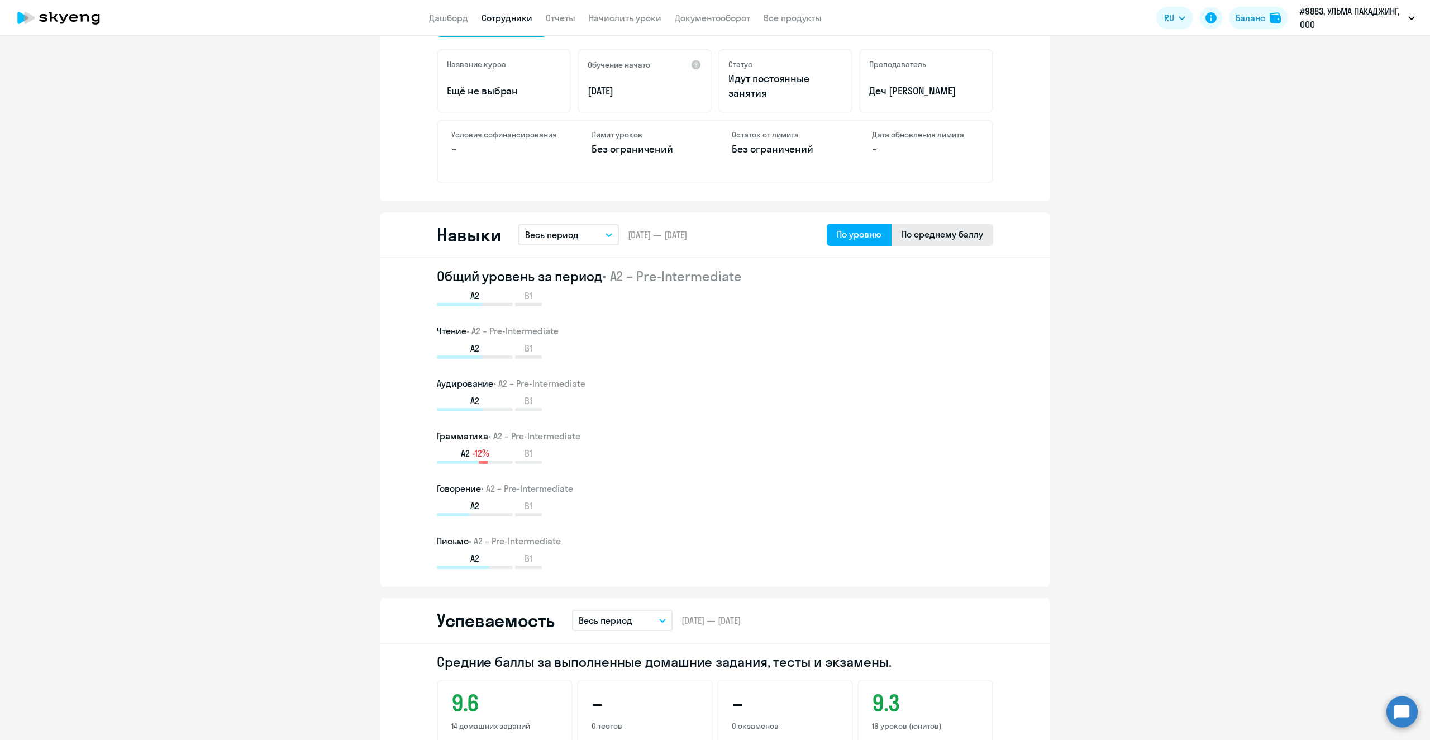
click at [939, 235] on div "По среднему баллу" at bounding box center [943, 233] width 82 height 13
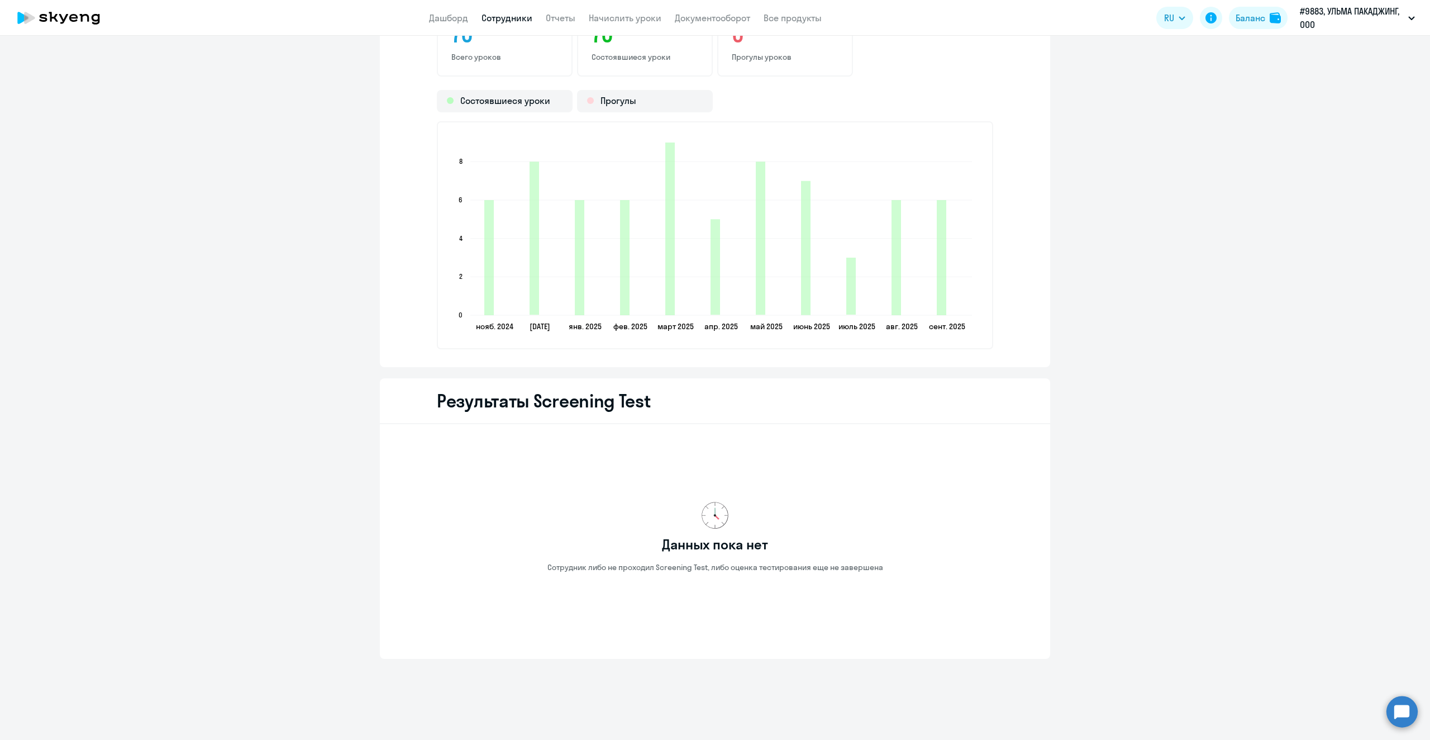
scroll to position [1567, 0]
